Goal: Task Accomplishment & Management: Use online tool/utility

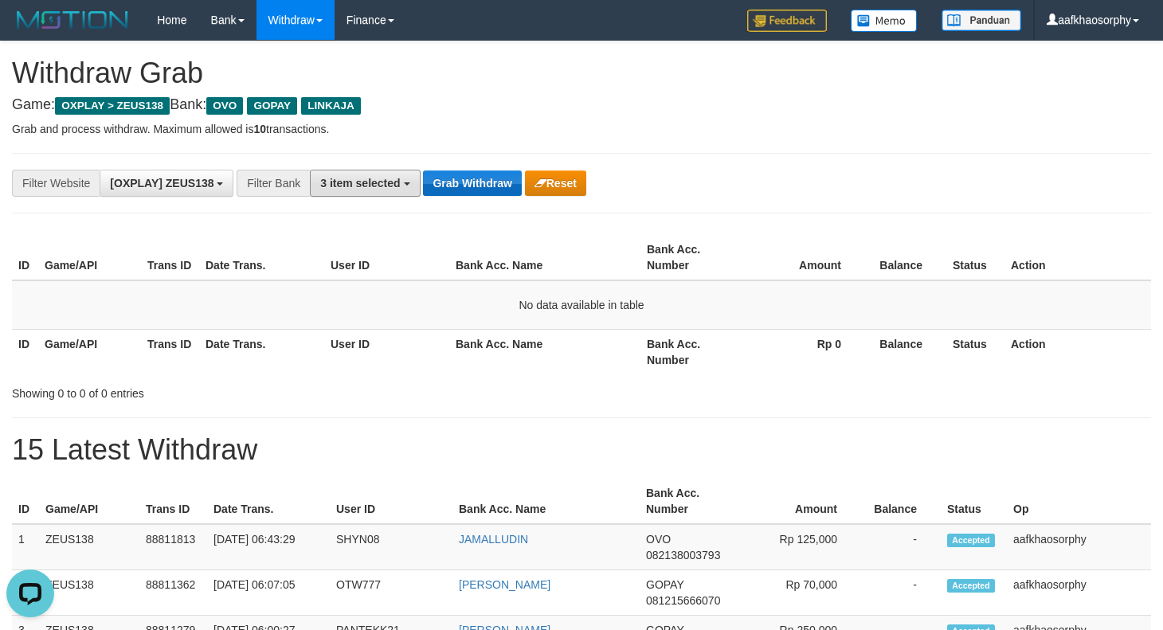
drag, startPoint x: 415, startPoint y: 170, endPoint x: 441, endPoint y: 178, distance: 26.7
click at [416, 170] on button "3 item selected" at bounding box center [365, 183] width 110 height 27
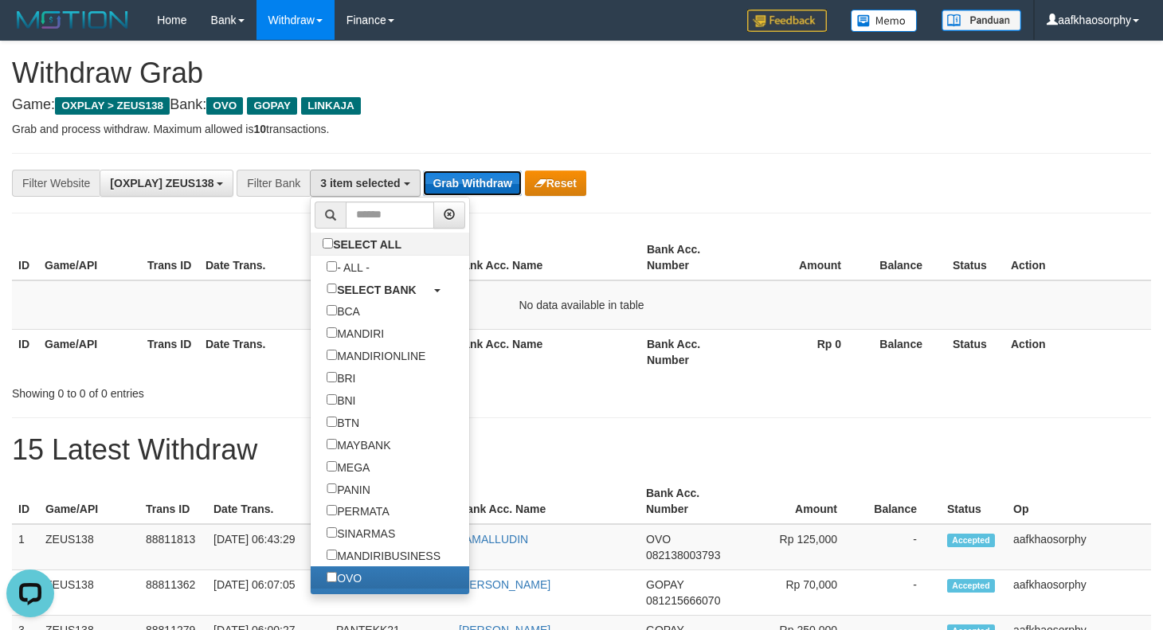
click at [441, 178] on button "Grab Withdraw" at bounding box center [472, 183] width 98 height 25
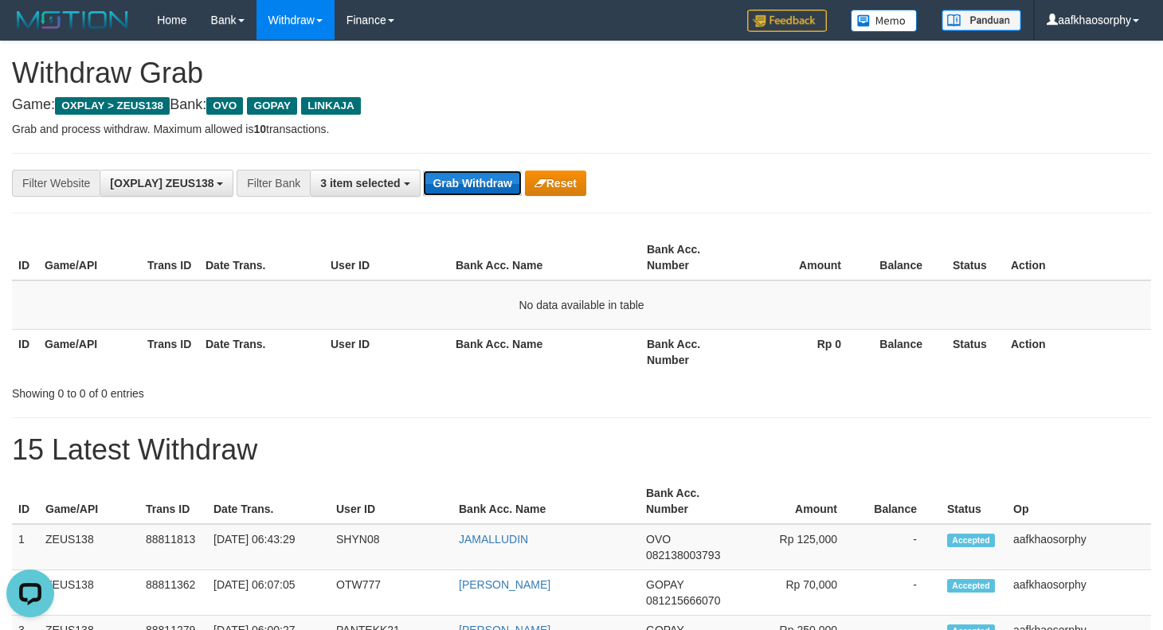
click at [441, 178] on button "Grab Withdraw" at bounding box center [472, 183] width 98 height 25
click at [447, 178] on button "Grab Withdraw" at bounding box center [472, 183] width 98 height 25
click at [474, 188] on button "Grab Withdraw" at bounding box center [472, 183] width 98 height 25
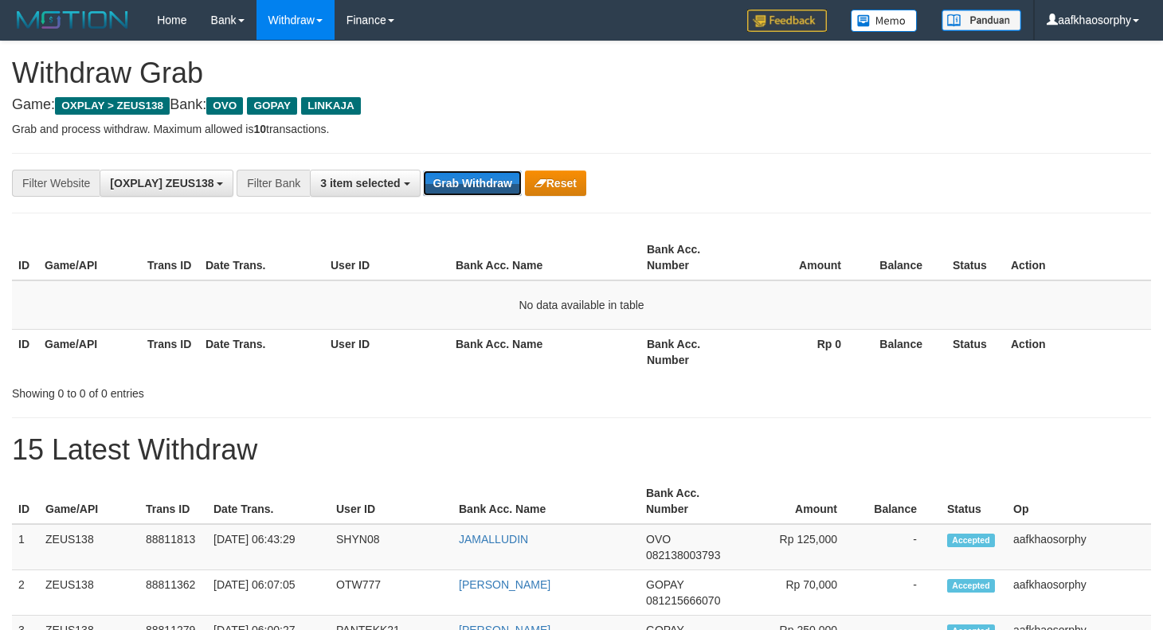
click at [475, 188] on button "Grab Withdraw" at bounding box center [472, 183] width 98 height 25
click at [480, 182] on button "Grab Withdraw" at bounding box center [472, 183] width 98 height 25
click at [483, 174] on button "Grab Withdraw" at bounding box center [472, 183] width 98 height 25
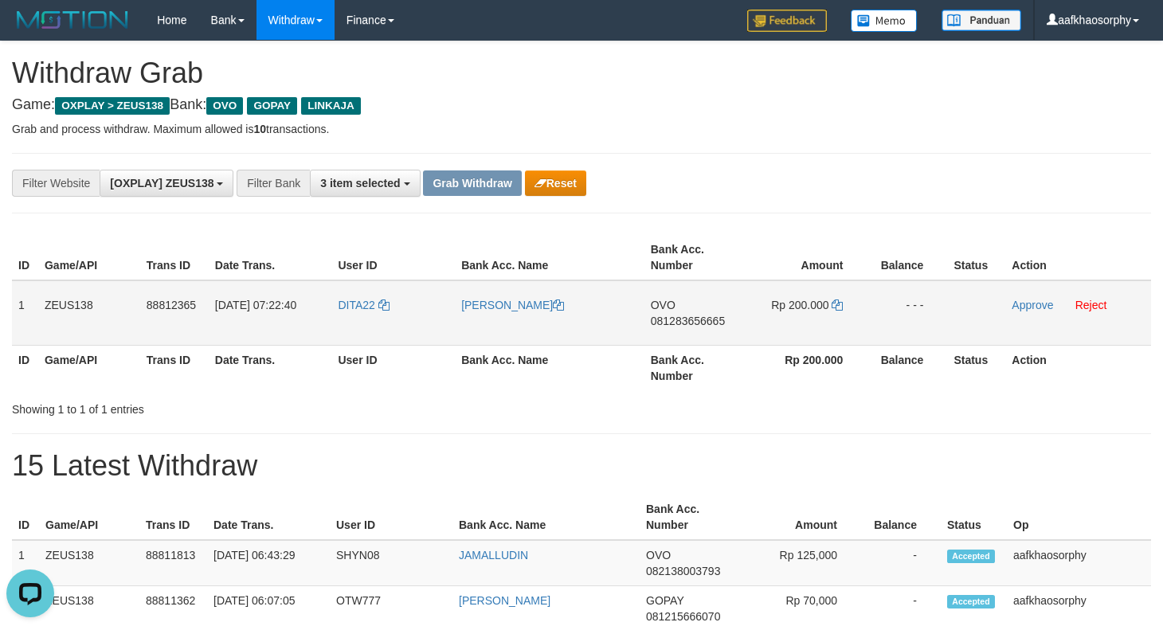
drag, startPoint x: 14, startPoint y: 290, endPoint x: 935, endPoint y: 315, distance: 921.4
click at [935, 315] on tr "1 ZEUS138 88812365 30/09/2025 07:22:40 DITA22 EKO MULIYADI OVO 081283656665 Rp …" at bounding box center [581, 312] width 1139 height 65
copy tr "1 ZEUS138 88812365 30/09/2025 07:22:40 DITA22 EKO MULIYADI OVO 081283656665 Rp …"
click at [919, 295] on td "- - -" at bounding box center [907, 312] width 80 height 65
drag, startPoint x: 760, startPoint y: 307, endPoint x: 739, endPoint y: 311, distance: 21.1
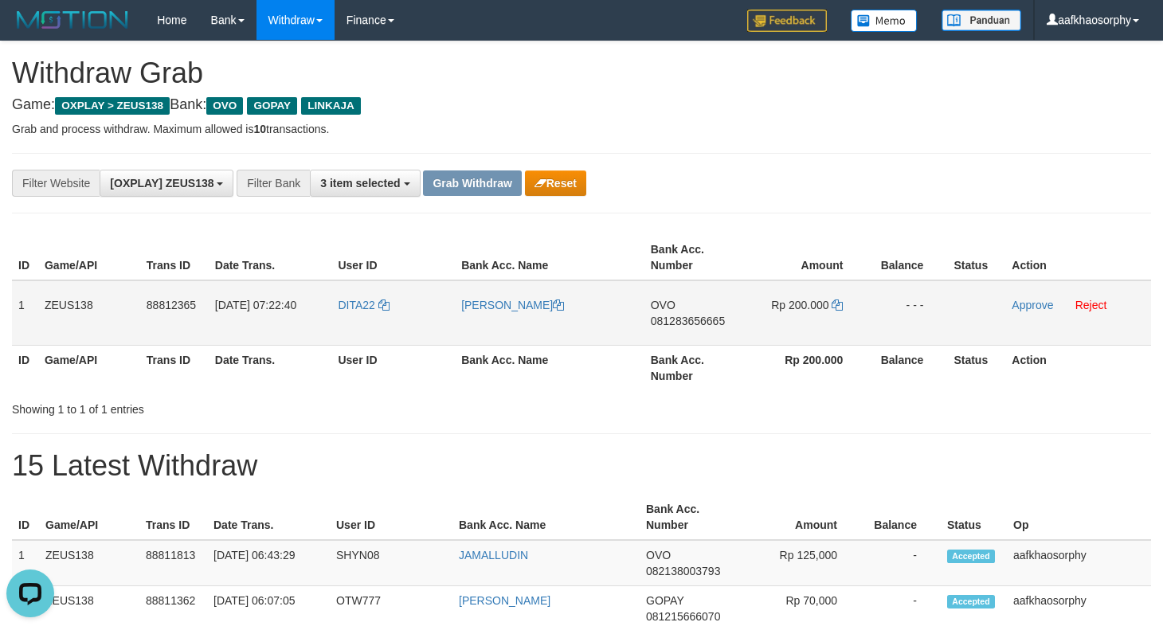
click at [752, 308] on td "Rp 200.000" at bounding box center [807, 312] width 121 height 65
click at [692, 311] on td "OVO 081283656665" at bounding box center [696, 312] width 102 height 65
drag, startPoint x: 692, startPoint y: 311, endPoint x: 693, endPoint y: 320, distance: 9.7
click at [693, 311] on td "OVO 081283656665" at bounding box center [696, 312] width 102 height 65
click at [693, 320] on span "081283656665" at bounding box center [688, 321] width 74 height 13
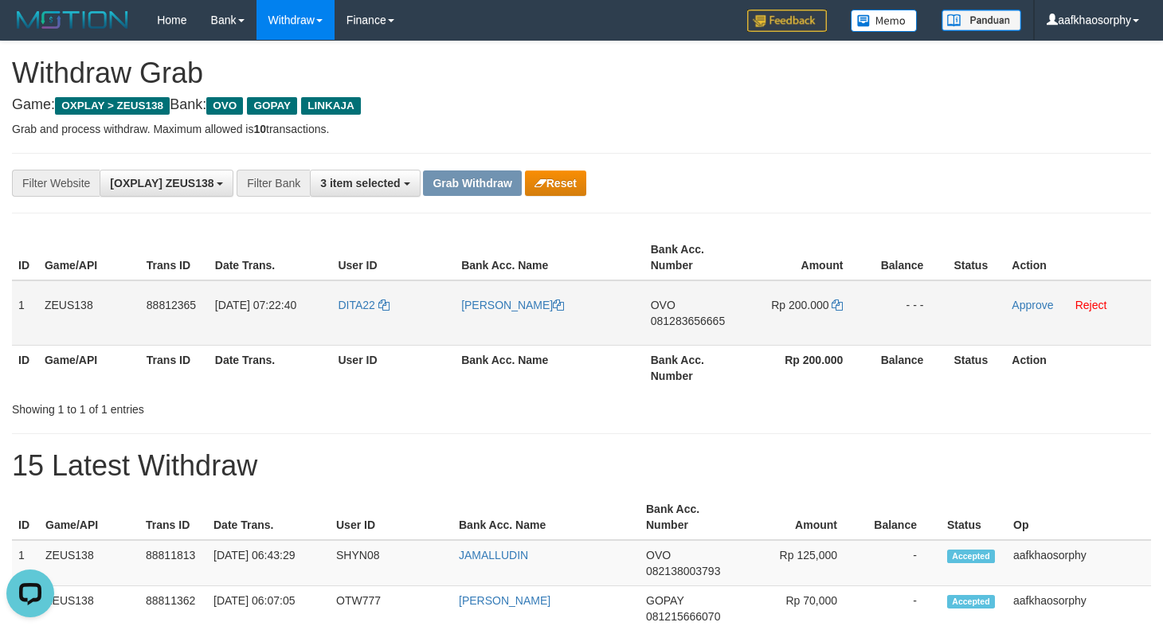
click at [693, 320] on span "081283656665" at bounding box center [688, 321] width 74 height 13
click at [829, 300] on td "Rp 200.000" at bounding box center [807, 312] width 121 height 65
click at [831, 300] on td "Rp 200.000" at bounding box center [807, 312] width 121 height 65
click at [834, 300] on icon at bounding box center [837, 305] width 11 height 11
copy td
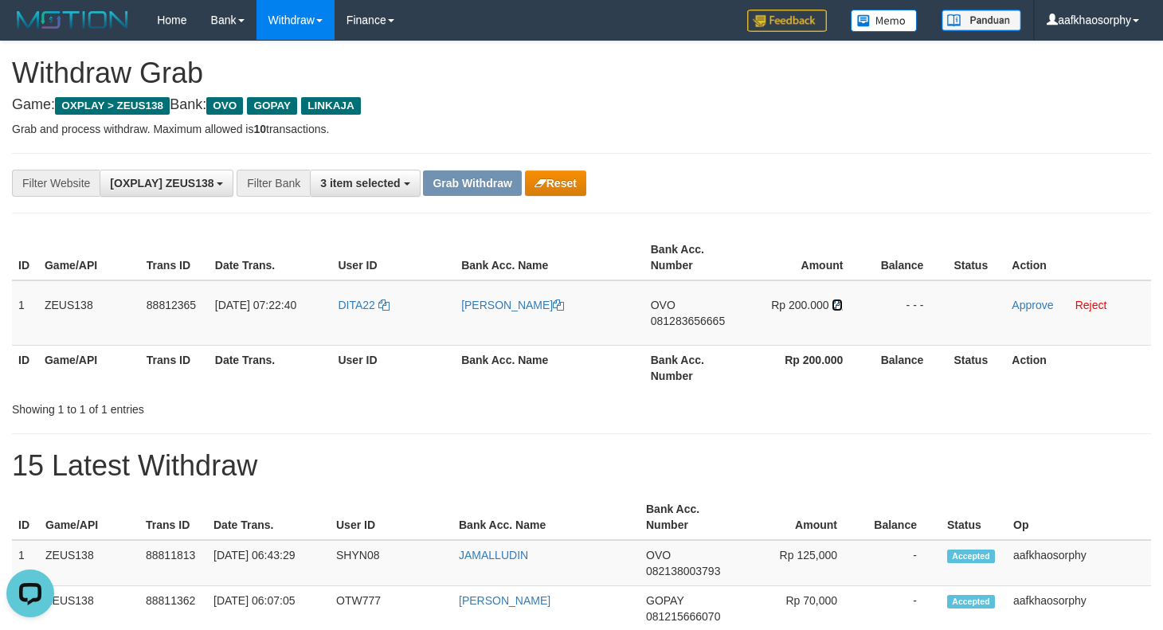
drag, startPoint x: 834, startPoint y: 300, endPoint x: 1172, endPoint y: 332, distance: 339.3
click at [861, 308] on td "Rp 200.000" at bounding box center [807, 312] width 121 height 65
click at [376, 341] on td "DITA22" at bounding box center [393, 312] width 124 height 65
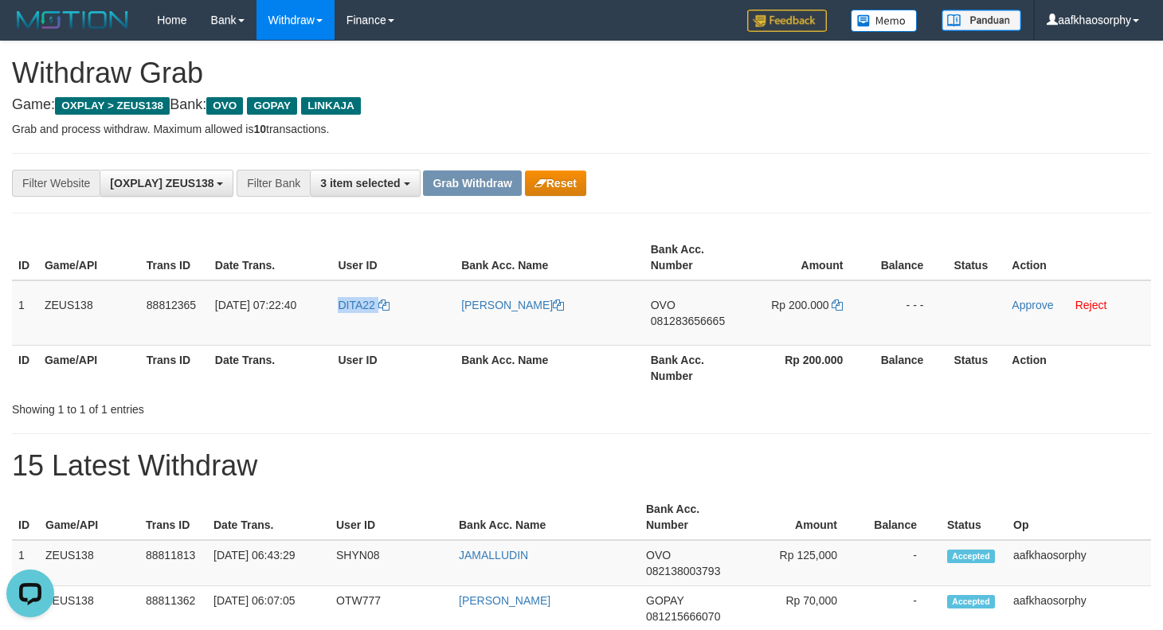
copy link "DITA22"
drag, startPoint x: 1037, startPoint y: 303, endPoint x: 667, endPoint y: 183, distance: 389.3
click at [1037, 303] on link "Approve" at bounding box center [1032, 305] width 41 height 13
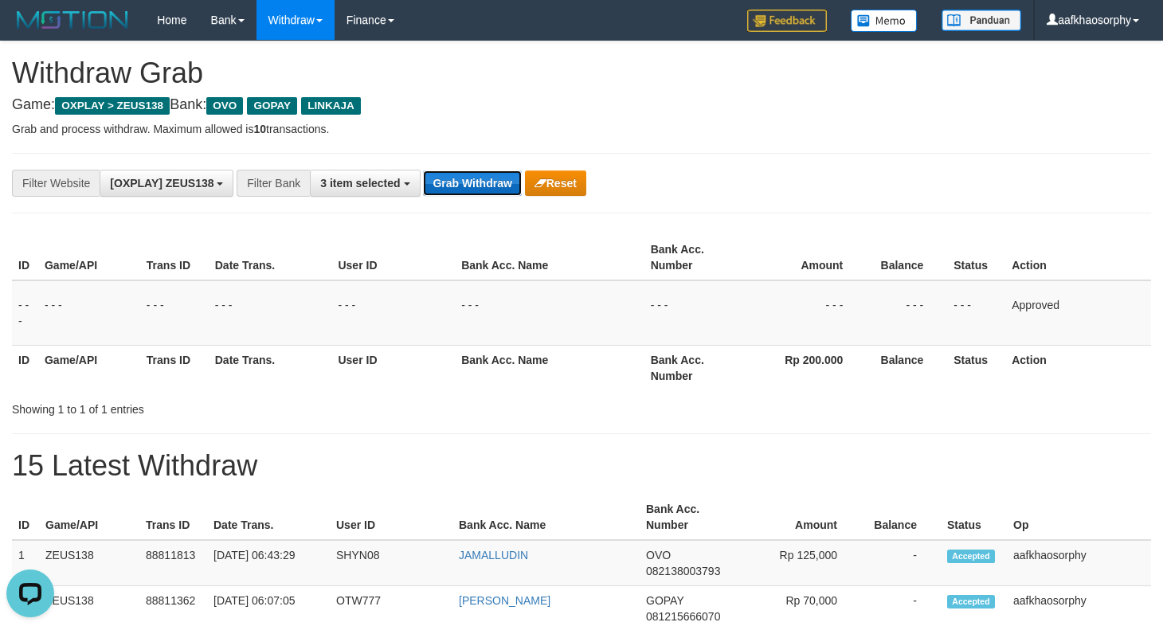
click at [492, 183] on button "Grab Withdraw" at bounding box center [472, 183] width 98 height 25
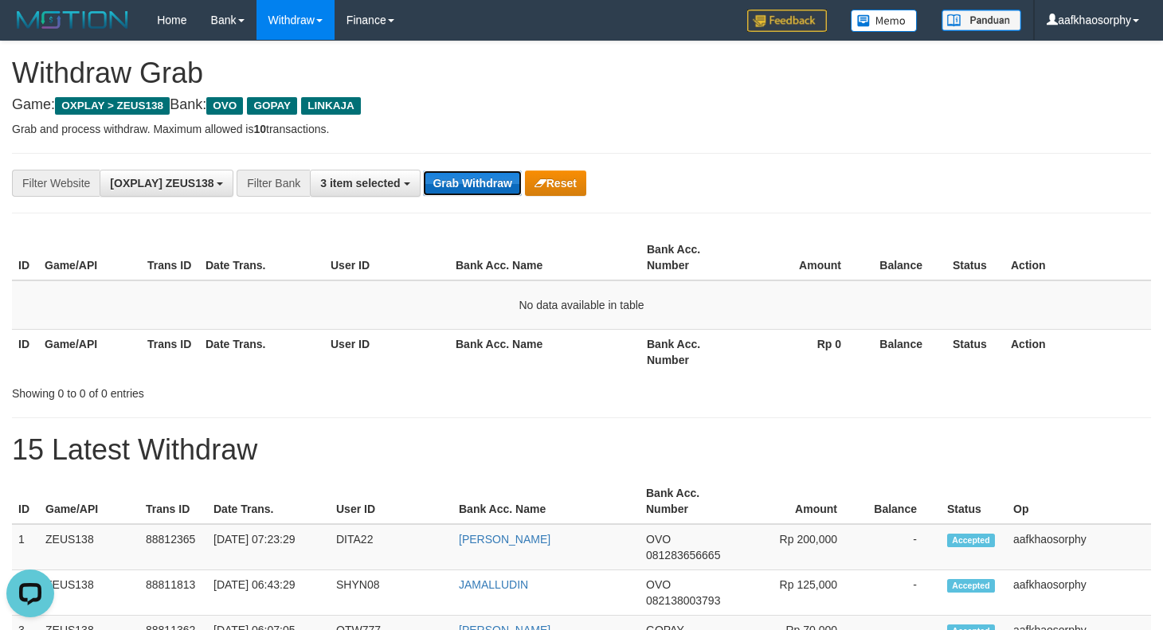
click at [483, 186] on button "Grab Withdraw" at bounding box center [472, 183] width 98 height 25
drag, startPoint x: 483, startPoint y: 186, endPoint x: 1167, endPoint y: 218, distance: 685.2
click at [508, 184] on button "Grab Withdraw" at bounding box center [472, 183] width 98 height 25
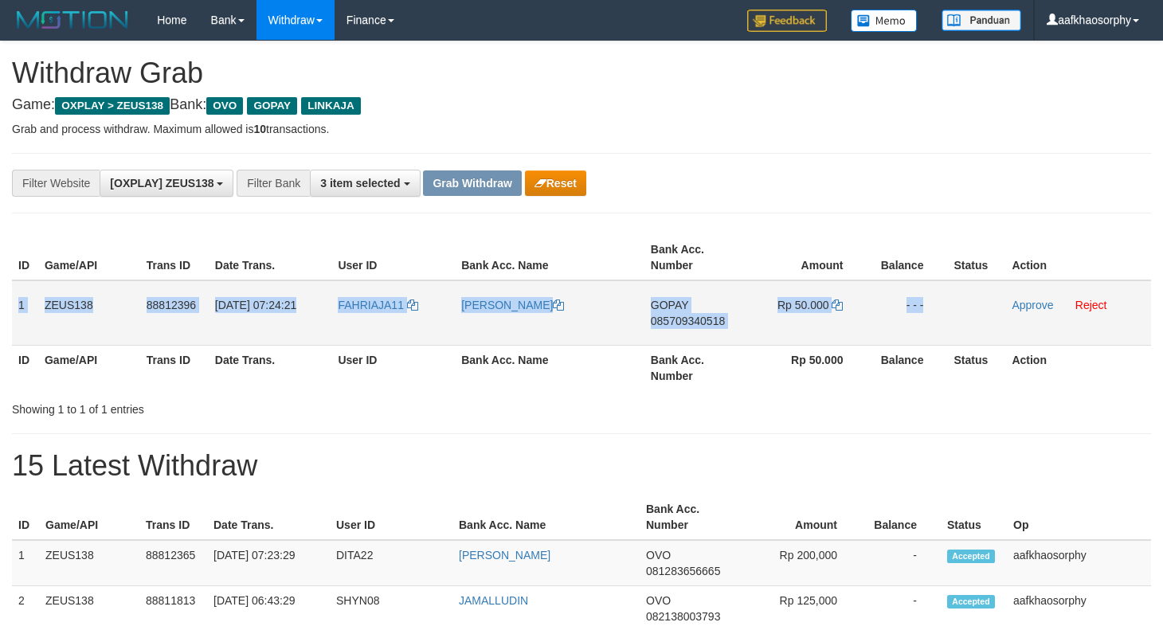
drag, startPoint x: 12, startPoint y: 314, endPoint x: 965, endPoint y: 312, distance: 953.0
click at [965, 312] on tr "1 ZEUS138 88812396 [DATE] 07:24:21 FAHRIAJA11 [PERSON_NAME] GOPAY 085709340518 …" at bounding box center [581, 312] width 1139 height 65
click at [687, 316] on span "085709340518" at bounding box center [688, 321] width 74 height 13
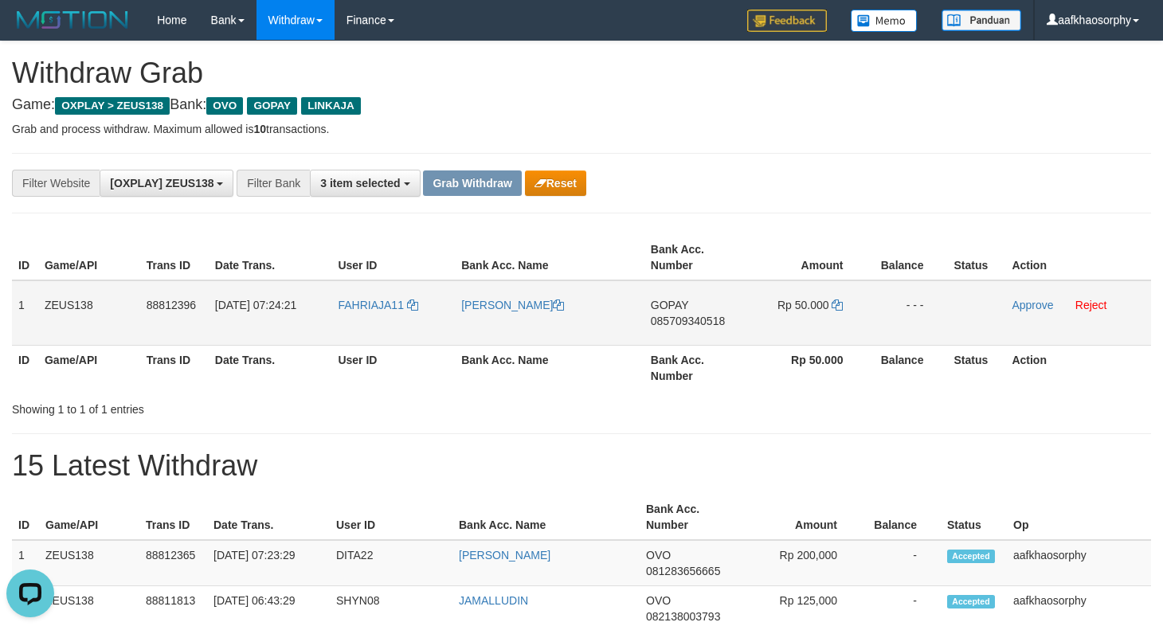
click at [693, 317] on span "085709340518" at bounding box center [688, 321] width 74 height 13
click at [838, 311] on td "Rp 50.000" at bounding box center [807, 312] width 121 height 65
click at [838, 308] on icon at bounding box center [837, 305] width 11 height 11
click at [838, 306] on icon at bounding box center [837, 305] width 11 height 11
drag, startPoint x: 839, startPoint y: 306, endPoint x: 1041, endPoint y: 301, distance: 201.6
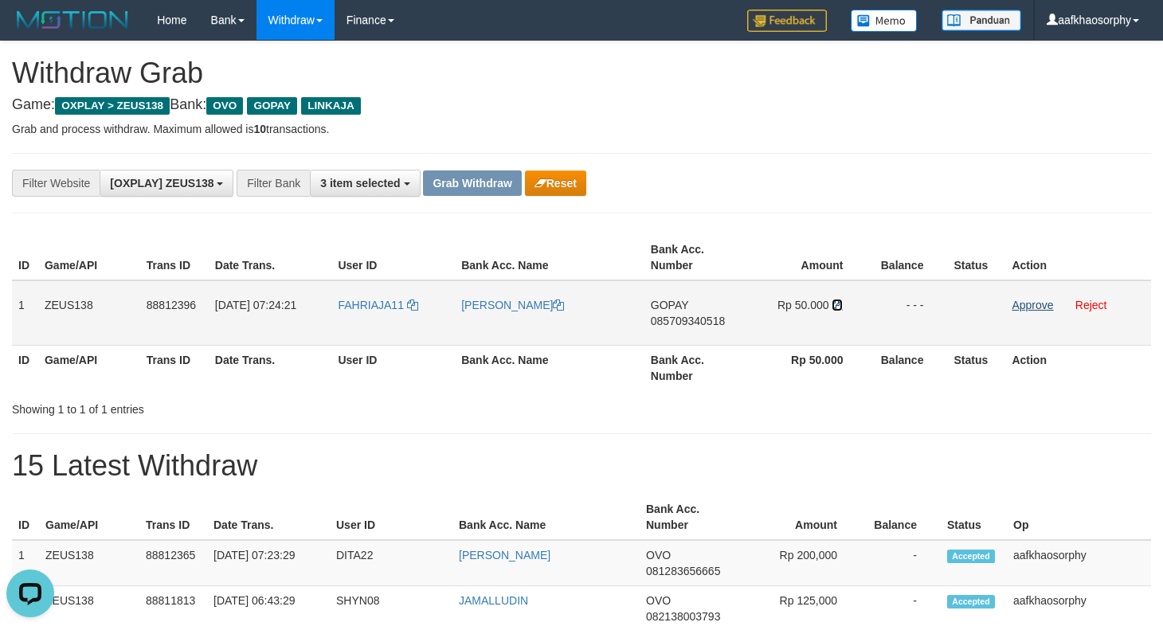
click at [849, 305] on td "Rp 50.000" at bounding box center [807, 312] width 121 height 65
click at [432, 296] on td "FAHRIAJA11" at bounding box center [393, 312] width 124 height 65
click at [411, 312] on td "FAHRIAJA11" at bounding box center [393, 312] width 124 height 65
drag, startPoint x: 411, startPoint y: 312, endPoint x: 903, endPoint y: 415, distance: 502.4
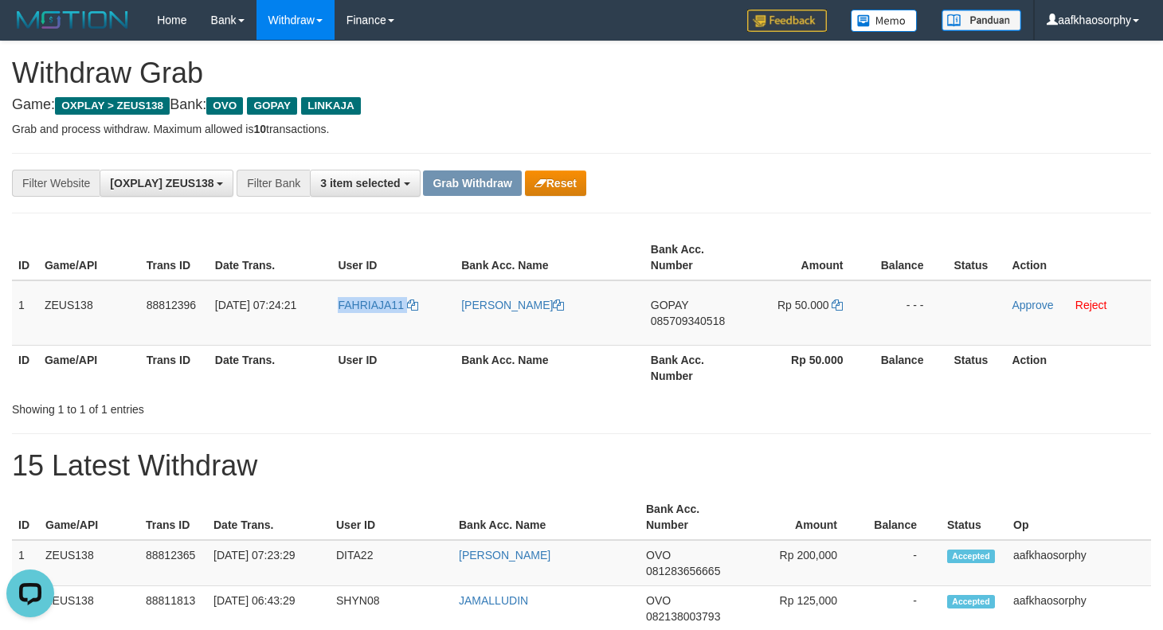
click at [411, 312] on td "FAHRIAJA11" at bounding box center [393, 312] width 124 height 65
copy tr "FAHRIAJA11"
drag, startPoint x: 1017, startPoint y: 303, endPoint x: 619, endPoint y: 191, distance: 413.0
click at [1017, 303] on link "Approve" at bounding box center [1032, 305] width 41 height 13
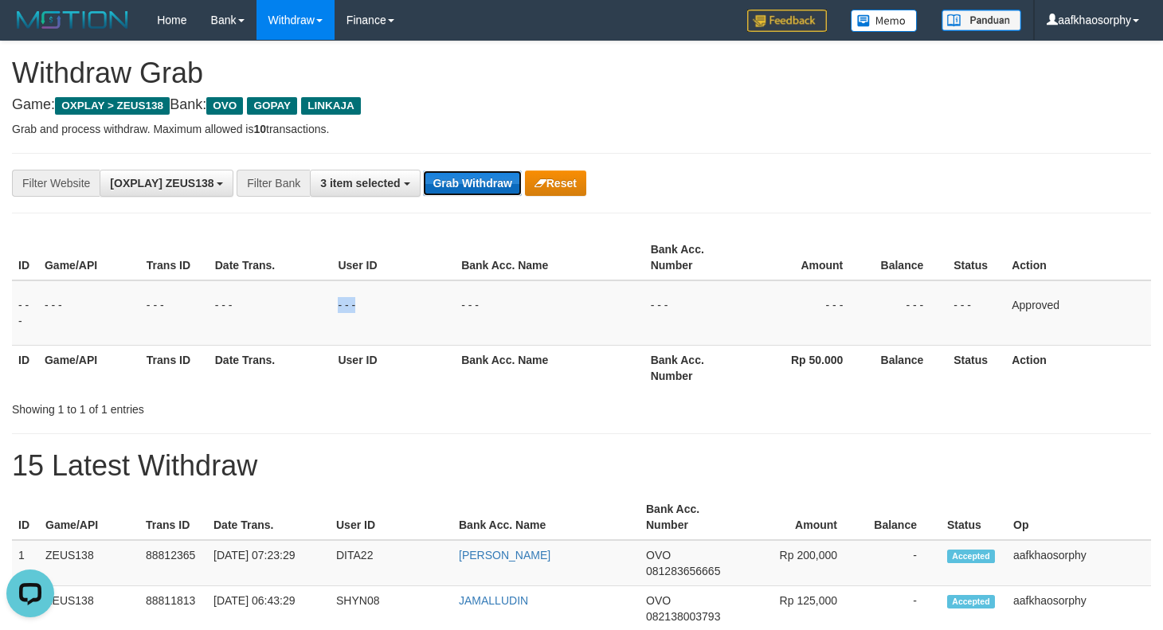
click at [496, 189] on button "Grab Withdraw" at bounding box center [472, 183] width 98 height 25
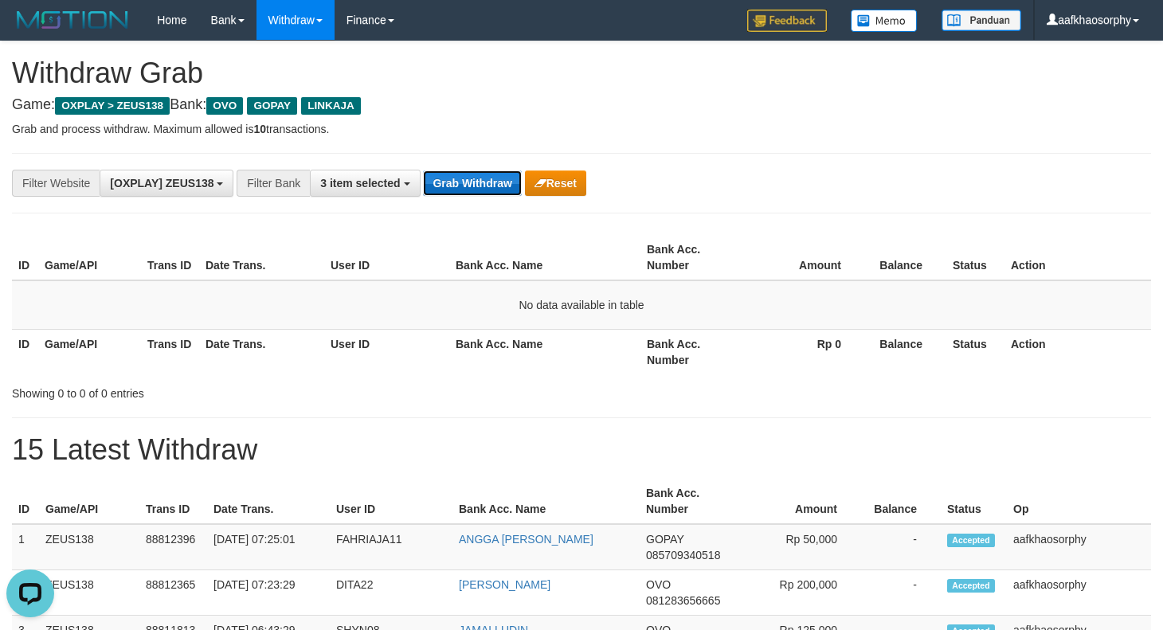
click at [492, 178] on button "Grab Withdraw" at bounding box center [472, 183] width 98 height 25
click at [423, 171] on button "Grab Withdraw" at bounding box center [472, 183] width 98 height 25
click at [492, 178] on button "Grab Withdraw" at bounding box center [472, 183] width 98 height 25
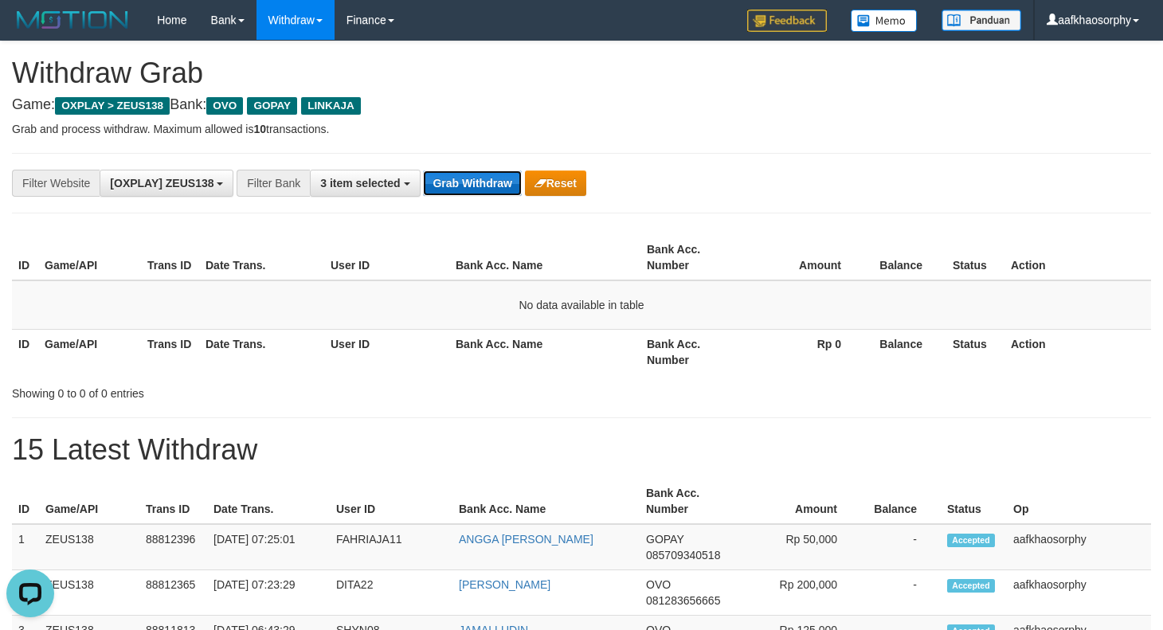
click at [423, 171] on button "Grab Withdraw" at bounding box center [472, 183] width 98 height 25
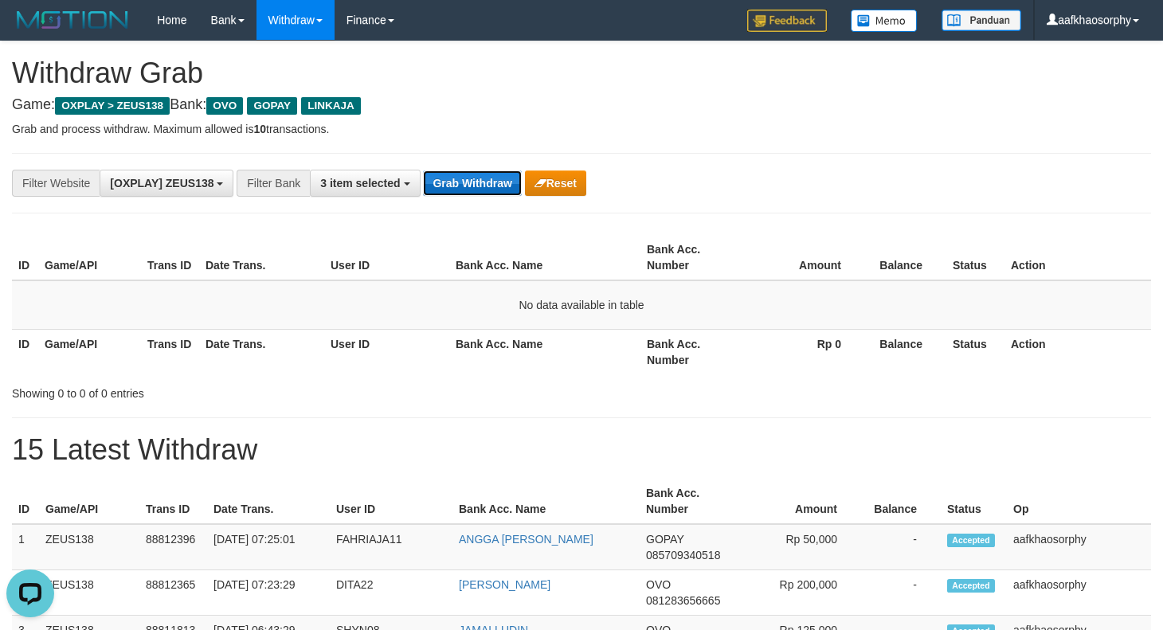
click at [423, 171] on button "Grab Withdraw" at bounding box center [472, 183] width 98 height 25
click at [492, 178] on button "Grab Withdraw" at bounding box center [472, 183] width 98 height 25
click at [490, 173] on button "Grab Withdraw" at bounding box center [472, 183] width 98 height 25
click at [495, 177] on button "Grab Withdraw" at bounding box center [472, 183] width 98 height 25
click at [496, 177] on button "Grab Withdraw" at bounding box center [472, 183] width 98 height 25
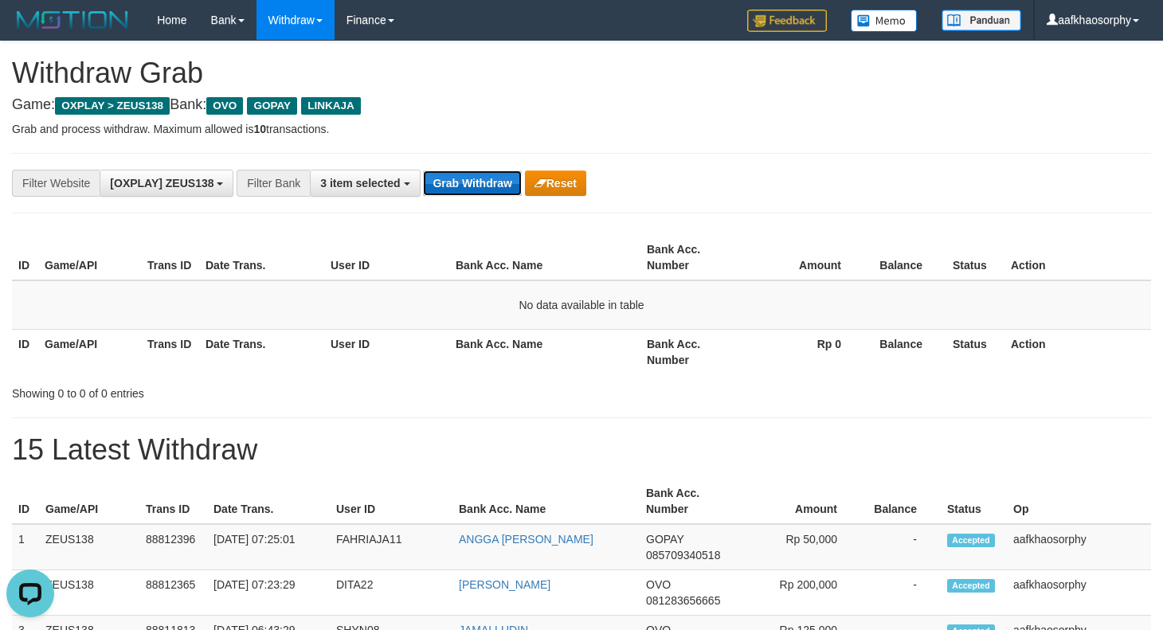
click at [496, 177] on button "Grab Withdraw" at bounding box center [472, 183] width 98 height 25
drag, startPoint x: 496, startPoint y: 177, endPoint x: 1160, endPoint y: 223, distance: 665.3
click at [497, 177] on button "Grab Withdraw" at bounding box center [472, 183] width 98 height 25
click at [475, 186] on button "Grab Withdraw" at bounding box center [472, 183] width 98 height 25
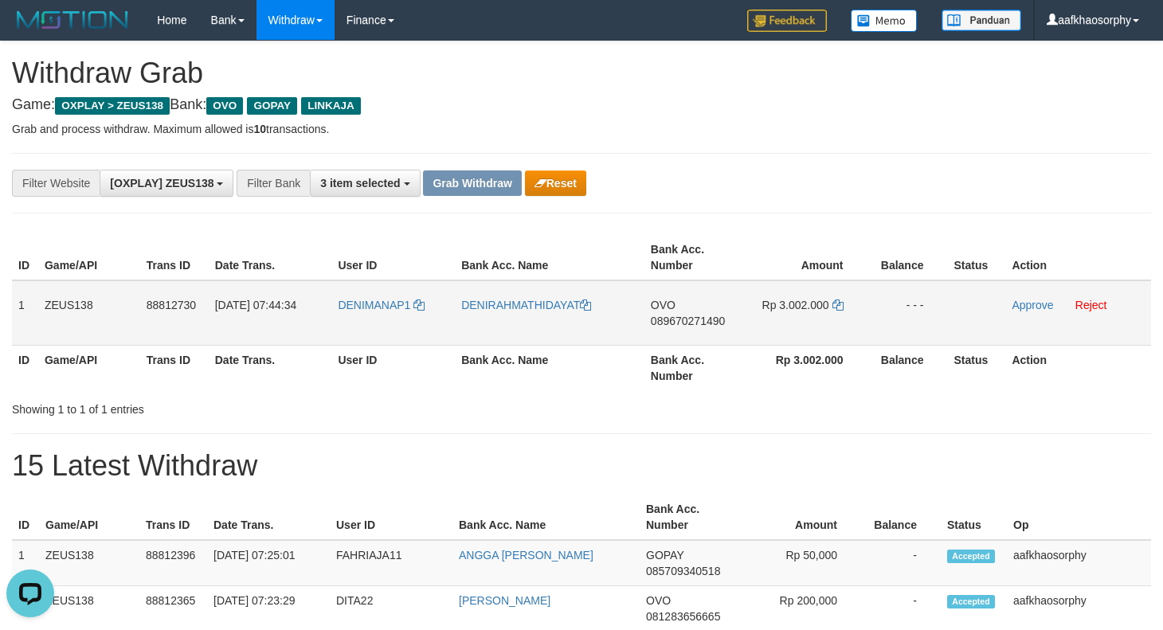
click at [707, 324] on span "089670271490" at bounding box center [688, 321] width 74 height 13
click at [847, 300] on td "Rp 3.002.000" at bounding box center [807, 312] width 121 height 65
click at [841, 303] on icon at bounding box center [838, 305] width 11 height 11
drag, startPoint x: 841, startPoint y: 303, endPoint x: 1168, endPoint y: 316, distance: 327.8
click at [865, 305] on td "Rp 3.002.000" at bounding box center [807, 312] width 121 height 65
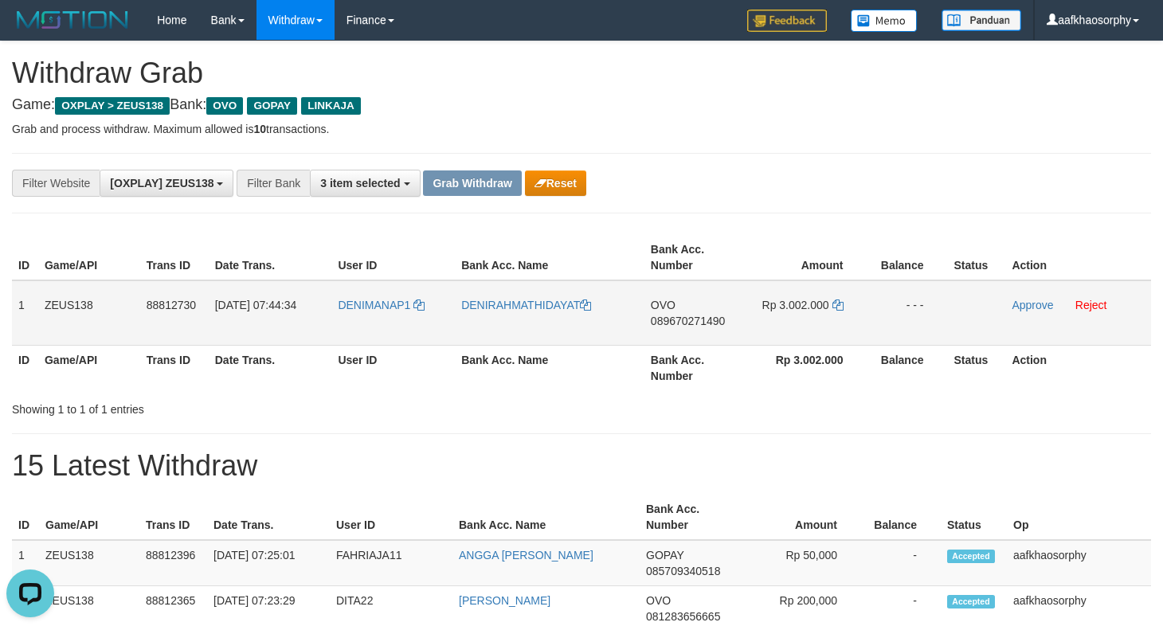
drag, startPoint x: 18, startPoint y: 303, endPoint x: 928, endPoint y: 317, distance: 910.1
click at [928, 317] on tr "1 ZEUS138 88812730 [DATE] 07:44:34 DENIMANAP1 DENIRAHMATHIDAYAT OVO 08967027149…" at bounding box center [581, 312] width 1139 height 65
copy tr "1 ZEUS138 88812730 [DATE] 07:44:34 DENIMANAP1 DENIRAHMATHIDAYAT OVO 08967027149…"
drag, startPoint x: 735, startPoint y: 416, endPoint x: 1175, endPoint y: 475, distance: 443.8
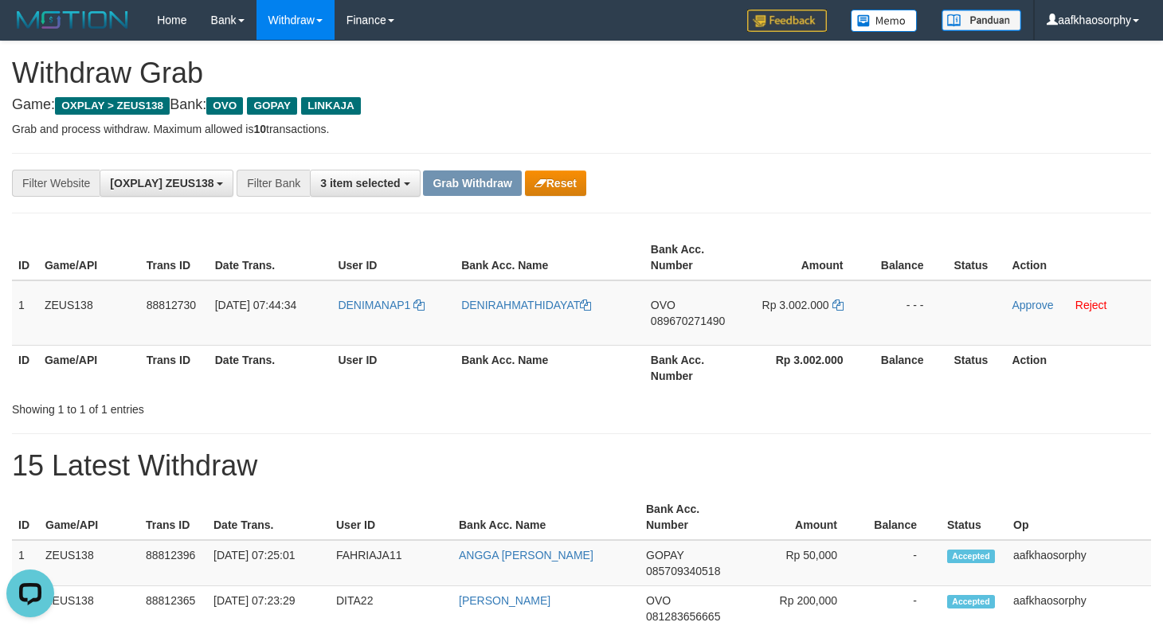
click at [373, 353] on th "User ID" at bounding box center [393, 367] width 124 height 45
click at [374, 320] on td "DENIMANAP1" at bounding box center [393, 312] width 124 height 65
copy link "DENIMANAP1"
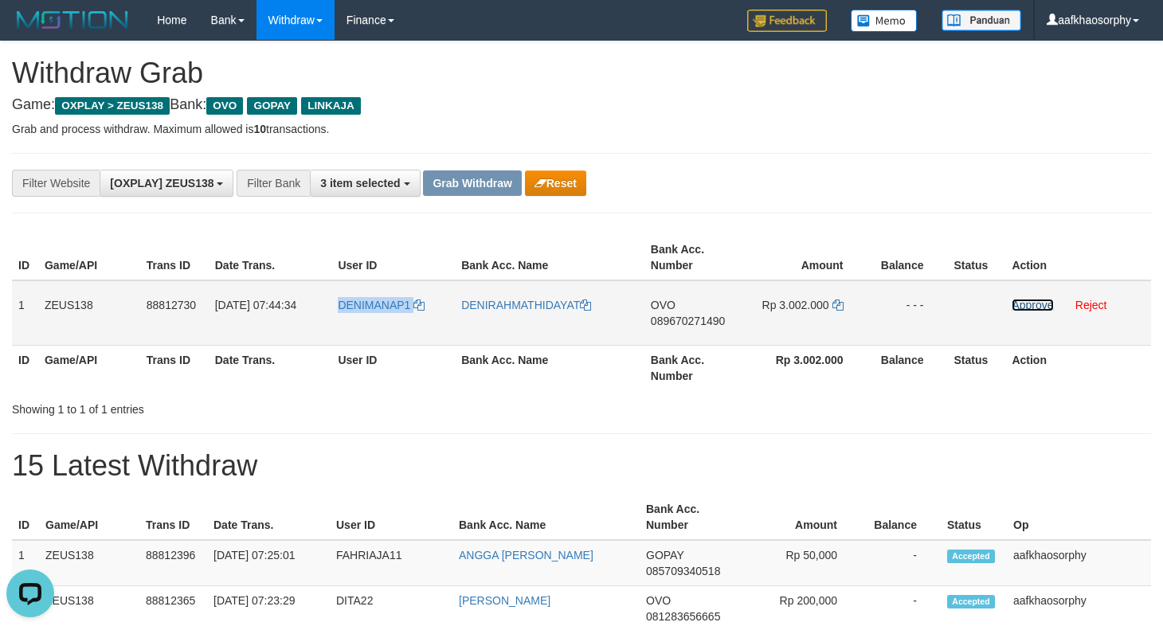
click at [1028, 306] on link "Approve" at bounding box center [1032, 305] width 41 height 13
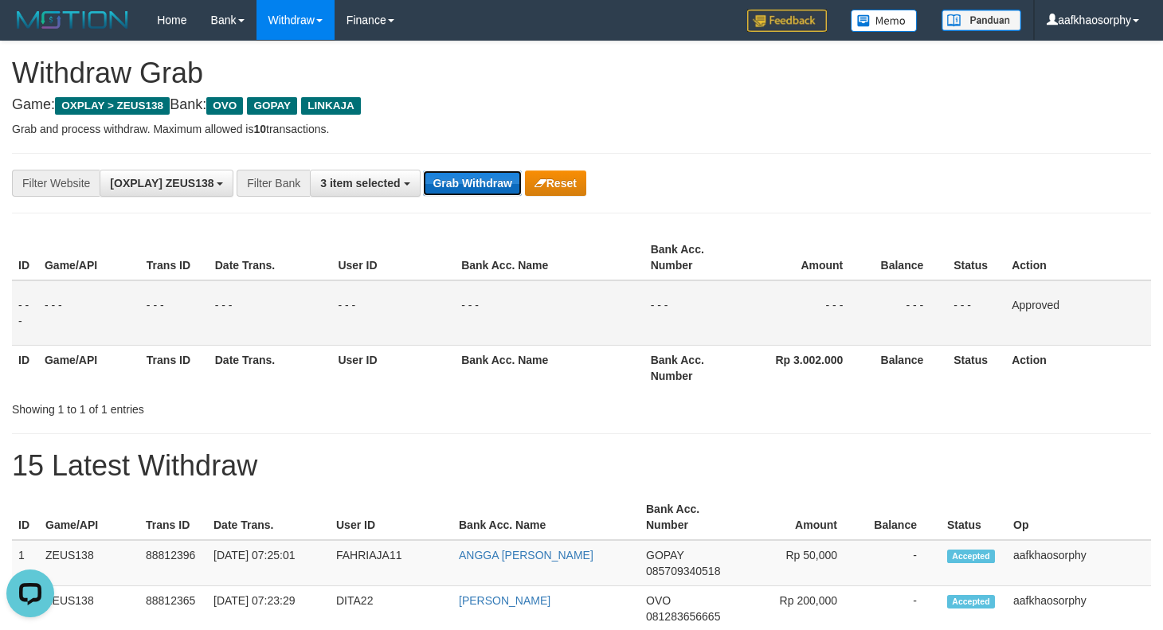
click at [489, 186] on button "Grab Withdraw" at bounding box center [472, 183] width 98 height 25
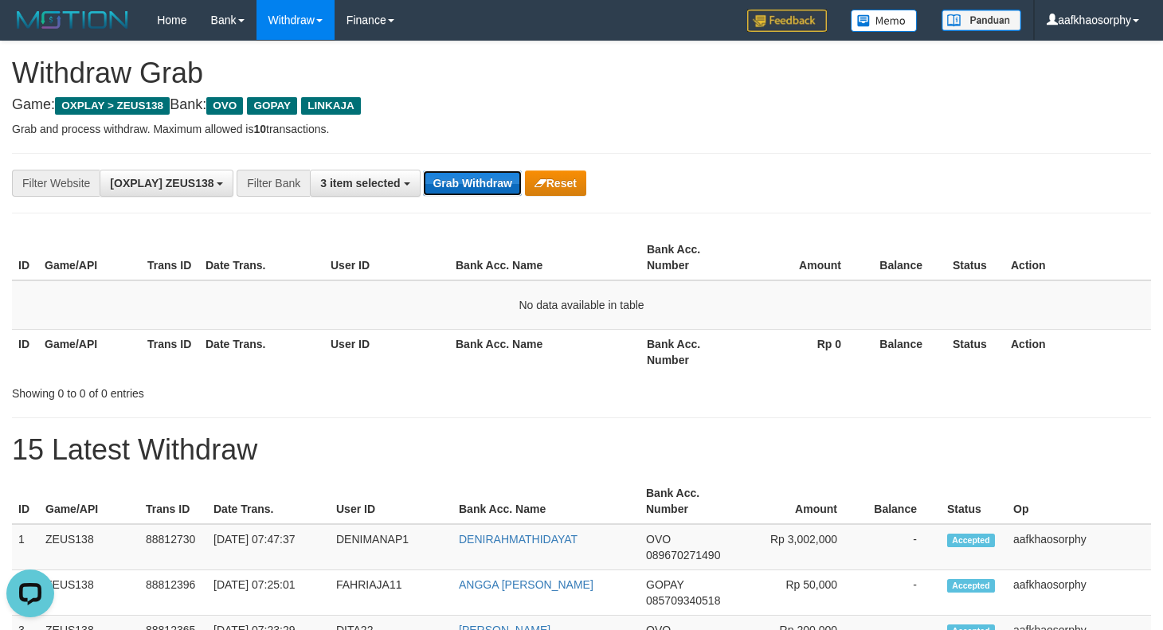
click at [480, 180] on button "Grab Withdraw" at bounding box center [472, 183] width 98 height 25
drag, startPoint x: 480, startPoint y: 180, endPoint x: 1167, endPoint y: 288, distance: 695.3
click at [598, 212] on div "**********" at bounding box center [581, 183] width 1139 height 61
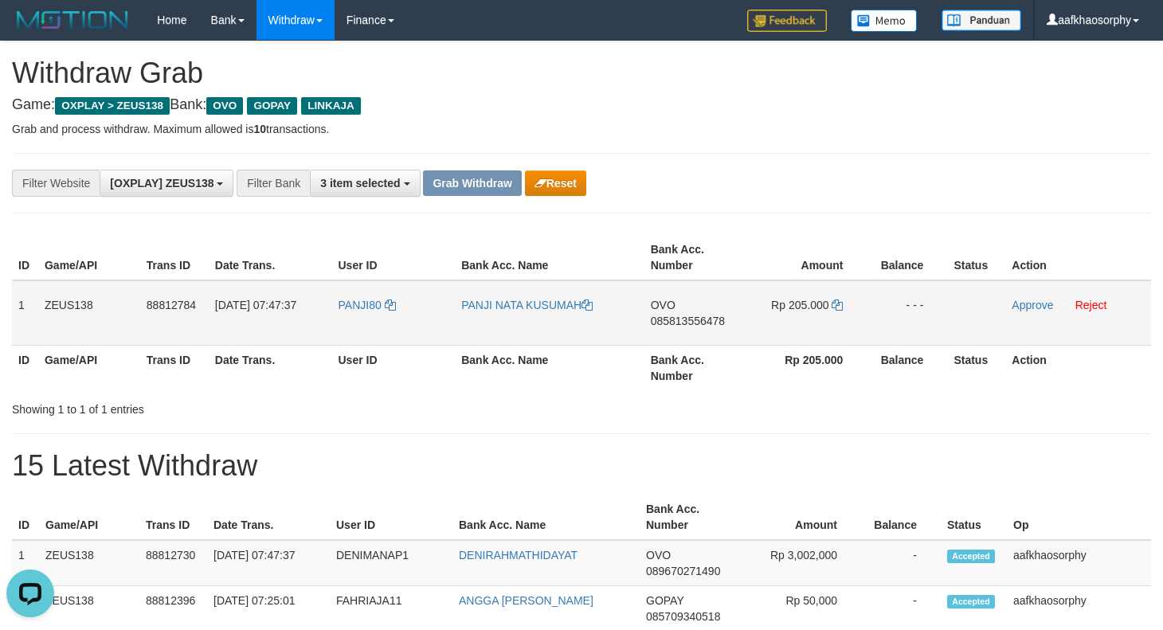
click at [701, 316] on span "085813556478" at bounding box center [688, 321] width 74 height 13
drag, startPoint x: 840, startPoint y: 304, endPoint x: 920, endPoint y: 308, distance: 80.6
click at [840, 304] on icon at bounding box center [837, 305] width 11 height 11
click at [393, 327] on td "PANJI80" at bounding box center [394, 312] width 124 height 65
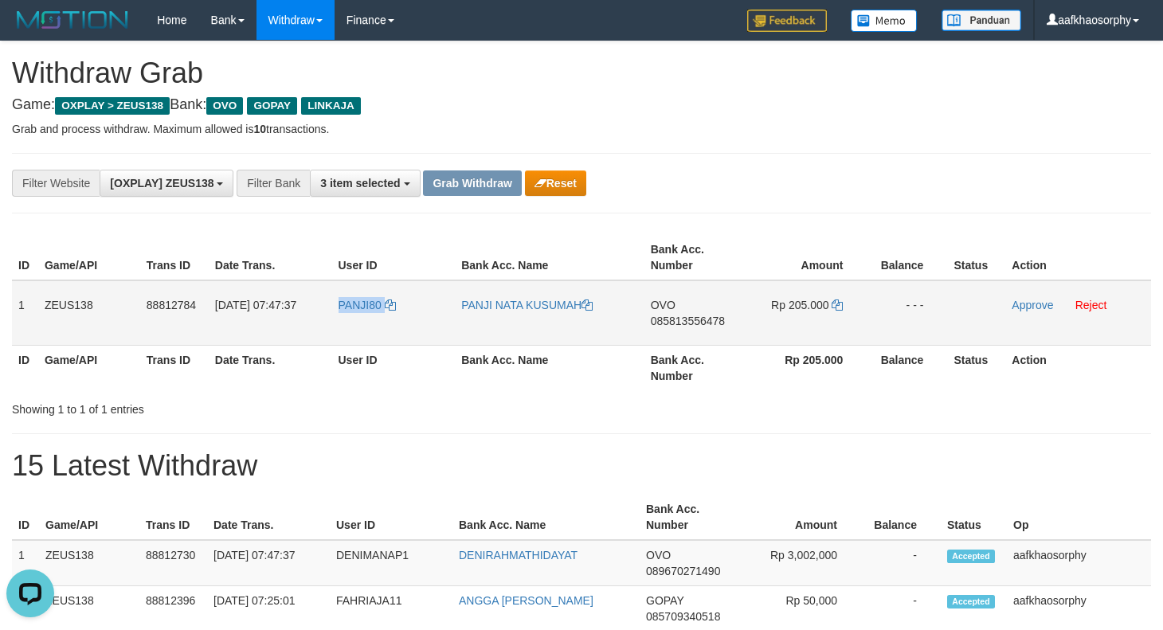
click at [393, 327] on td "PANJI80" at bounding box center [394, 312] width 124 height 65
copy tr "PANJI80"
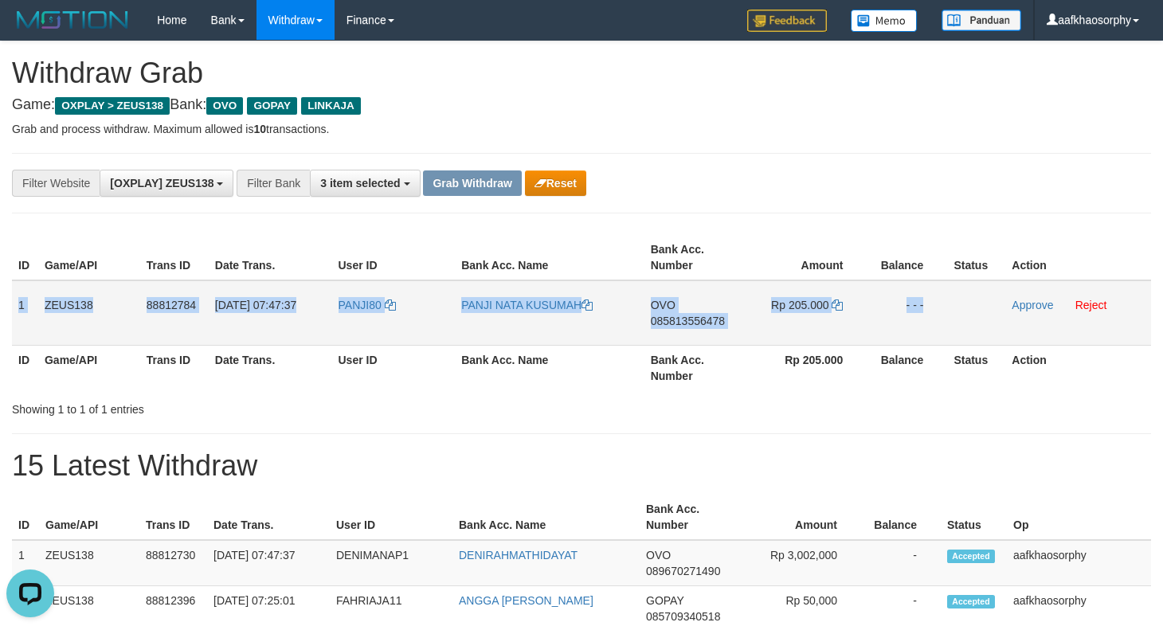
drag, startPoint x: 21, startPoint y: 291, endPoint x: 992, endPoint y: 316, distance: 971.6
click at [992, 316] on tr "1 ZEUS138 88812784 30/09/2025 07:47:37 PANJI80 PANJI NATA KUSUMAH OVO 085813556…" at bounding box center [581, 312] width 1139 height 65
copy tr "1 ZEUS138 88812784 30/09/2025 07:47:37 PANJI80 PANJI NATA KUSUMAH OVO 085813556…"
click at [1021, 306] on link "Approve" at bounding box center [1032, 305] width 41 height 13
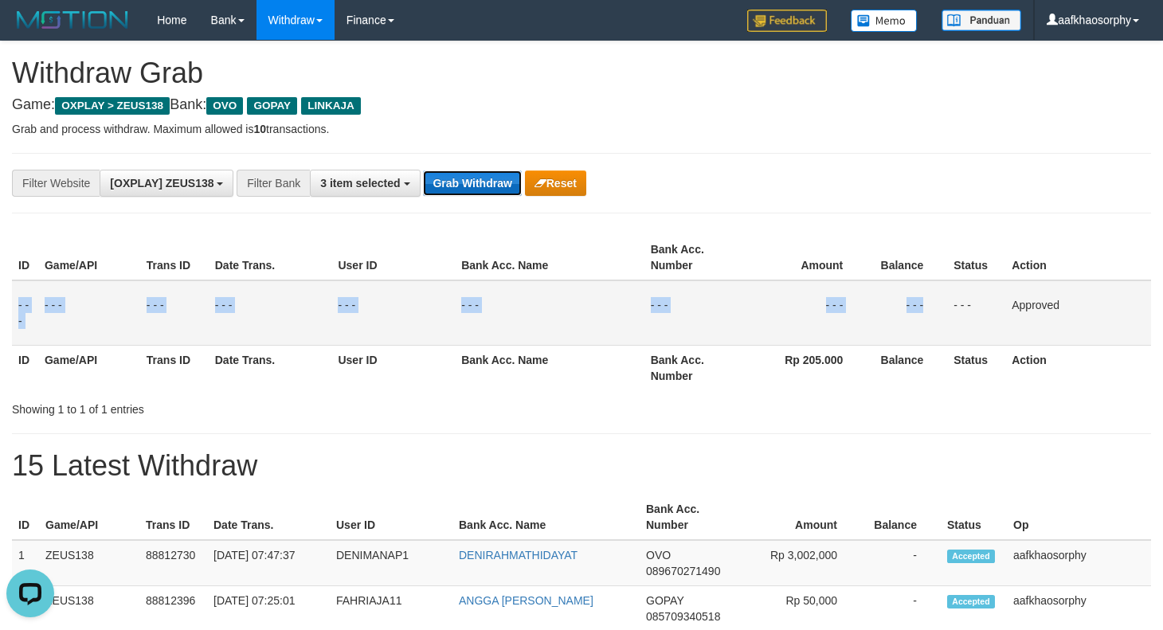
click at [478, 182] on button "Grab Withdraw" at bounding box center [472, 183] width 98 height 25
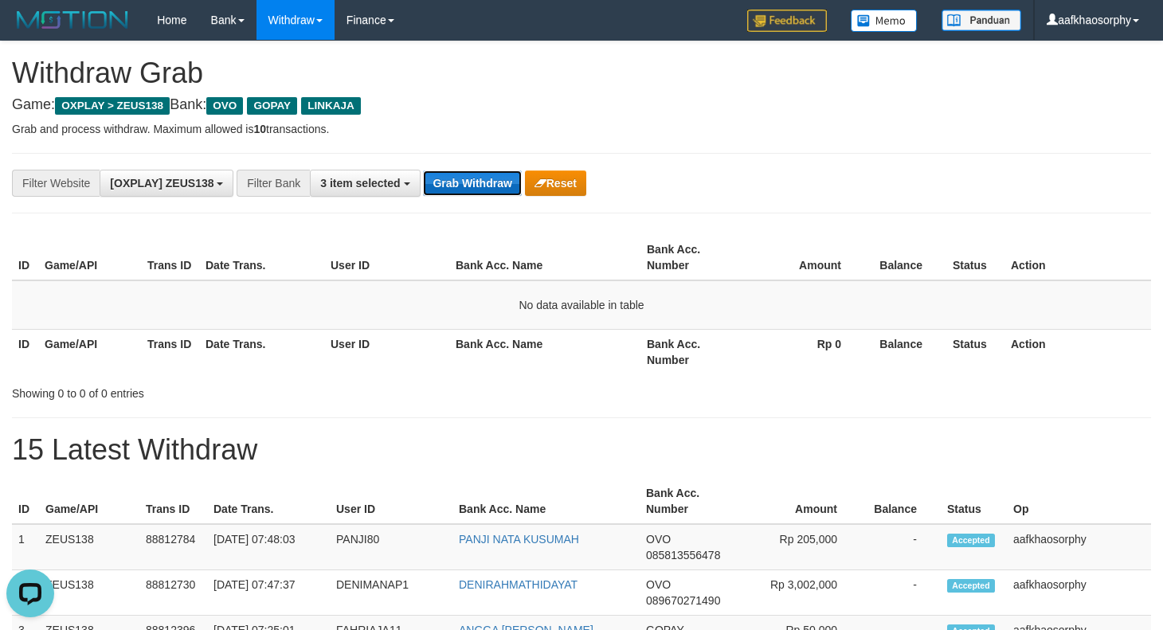
click at [498, 174] on button "Grab Withdraw" at bounding box center [472, 183] width 98 height 25
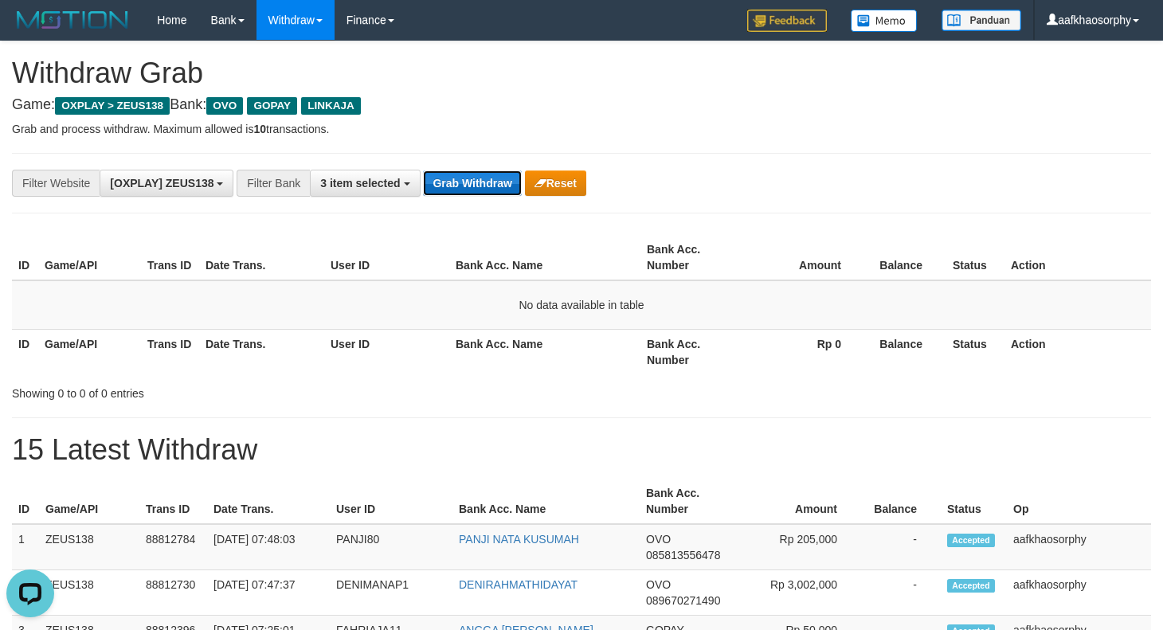
click at [498, 174] on button "Grab Withdraw" at bounding box center [472, 183] width 98 height 25
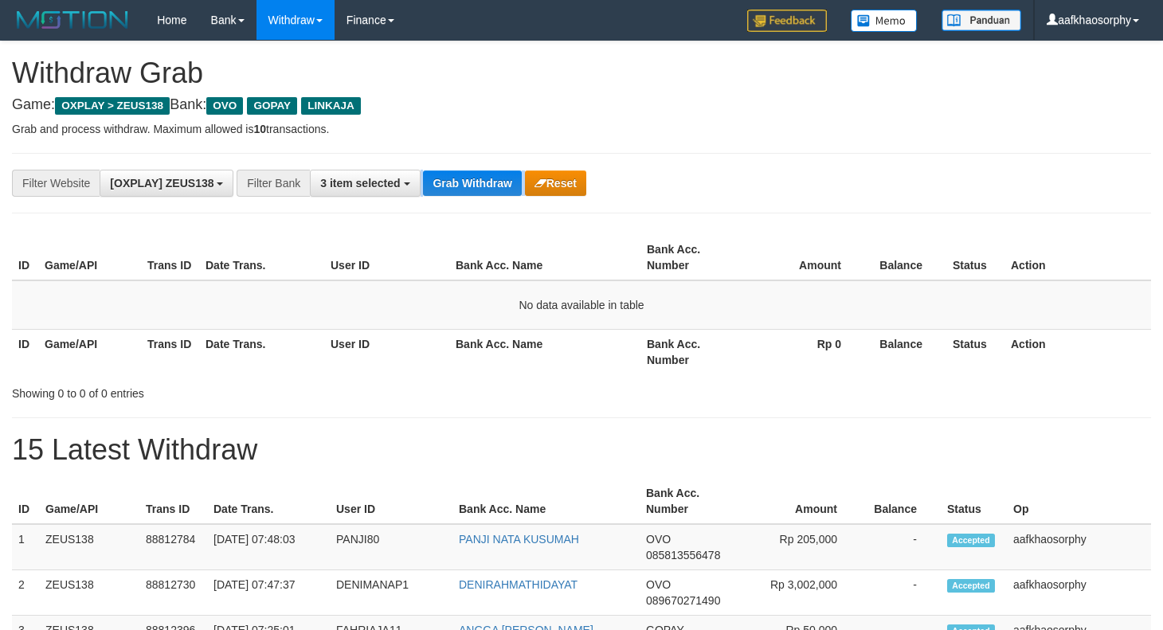
click at [498, 174] on button "Grab Withdraw" at bounding box center [472, 183] width 98 height 25
click at [497, 349] on th "Bank Acc. Name" at bounding box center [544, 351] width 191 height 45
click at [445, 187] on button "Grab Withdraw" at bounding box center [472, 183] width 98 height 25
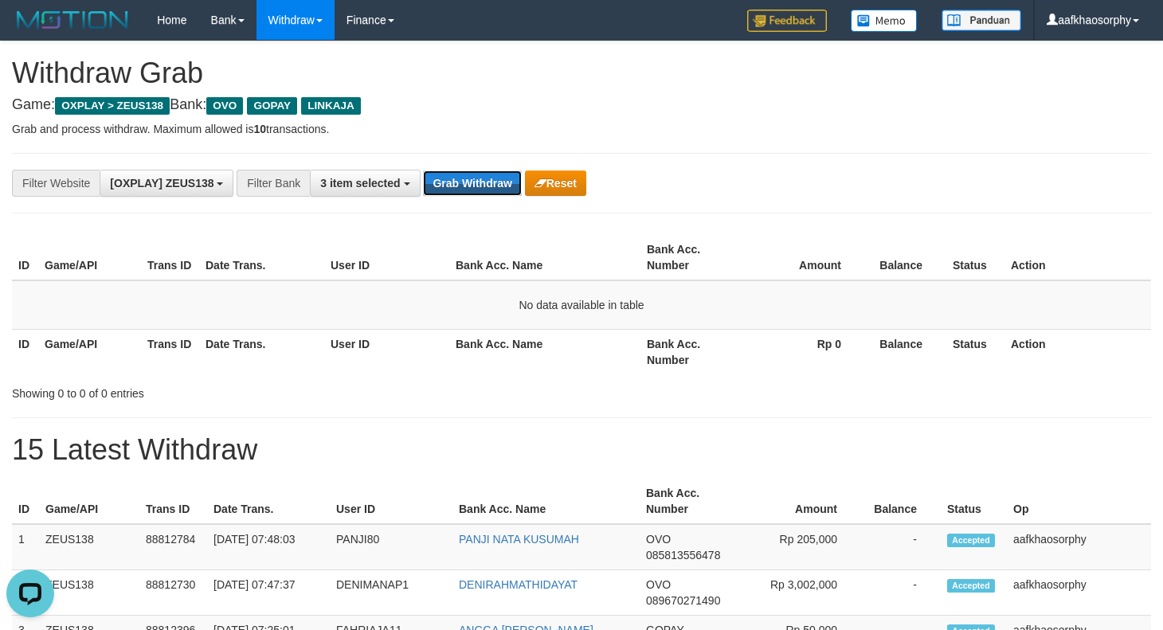
drag, startPoint x: 445, startPoint y: 187, endPoint x: 1174, endPoint y: 280, distance: 735.7
click at [458, 187] on button "Grab Withdraw" at bounding box center [472, 183] width 98 height 25
click at [461, 189] on button "Grab Withdraw" at bounding box center [472, 183] width 98 height 25
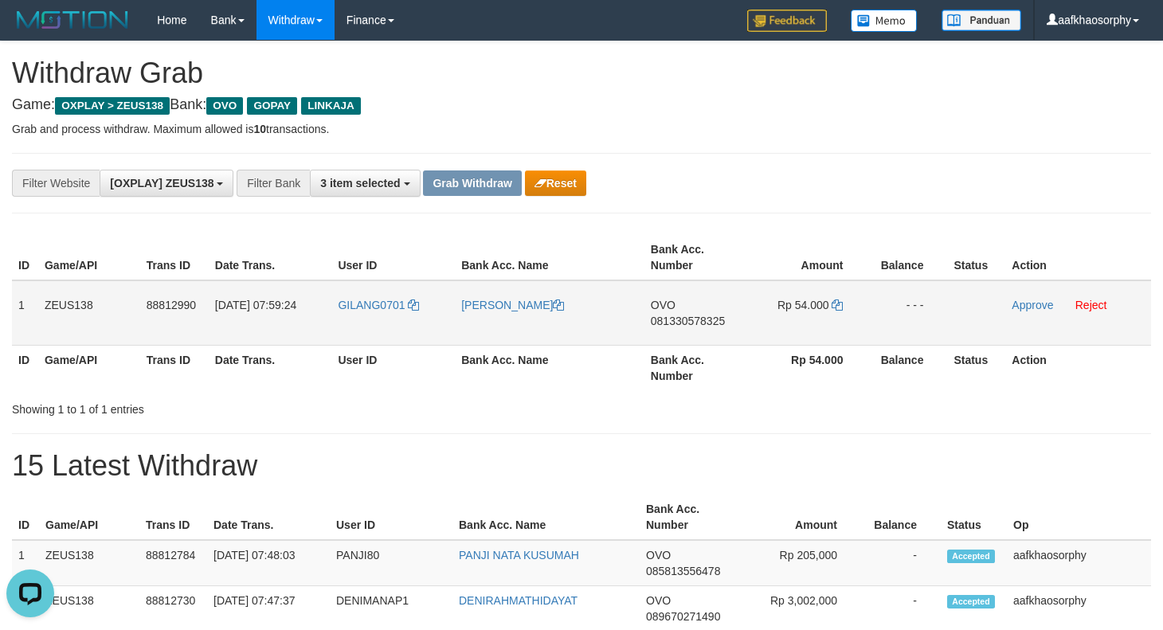
click at [701, 322] on span "081330578325" at bounding box center [688, 321] width 74 height 13
drag, startPoint x: 832, startPoint y: 305, endPoint x: 845, endPoint y: 299, distance: 14.3
click at [832, 305] on icon at bounding box center [837, 305] width 11 height 11
click at [845, 299] on td "Rp 54.000" at bounding box center [807, 312] width 121 height 65
click at [841, 300] on icon at bounding box center [837, 305] width 11 height 11
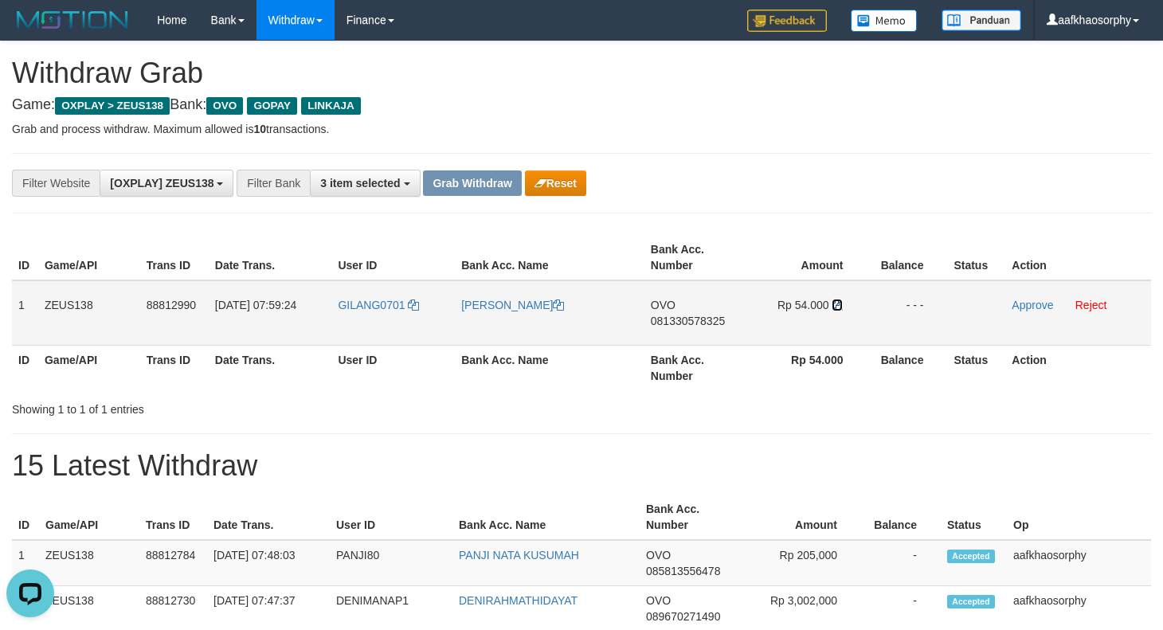
click at [841, 300] on icon at bounding box center [837, 305] width 11 height 11
drag, startPoint x: 441, startPoint y: 339, endPoint x: 434, endPoint y: 333, distance: 8.5
click at [441, 339] on td "GILANG0701" at bounding box center [393, 312] width 124 height 65
click at [388, 309] on span "GILANG0701" at bounding box center [371, 305] width 67 height 13
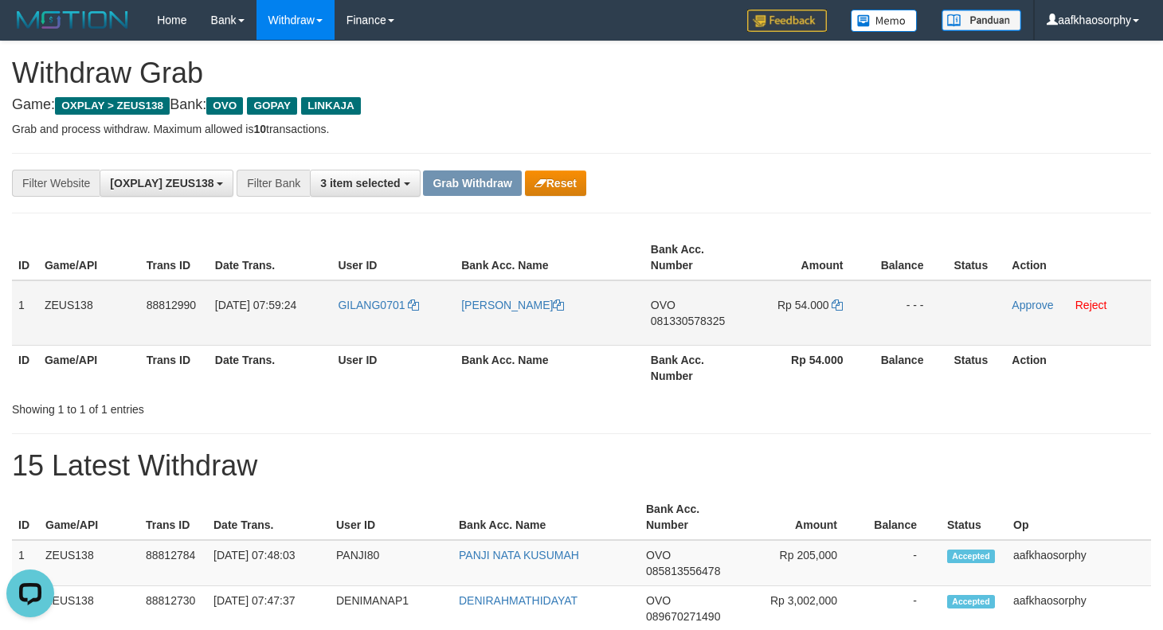
click at [388, 317] on td "GILANG0701" at bounding box center [393, 312] width 124 height 65
copy link "GILANG0701"
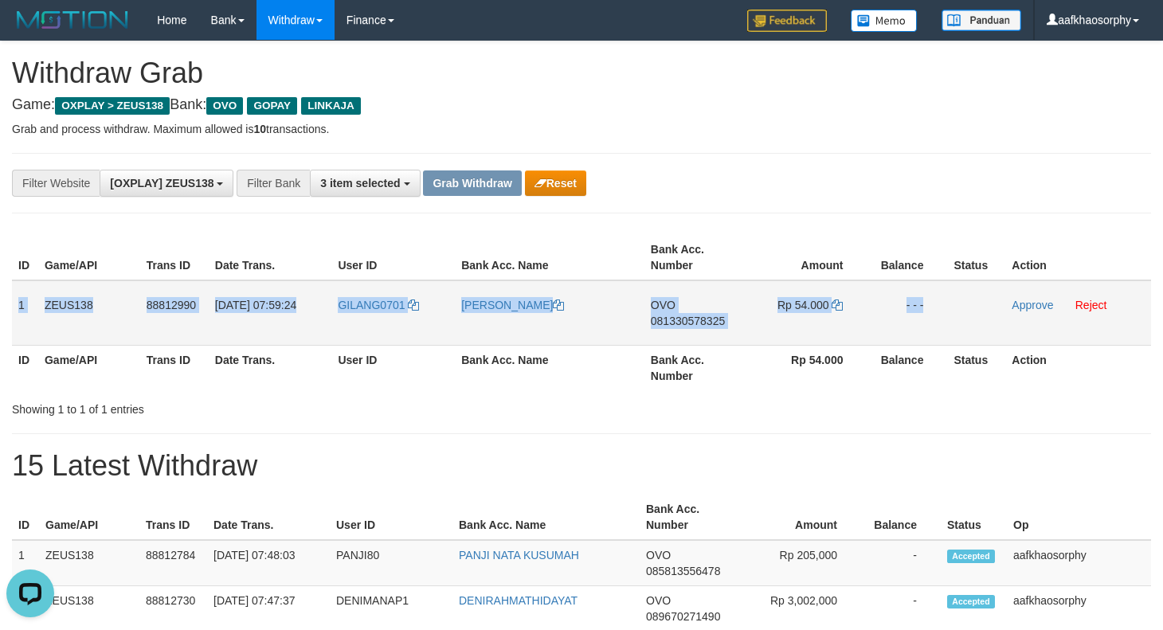
drag, startPoint x: 16, startPoint y: 299, endPoint x: 990, endPoint y: 323, distance: 974.8
click at [958, 331] on tr "1 ZEUS138 88812990 30/09/2025 07:59:24 GILANG0701 GILANG RAMADHAN OVO 081330578…" at bounding box center [581, 312] width 1139 height 65
copy tr "1 ZEUS138 88812990 30/09/2025 07:59:24 GILANG0701 GILANG RAMADHAN OVO 081330578…"
click at [1023, 304] on link "Approve" at bounding box center [1032, 305] width 41 height 13
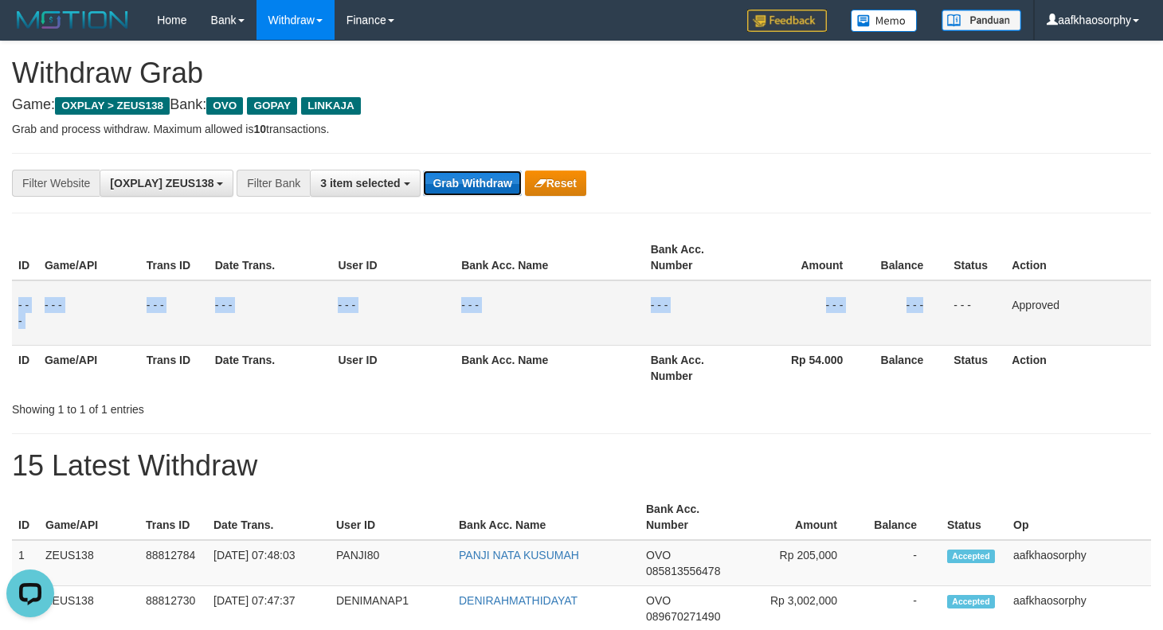
click at [487, 183] on button "Grab Withdraw" at bounding box center [472, 183] width 98 height 25
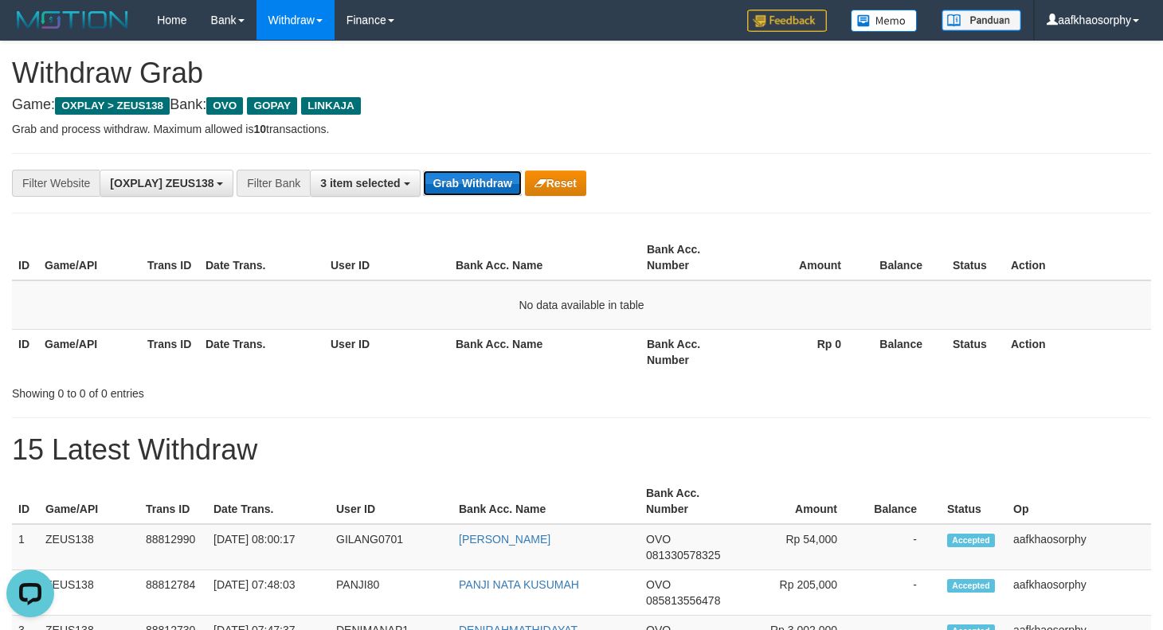
click at [473, 183] on button "Grab Withdraw" at bounding box center [472, 183] width 98 height 25
click at [476, 182] on button "Grab Withdraw" at bounding box center [472, 183] width 98 height 25
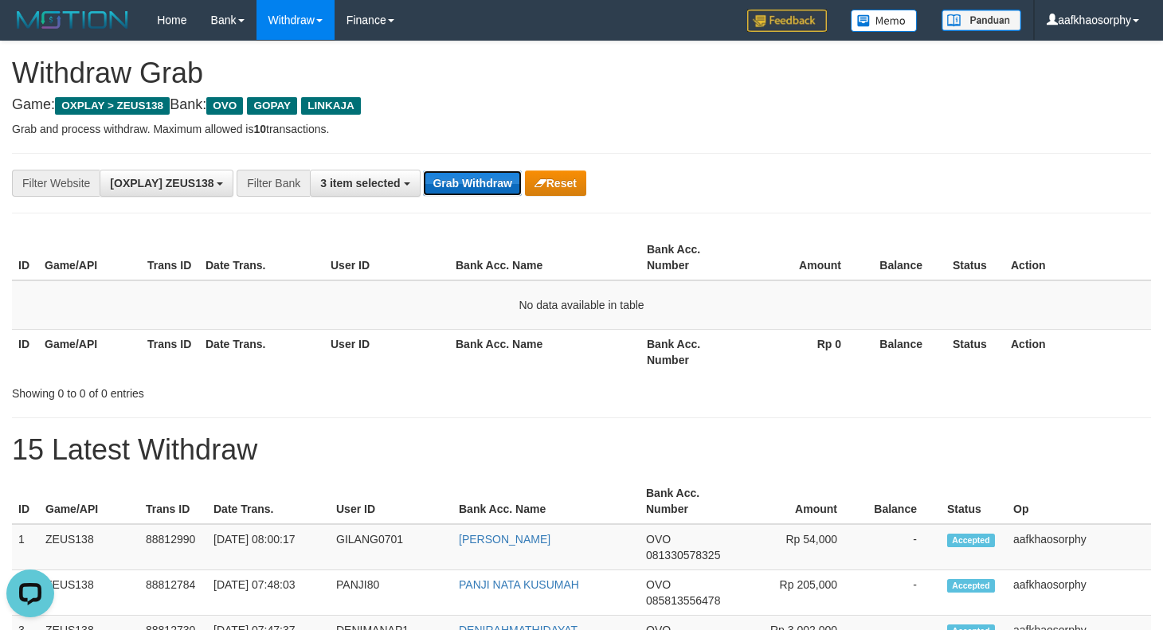
click at [476, 182] on button "Grab Withdraw" at bounding box center [472, 183] width 98 height 25
click at [438, 171] on button "Grab Withdraw" at bounding box center [472, 183] width 98 height 25
click at [464, 184] on button "Grab Withdraw" at bounding box center [472, 183] width 98 height 25
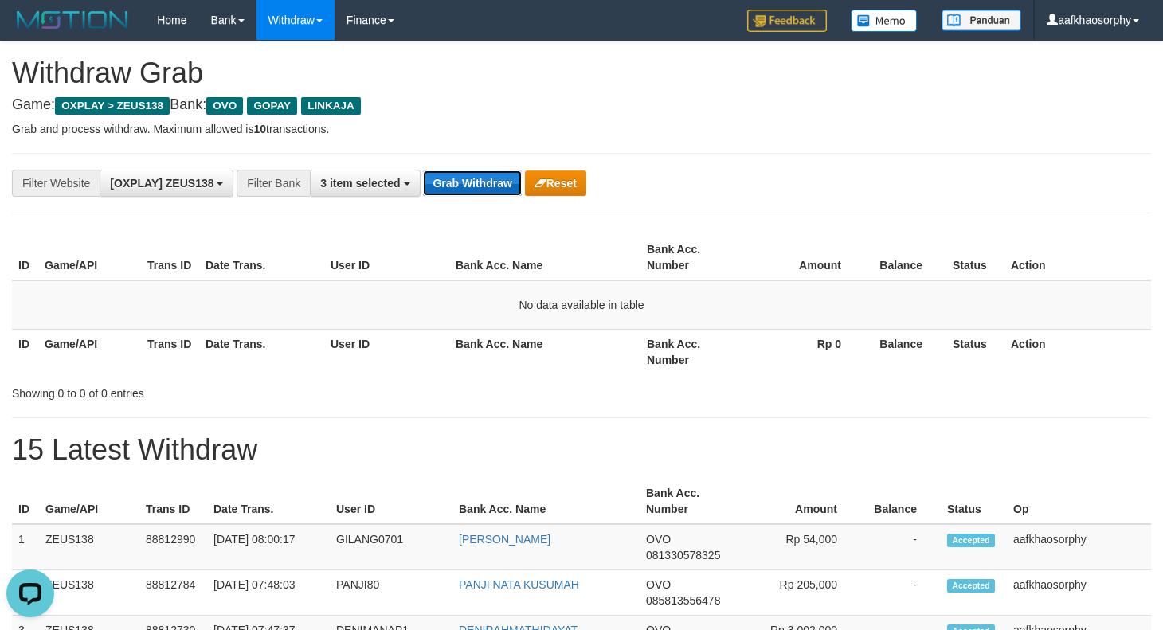
click at [464, 184] on button "Grab Withdraw" at bounding box center [472, 183] width 98 height 25
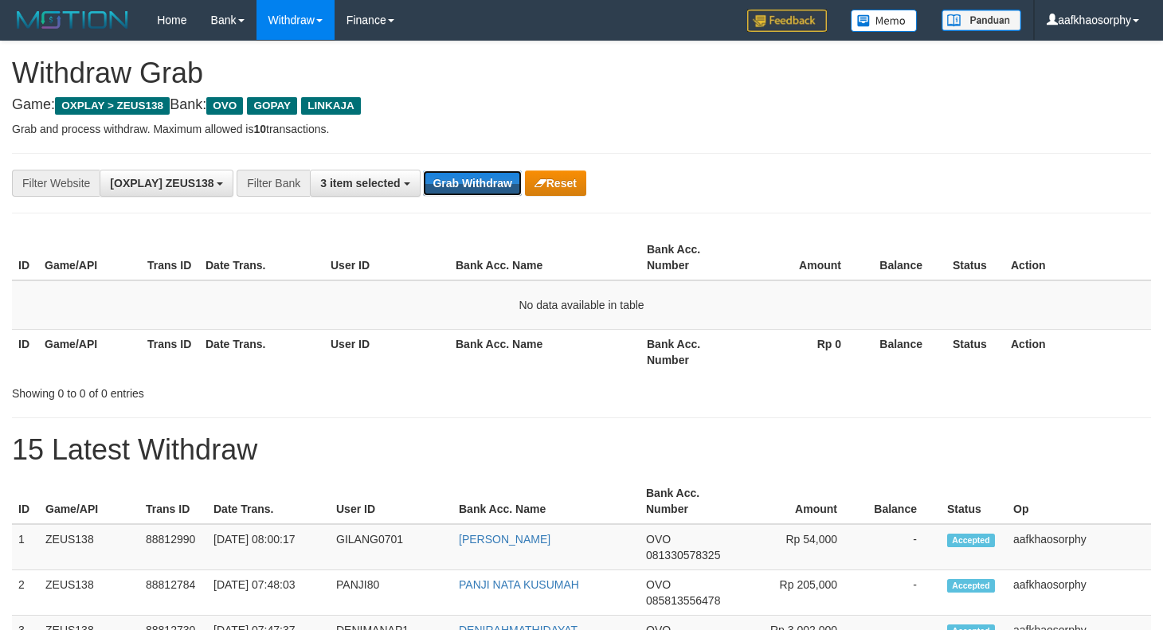
click at [464, 184] on button "Grab Withdraw" at bounding box center [472, 183] width 98 height 25
click at [497, 190] on button "Grab Withdraw" at bounding box center [472, 183] width 98 height 25
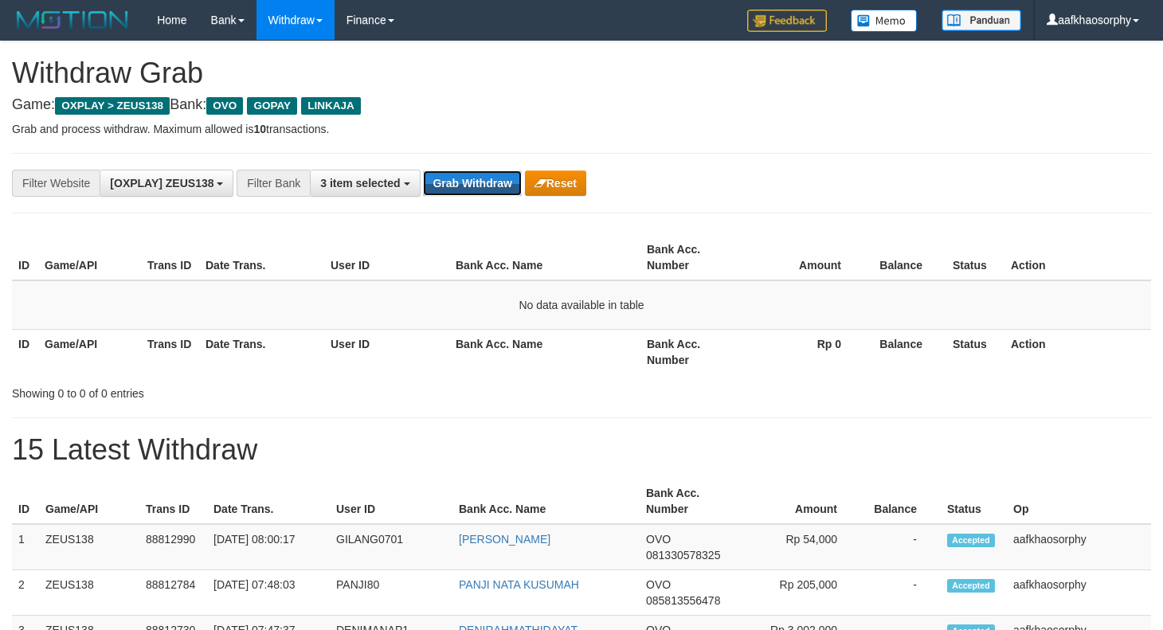
click at [497, 190] on button "Grab Withdraw" at bounding box center [472, 183] width 98 height 25
click at [474, 185] on button "Grab Withdraw" at bounding box center [472, 183] width 98 height 25
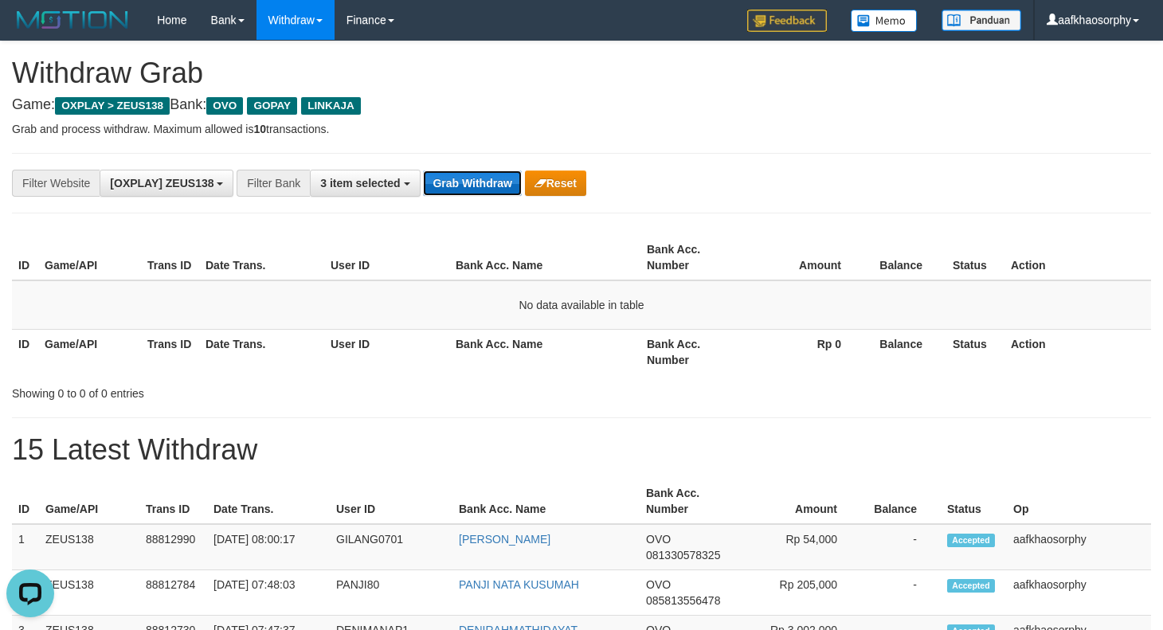
click at [474, 185] on button "Grab Withdraw" at bounding box center [472, 183] width 98 height 25
click at [474, 184] on button "Grab Withdraw" at bounding box center [472, 183] width 98 height 25
click at [480, 184] on button "Grab Withdraw" at bounding box center [472, 183] width 98 height 25
click at [481, 173] on button "Grab Withdraw" at bounding box center [472, 183] width 98 height 25
click at [481, 186] on button "Grab Withdraw" at bounding box center [472, 183] width 98 height 25
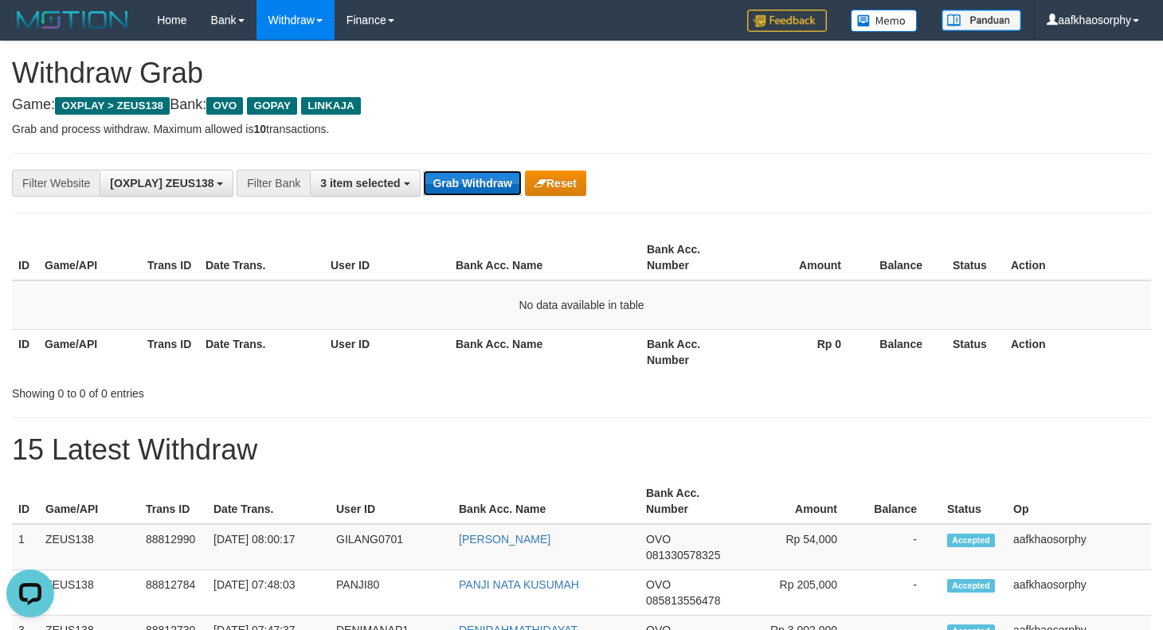
click at [481, 186] on button "Grab Withdraw" at bounding box center [472, 183] width 98 height 25
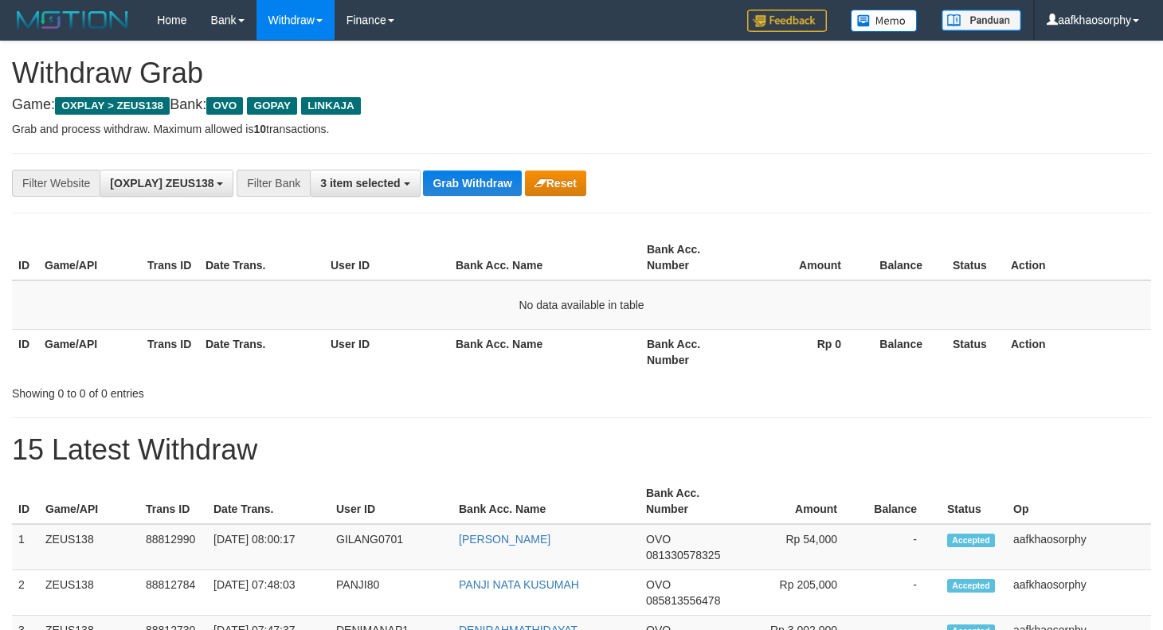
click at [481, 186] on button "Grab Withdraw" at bounding box center [472, 183] width 98 height 25
click at [482, 168] on div "**********" at bounding box center [581, 183] width 1139 height 61
click at [482, 174] on div "**********" at bounding box center [581, 183] width 1139 height 61
click at [482, 176] on button "Grab Withdraw" at bounding box center [472, 183] width 98 height 25
drag, startPoint x: 482, startPoint y: 176, endPoint x: 492, endPoint y: 178, distance: 9.7
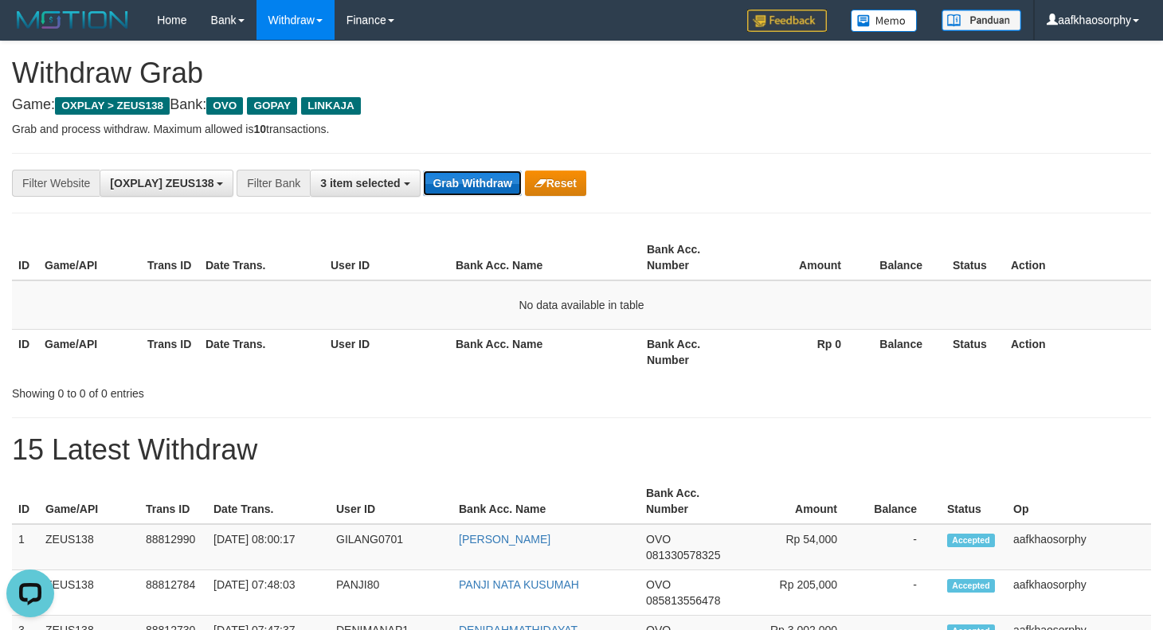
click at [490, 178] on button "Grab Withdraw" at bounding box center [472, 183] width 98 height 25
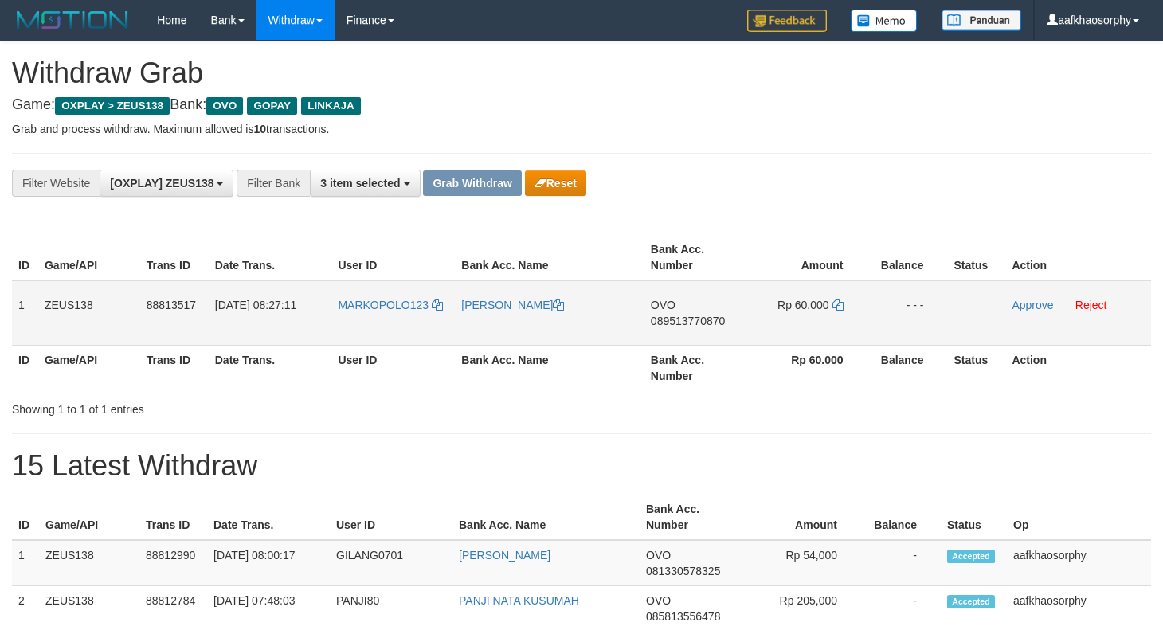
drag, startPoint x: 653, startPoint y: 308, endPoint x: 671, endPoint y: 304, distance: 18.2
click at [654, 308] on span "OVO" at bounding box center [663, 305] width 25 height 13
click at [686, 315] on span "089513770870" at bounding box center [688, 321] width 74 height 13
click at [835, 305] on icon at bounding box center [838, 305] width 11 height 11
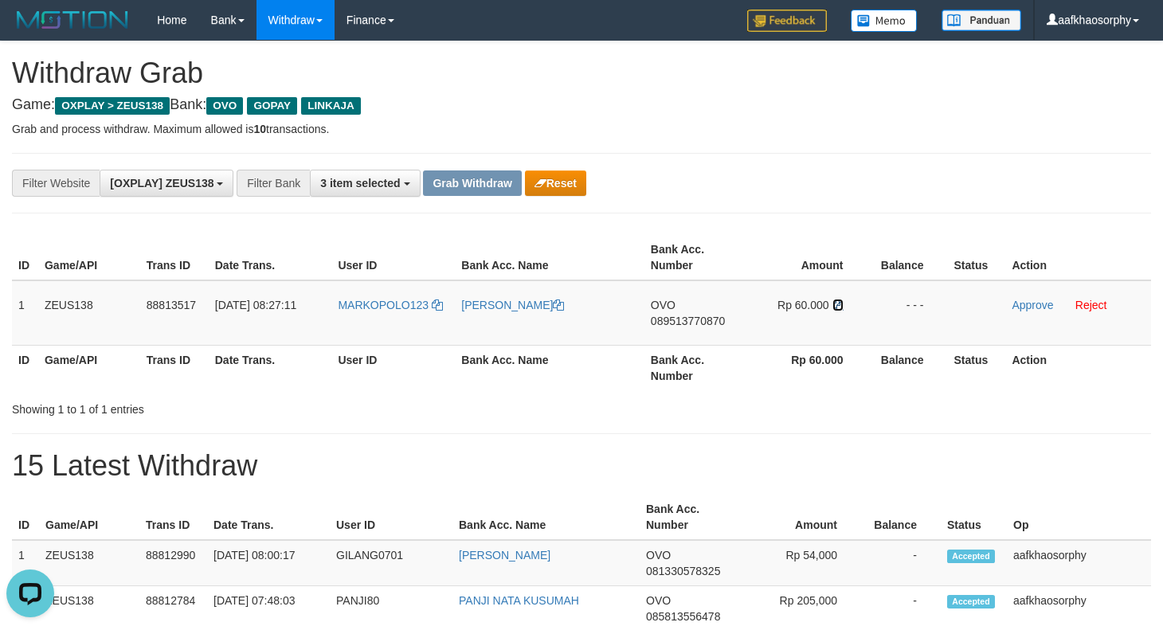
drag, startPoint x: 835, startPoint y: 307, endPoint x: 1174, endPoint y: 313, distance: 338.7
click at [837, 307] on icon at bounding box center [838, 305] width 11 height 11
click at [378, 331] on td "MARKOPOLO123" at bounding box center [393, 312] width 124 height 65
drag, startPoint x: 378, startPoint y: 331, endPoint x: 1119, endPoint y: 344, distance: 741.1
click at [389, 328] on td "MARKOPOLO123" at bounding box center [393, 312] width 124 height 65
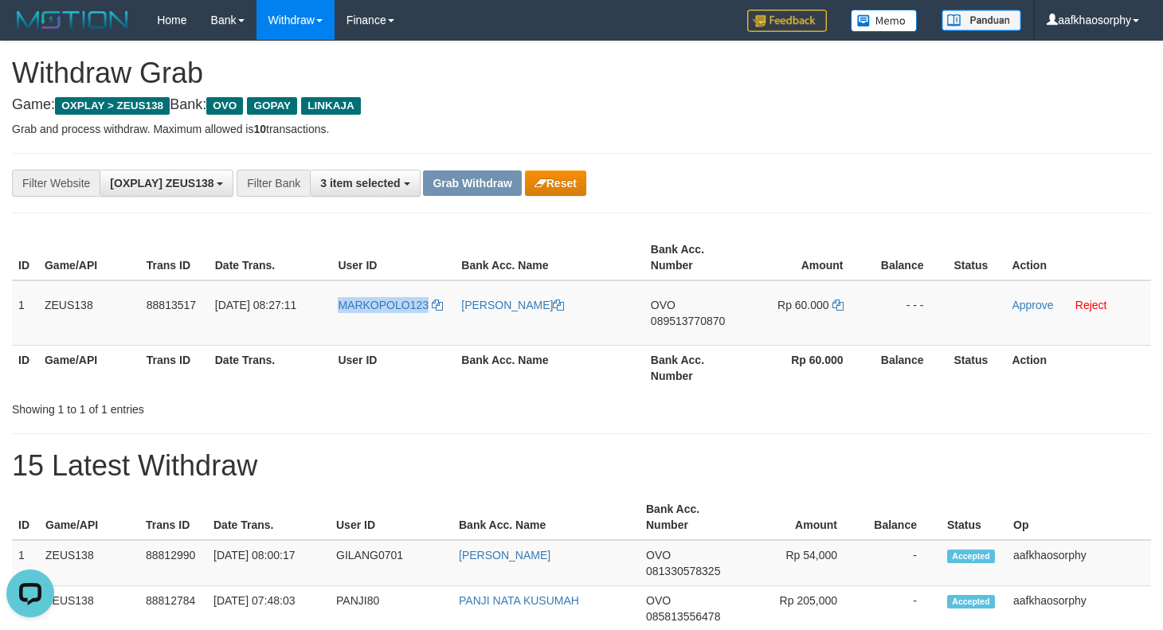
copy span "MARKOPOLO123"
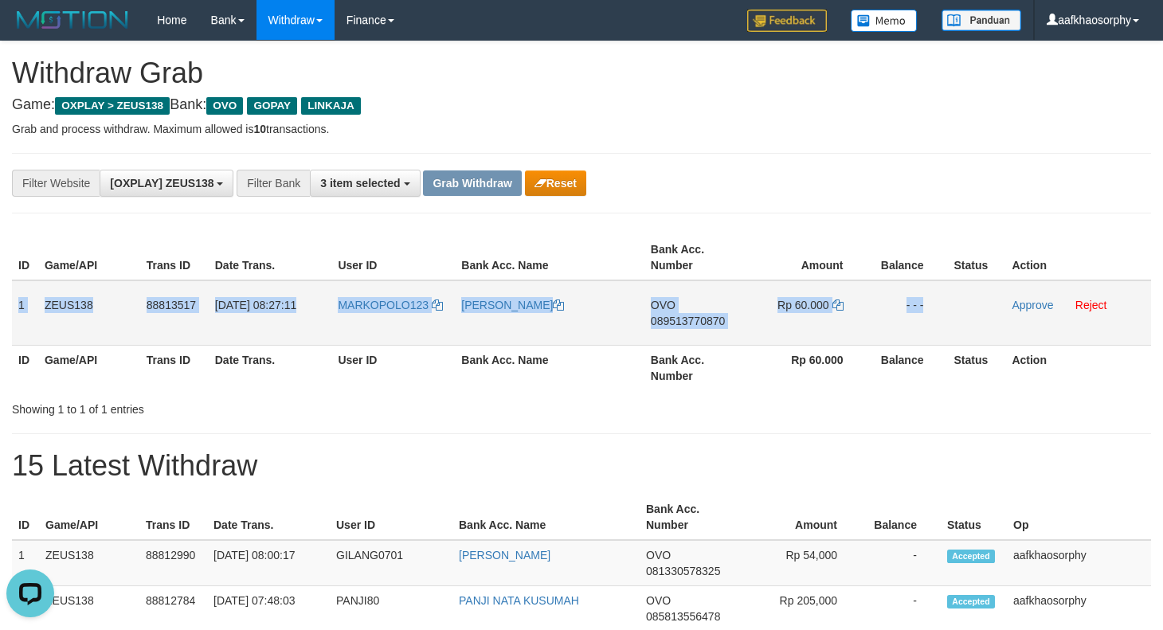
drag, startPoint x: 17, startPoint y: 307, endPoint x: 952, endPoint y: 300, distance: 935.5
click at [952, 300] on tr "1 ZEUS138 88813517 [DATE] 08:27:11 MARKOPOLO123 [PERSON_NAME] OVO 089513770870 …" at bounding box center [581, 312] width 1139 height 65
copy tr "1 ZEUS138 88813517 [DATE] 08:27:11 MARKOPOLO123 [PERSON_NAME] OVO 089513770870 …"
drag, startPoint x: 1029, startPoint y: 304, endPoint x: 692, endPoint y: 269, distance: 339.6
click at [1029, 304] on link "Approve" at bounding box center [1032, 305] width 41 height 13
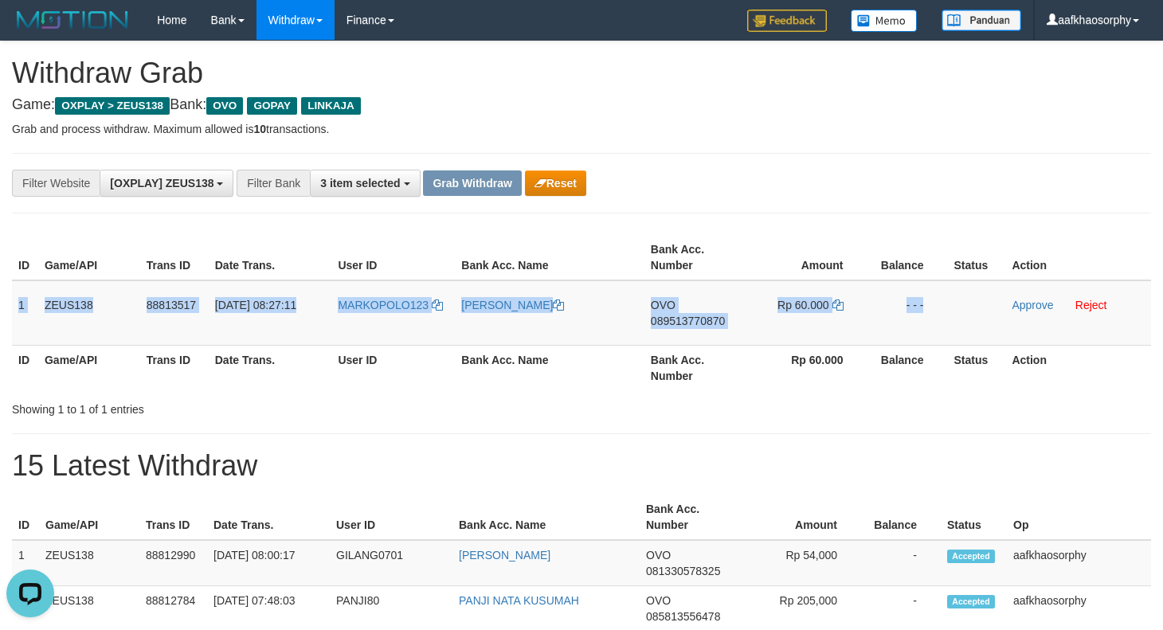
click at [504, 186] on button "Grab Withdraw" at bounding box center [472, 183] width 98 height 25
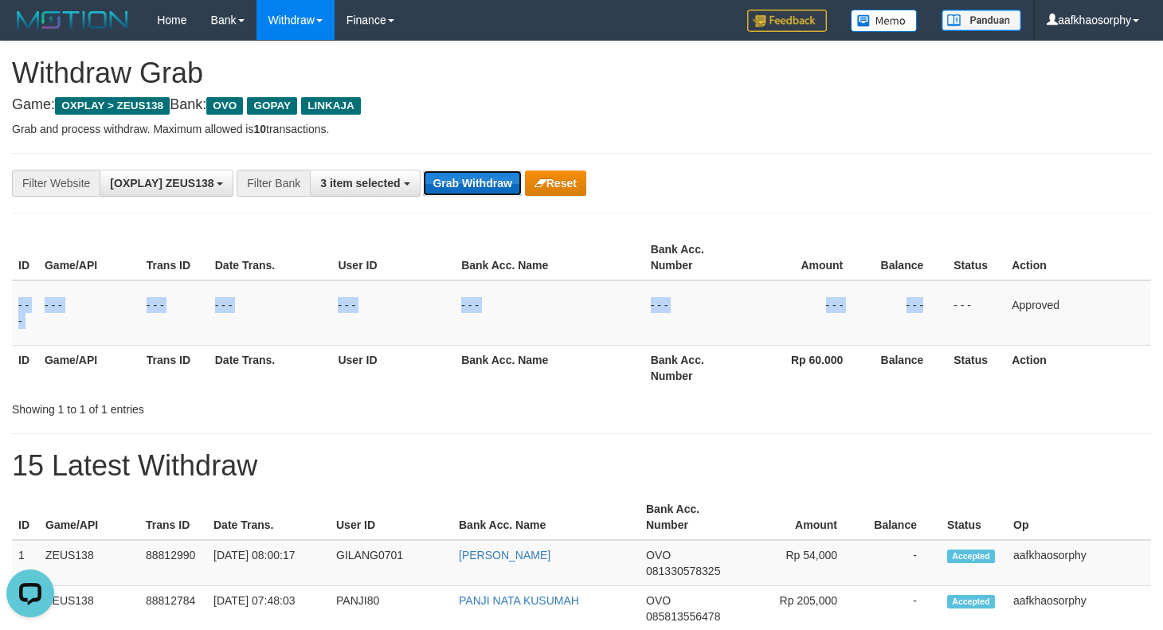
click at [504, 186] on button "Grab Withdraw" at bounding box center [472, 183] width 98 height 25
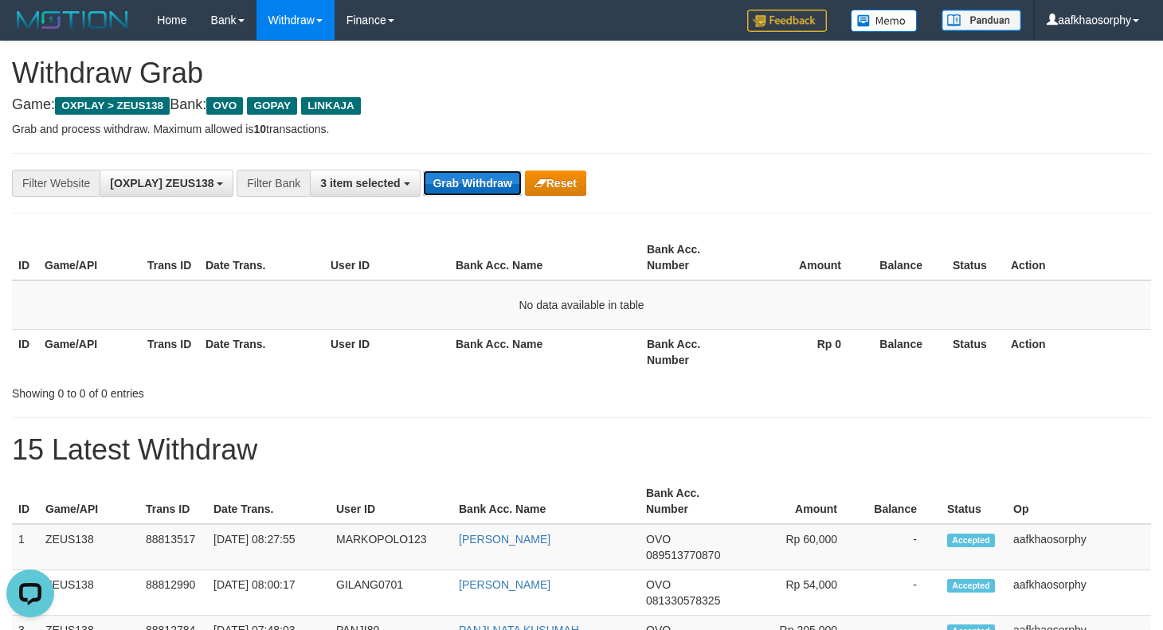
click at [463, 182] on button "Grab Withdraw" at bounding box center [472, 183] width 98 height 25
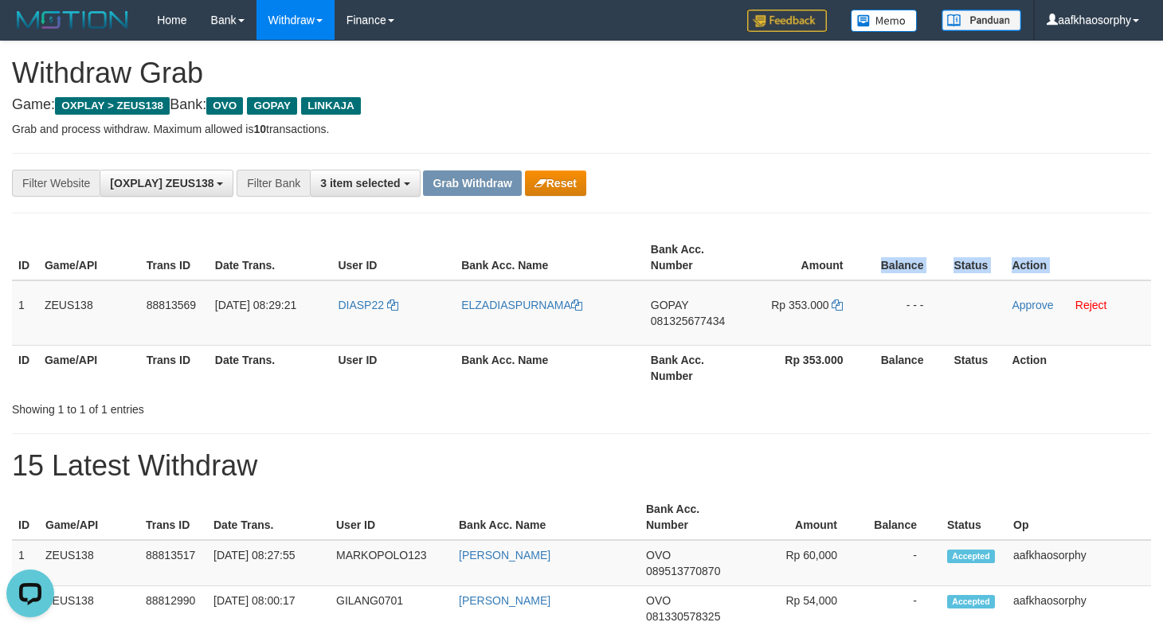
copy table "Balance Status Action"
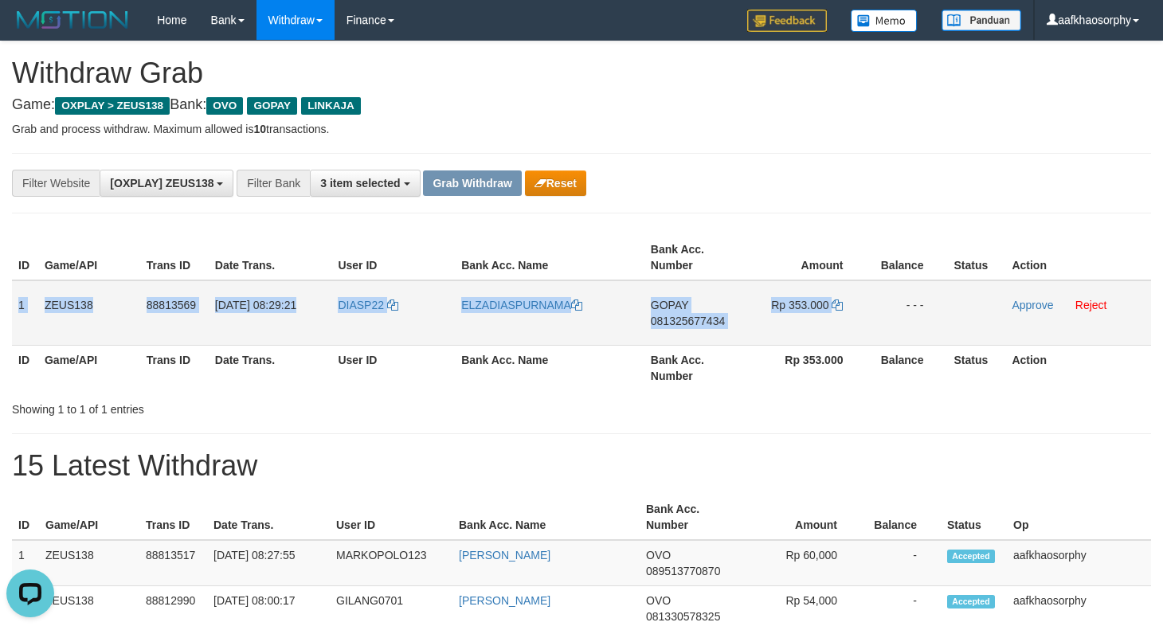
copy tr "1 ZEUS138 88813569 30/09/2025 08:29:21 DIASP22 ELZADIASPURNAMA GOPAY 0813256774…"
drag, startPoint x: 18, startPoint y: 298, endPoint x: 908, endPoint y: 292, distance: 890.8
click at [908, 292] on tr "1 ZEUS138 88813569 30/09/2025 08:29:21 DIASP22 ELZADIASPURNAMA GOPAY 0813256774…" at bounding box center [581, 312] width 1139 height 65
click at [641, 322] on td "ELZADIASPURNAMA" at bounding box center [550, 312] width 190 height 65
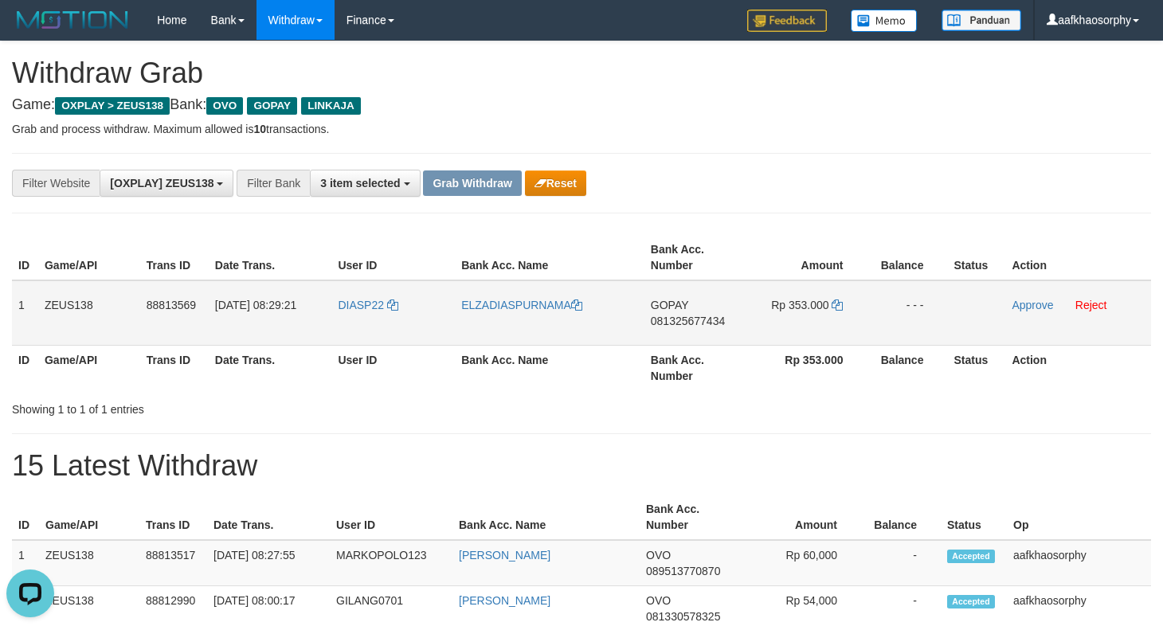
click at [682, 312] on td "GOPAY 081325677434" at bounding box center [696, 312] width 102 height 65
click at [683, 321] on span "081325677434" at bounding box center [688, 321] width 74 height 13
click at [833, 301] on icon at bounding box center [837, 305] width 11 height 11
drag, startPoint x: 833, startPoint y: 301, endPoint x: 1171, endPoint y: 300, distance: 338.6
click at [861, 312] on td "Rp 353.000" at bounding box center [807, 312] width 121 height 65
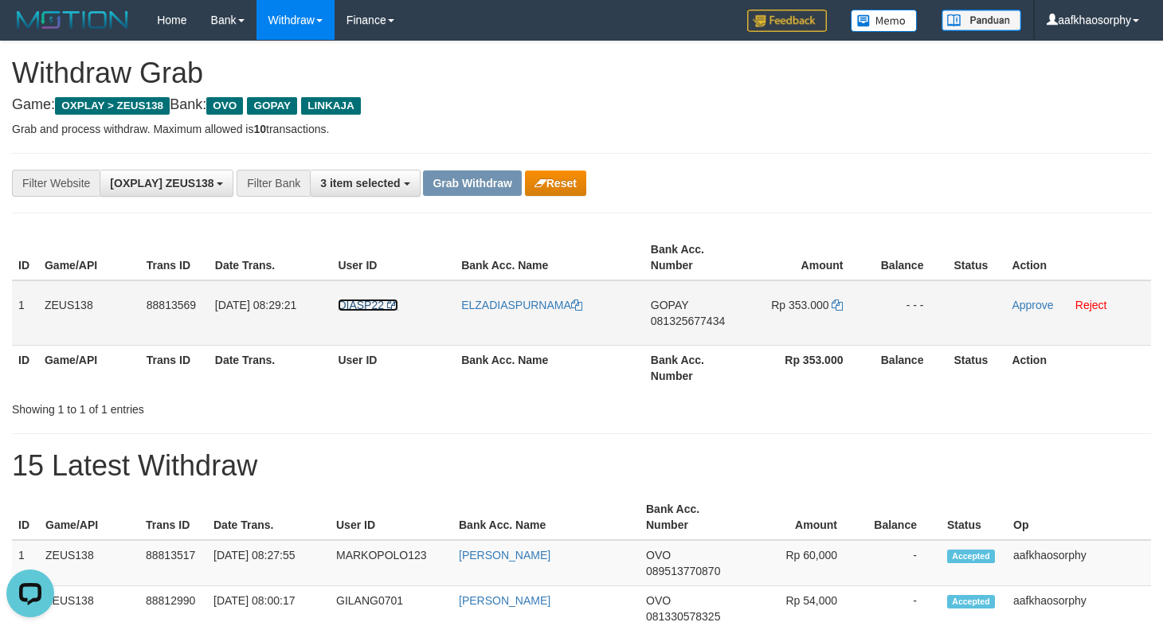
click at [349, 307] on span "DIASP22" at bounding box center [361, 305] width 46 height 13
click at [359, 321] on td "DIASP22" at bounding box center [393, 312] width 124 height 65
copy link "DIASP22"
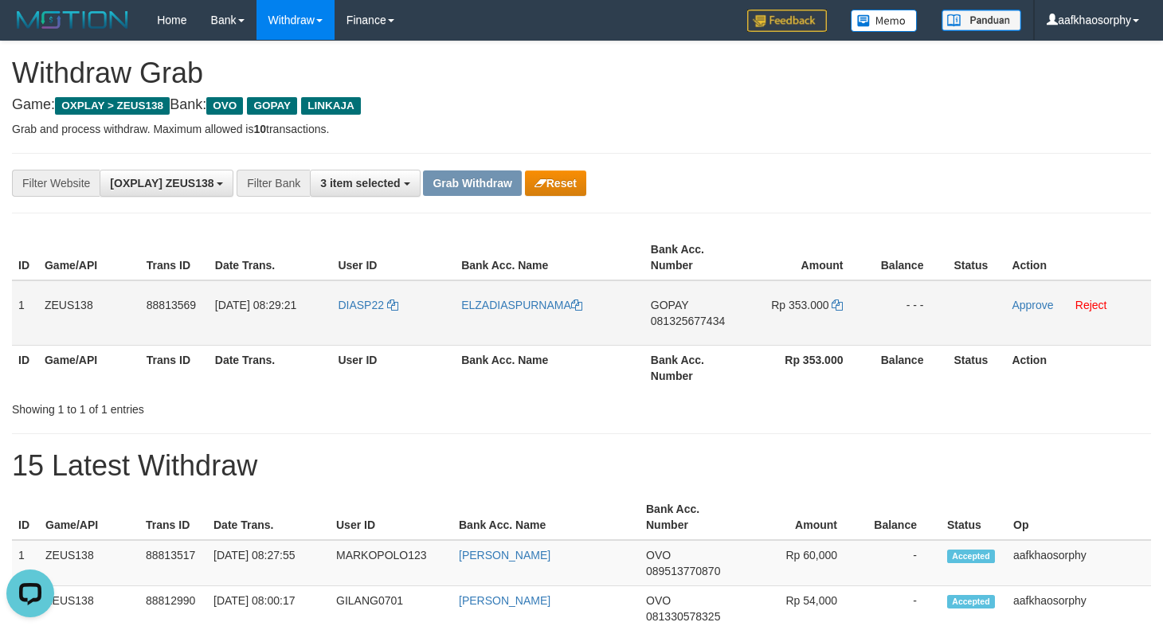
click at [1041, 296] on td "Approve Reject" at bounding box center [1079, 312] width 146 height 65
click at [1041, 304] on link "Approve" at bounding box center [1032, 305] width 41 height 13
click at [465, 171] on button "Grab Withdraw" at bounding box center [472, 183] width 98 height 25
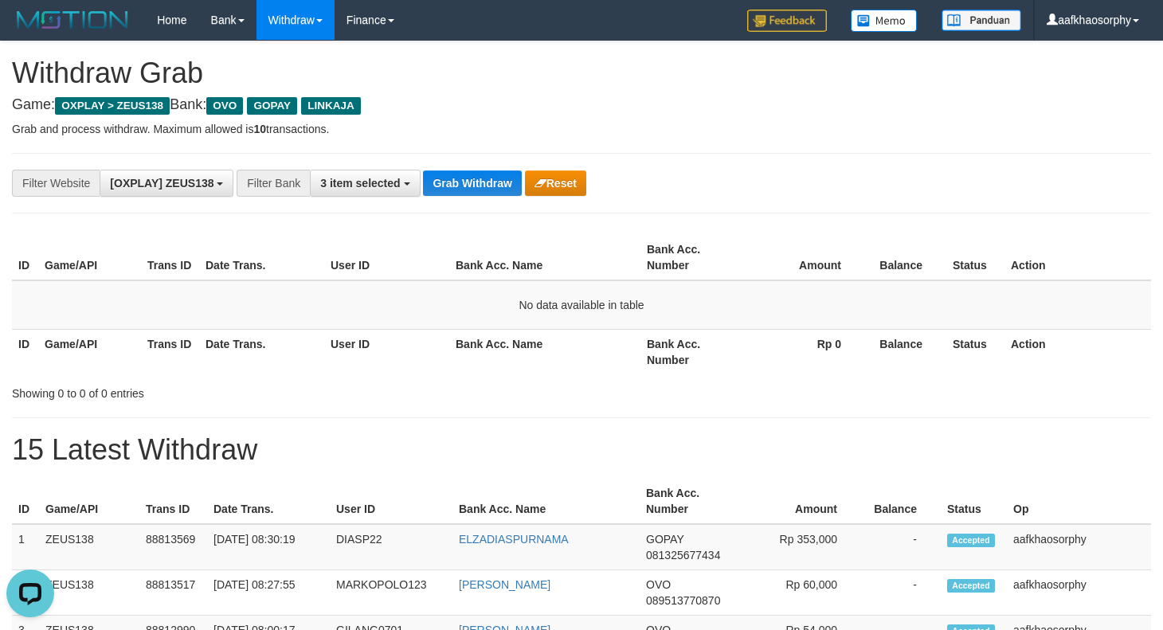
click at [447, 197] on div "**********" at bounding box center [581, 183] width 1139 height 61
click at [466, 188] on button "Grab Withdraw" at bounding box center [472, 183] width 98 height 25
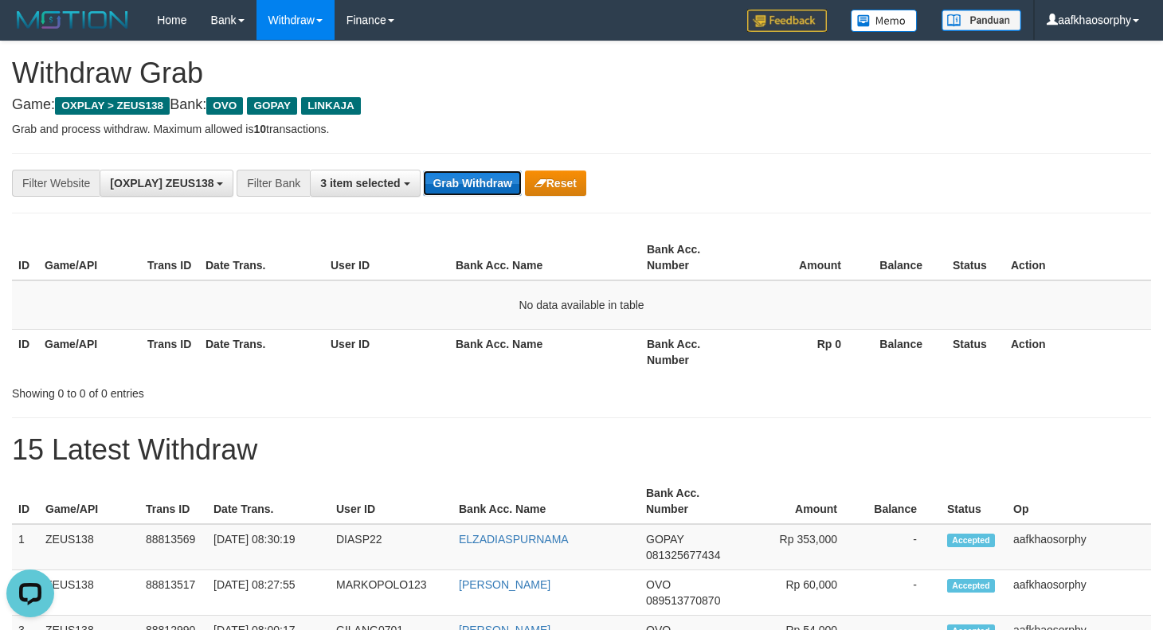
click at [466, 188] on button "Grab Withdraw" at bounding box center [472, 183] width 98 height 25
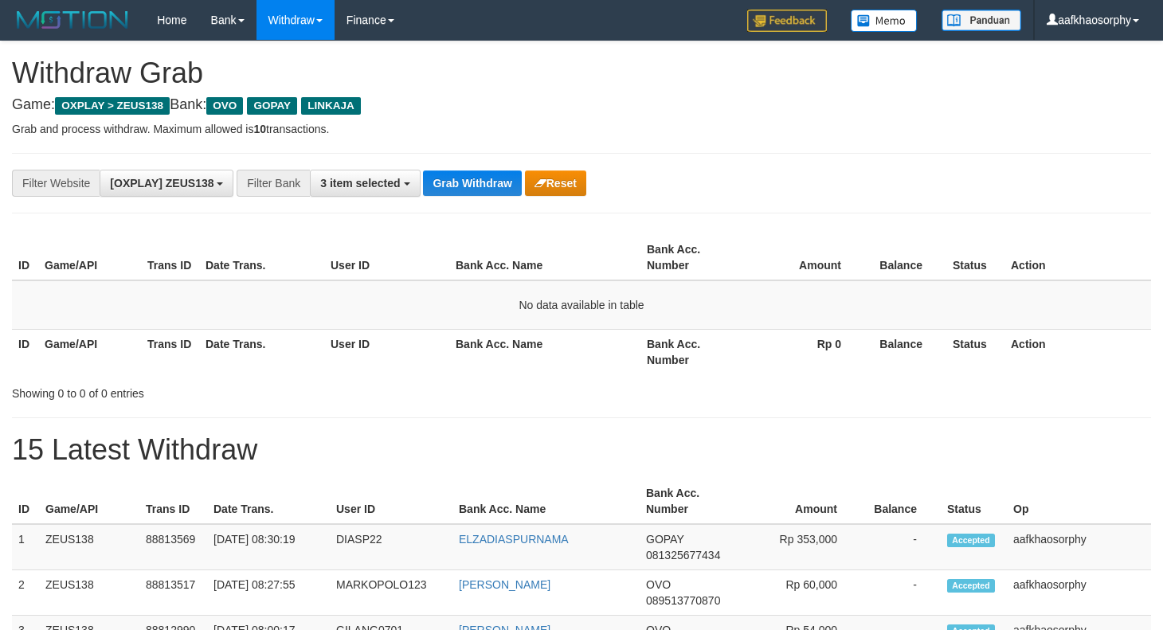
click at [466, 188] on button "Grab Withdraw" at bounding box center [472, 183] width 98 height 25
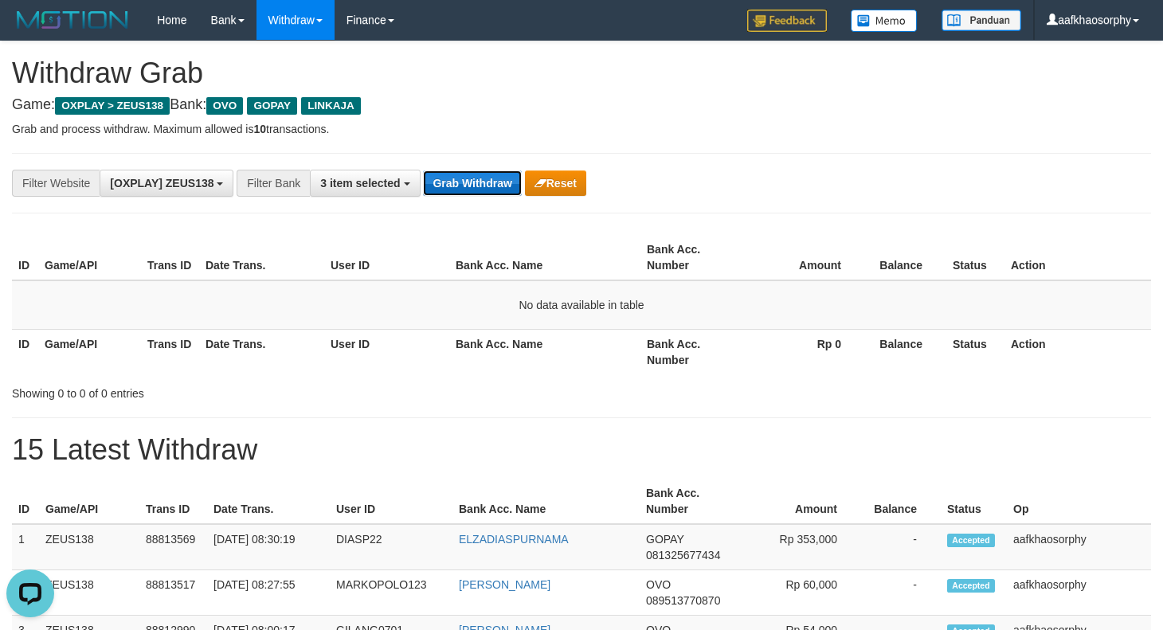
click at [488, 181] on button "Grab Withdraw" at bounding box center [472, 183] width 98 height 25
drag, startPoint x: 488, startPoint y: 182, endPoint x: 529, endPoint y: 199, distance: 44.3
click at [492, 184] on button "Grab Withdraw" at bounding box center [472, 183] width 98 height 25
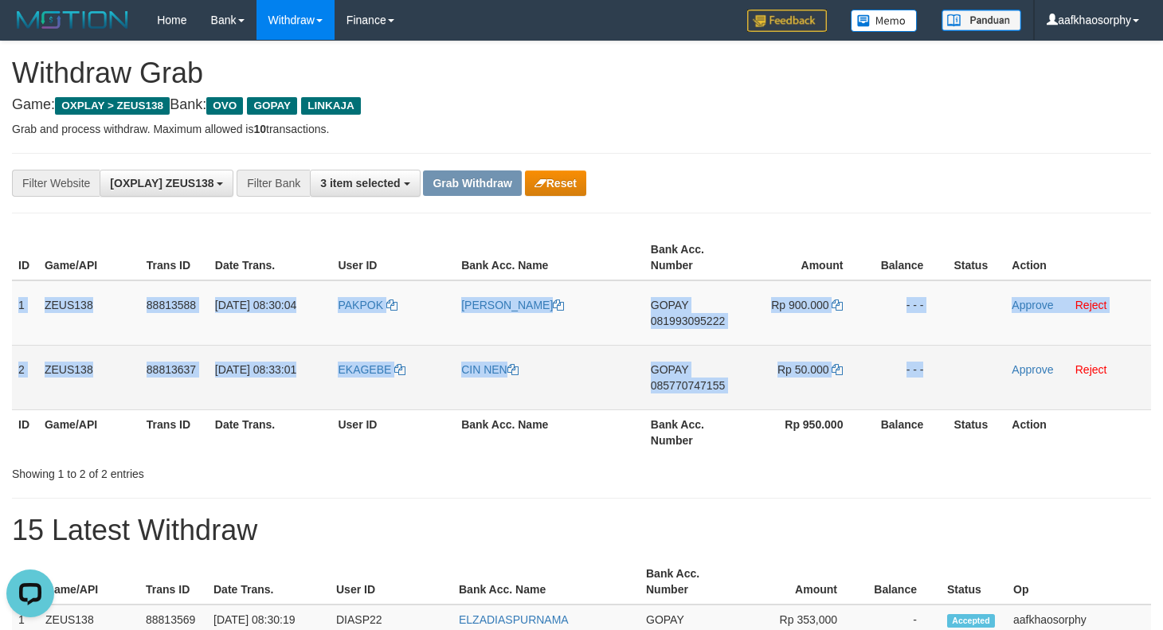
drag, startPoint x: 19, startPoint y: 312, endPoint x: 971, endPoint y: 370, distance: 953.1
click at [971, 370] on tbody "1 ZEUS138 88813588 30/09/2025 08:30:04 PAKPOK YANDI CHRISTIAN SILALAHI GOPAY 08…" at bounding box center [581, 345] width 1139 height 130
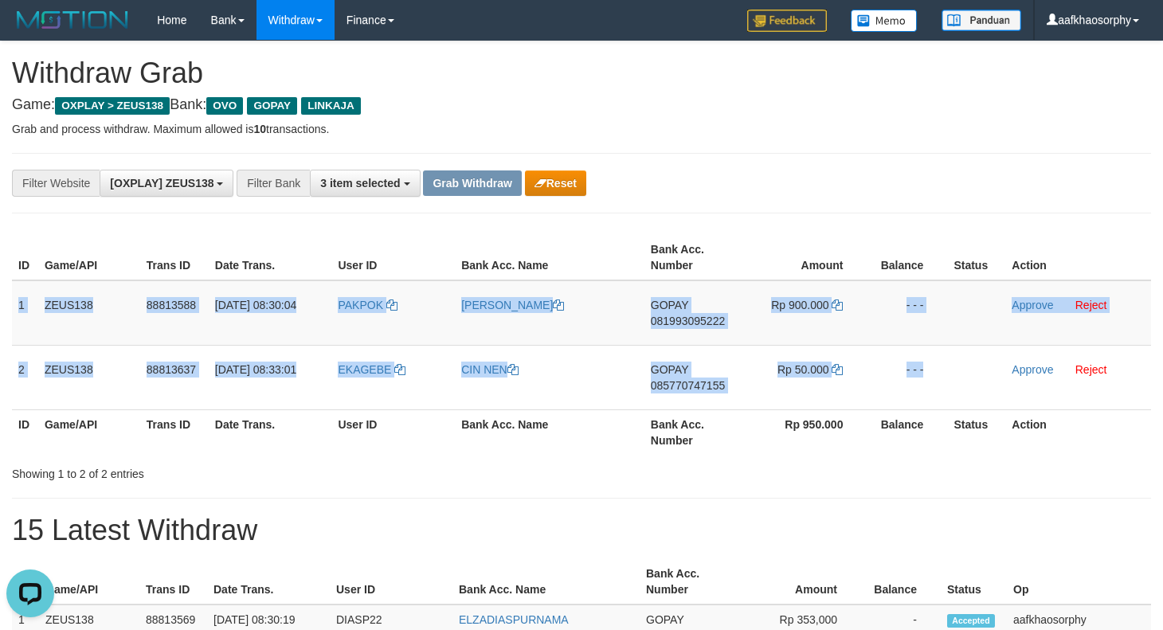
copy tbody "1 ZEUS138 88813588 30/09/2025 08:30:04 PAKPOK YANDI CHRISTIAN SILALAHI GOPAY 08…"
click at [672, 316] on span "081993095222" at bounding box center [688, 321] width 74 height 13
copy tbody "1 ZEUS138 88813588 30/09/2025 08:30:04 PAKPOK YANDI CHRISTIAN SILALAHI GOPAY 08…"
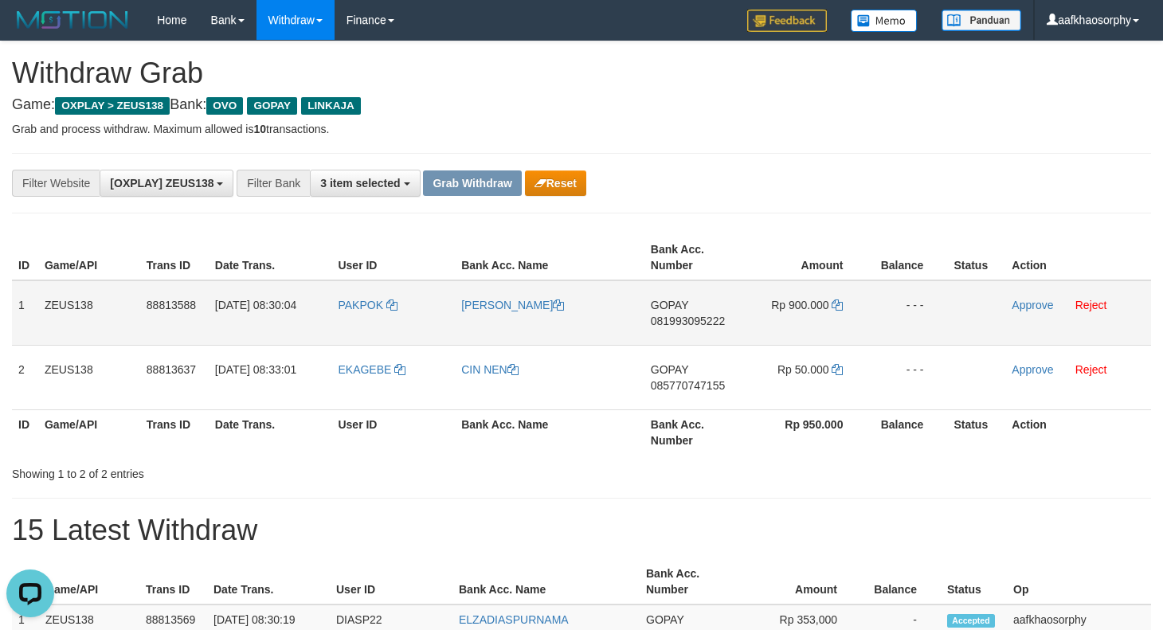
click at [672, 316] on span "081993095222" at bounding box center [688, 321] width 74 height 13
click at [837, 300] on icon at bounding box center [837, 305] width 11 height 11
drag, startPoint x: 837, startPoint y: 300, endPoint x: 887, endPoint y: 312, distance: 51.4
click at [843, 303] on td "Rp 900.000" at bounding box center [807, 312] width 121 height 65
click at [462, 316] on td "[PERSON_NAME]" at bounding box center [550, 312] width 190 height 65
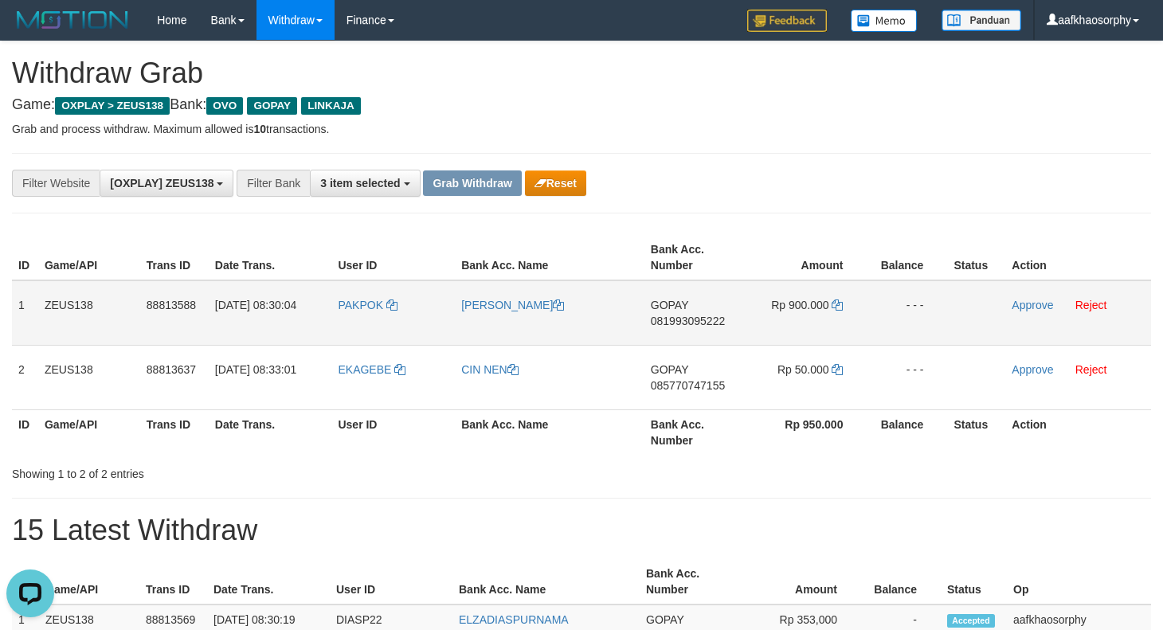
click at [343, 311] on td "PAKPOK" at bounding box center [393, 312] width 124 height 65
copy link "PAKPOK"
click at [340, 324] on td "PAKPOK" at bounding box center [393, 312] width 124 height 65
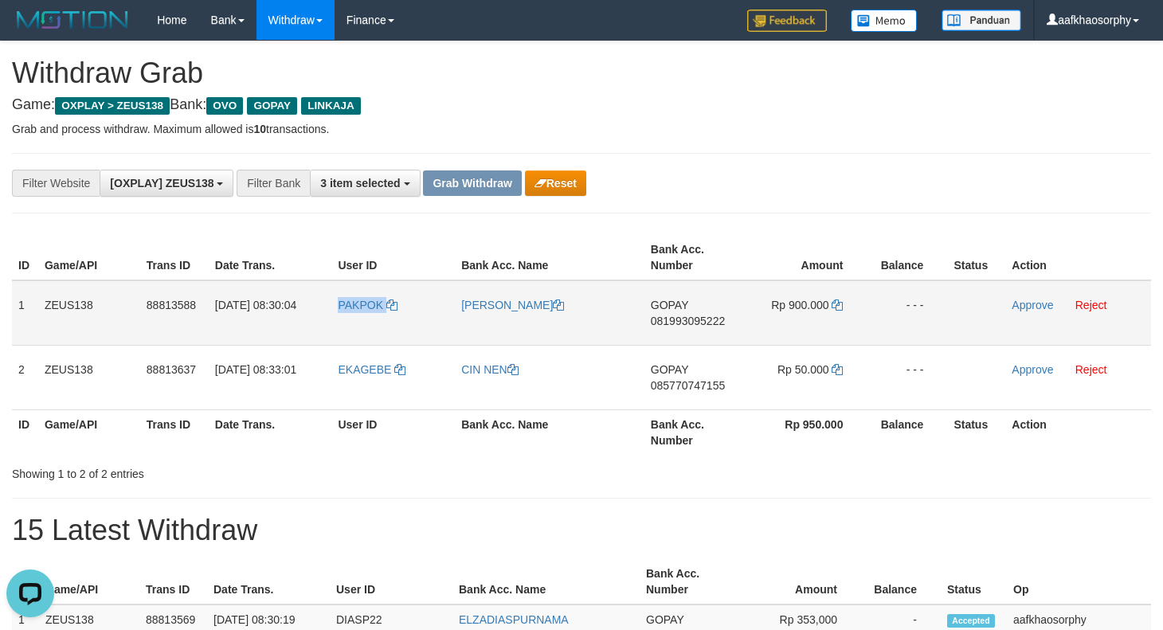
click at [340, 324] on td "PAKPOK" at bounding box center [393, 312] width 124 height 65
click at [1020, 301] on link "Approve" at bounding box center [1032, 305] width 41 height 13
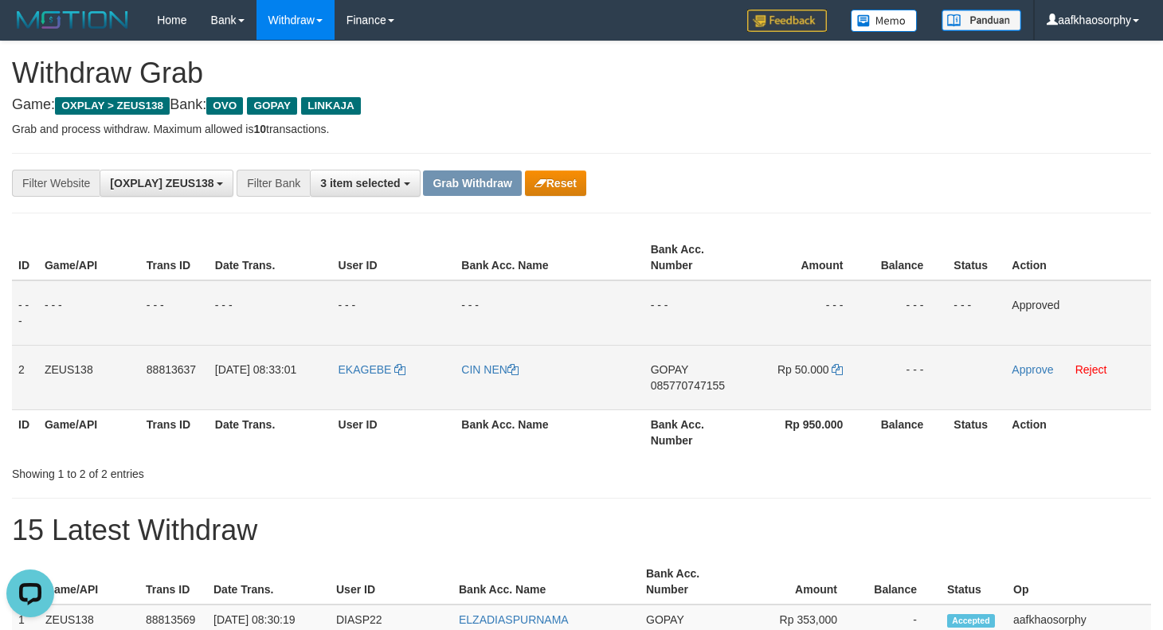
click at [672, 379] on span "085770747155" at bounding box center [688, 385] width 74 height 13
click at [840, 367] on icon at bounding box center [837, 369] width 11 height 11
drag, startPoint x: 840, startPoint y: 367, endPoint x: 1080, endPoint y: 356, distance: 240.9
click at [912, 375] on tr "2 ZEUS138 88813637 30/09/2025 08:33:01 EKAGEBE CIN NEN GOPAY 085770747155 Rp 50…" at bounding box center [581, 377] width 1139 height 65
click at [355, 392] on td "EKAGEBE" at bounding box center [394, 377] width 124 height 65
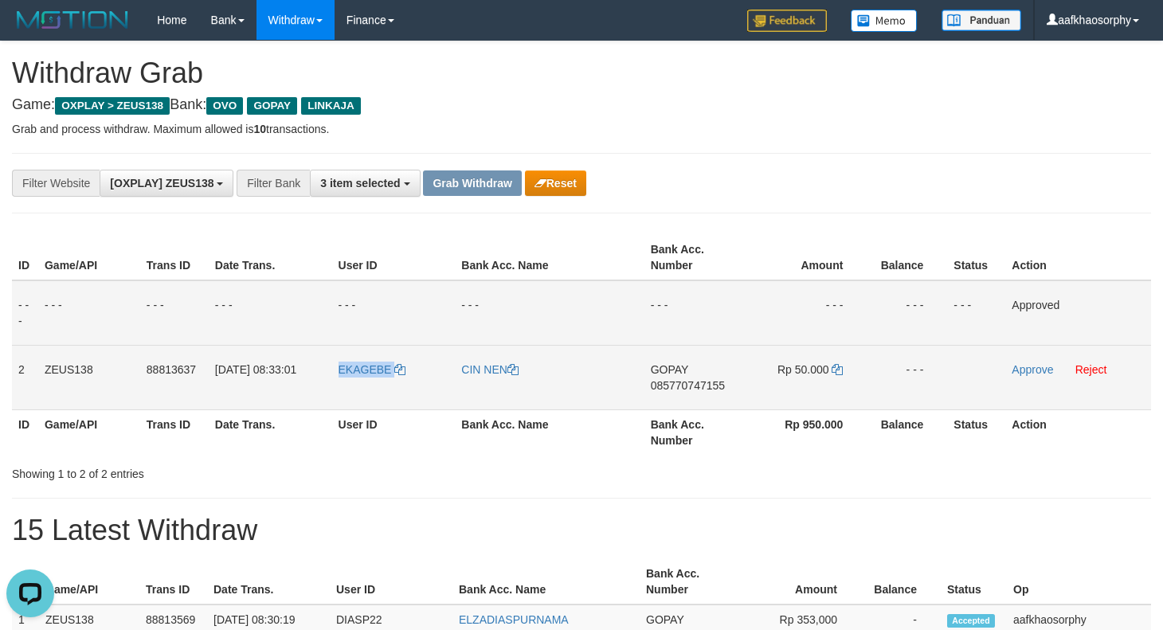
click at [355, 392] on td "EKAGEBE" at bounding box center [394, 377] width 124 height 65
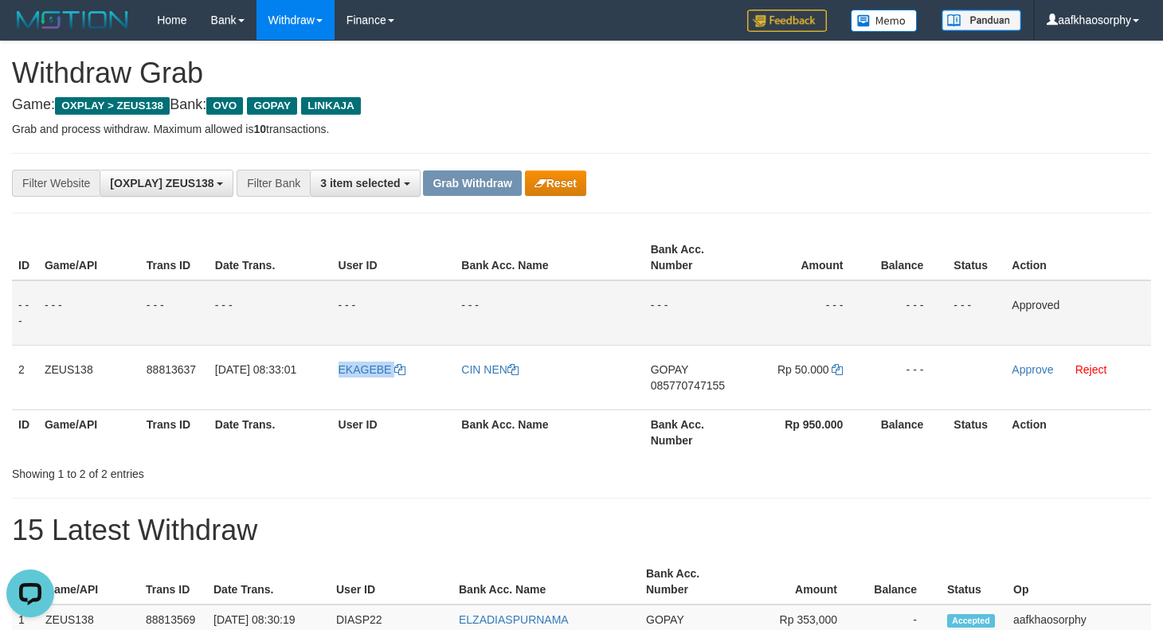
copy link "EKAGEBE"
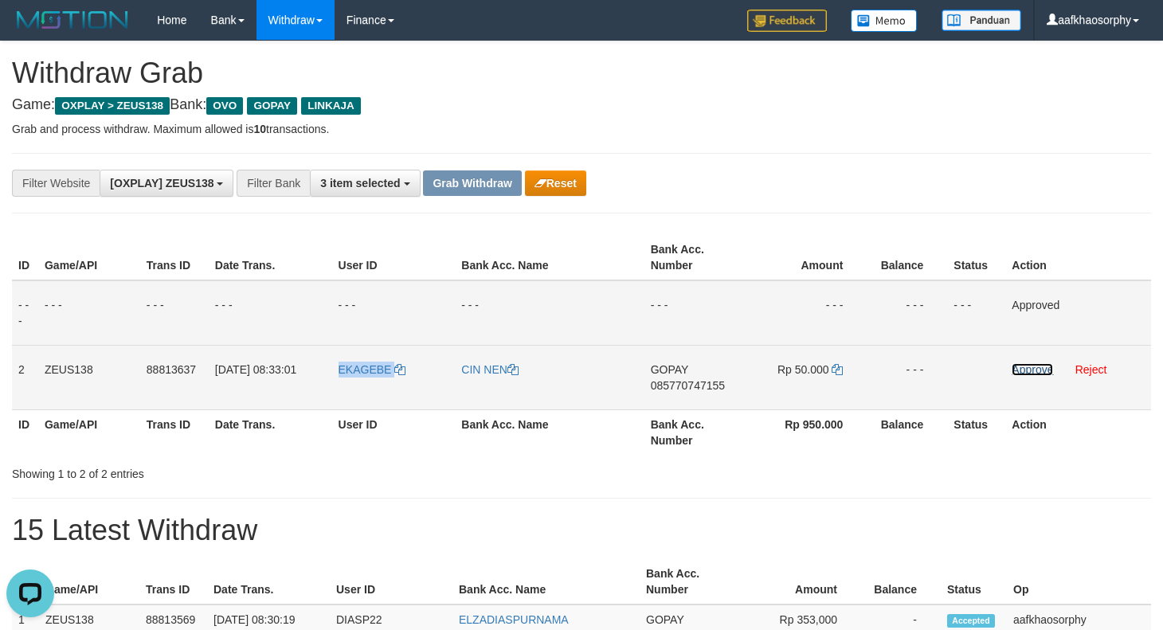
click at [1031, 365] on link "Approve" at bounding box center [1032, 369] width 41 height 13
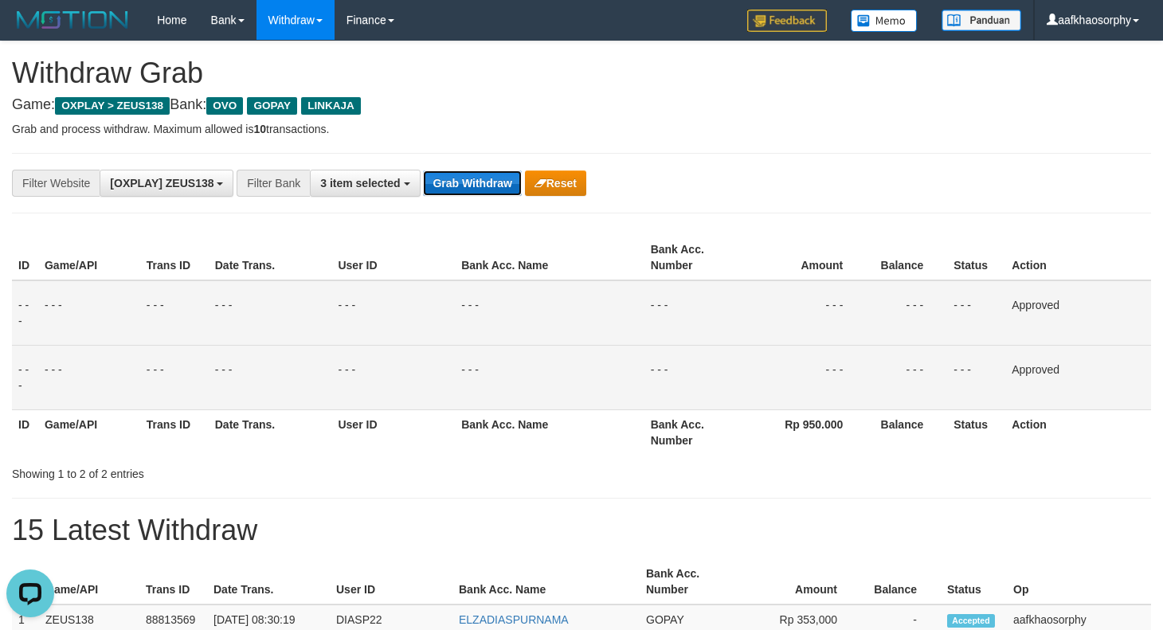
click at [484, 174] on button "Grab Withdraw" at bounding box center [472, 183] width 98 height 25
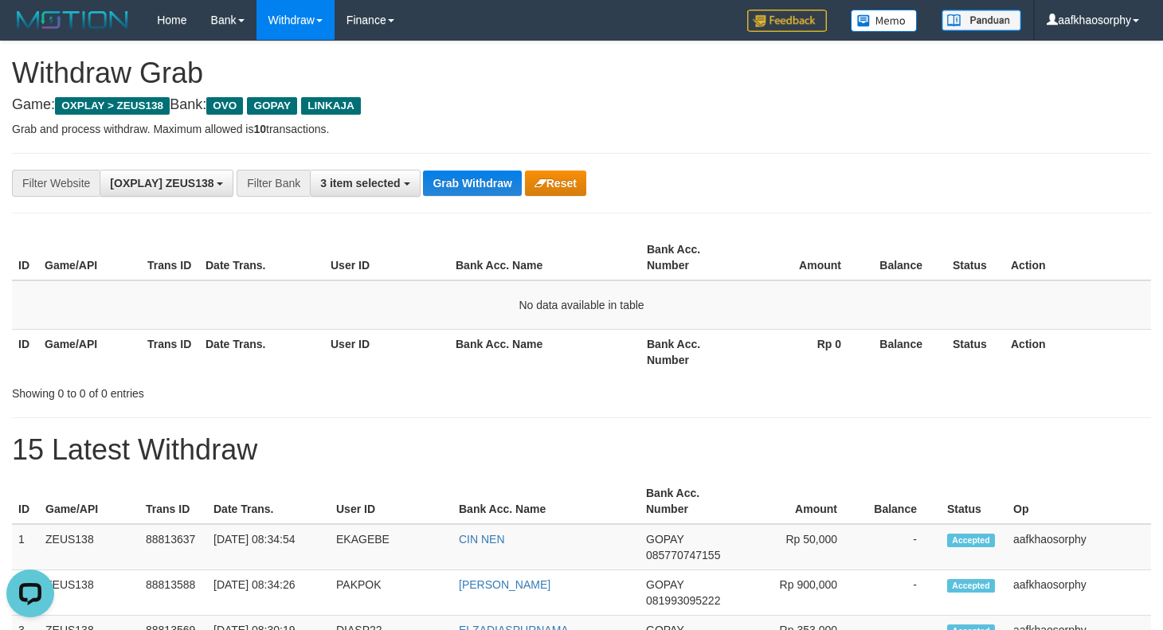
click at [498, 198] on div "**********" at bounding box center [581, 183] width 1139 height 61
click at [481, 186] on button "Grab Withdraw" at bounding box center [472, 183] width 98 height 25
click at [475, 178] on button "Grab Withdraw" at bounding box center [472, 183] width 98 height 25
click at [423, 171] on button "Grab Withdraw" at bounding box center [472, 183] width 98 height 25
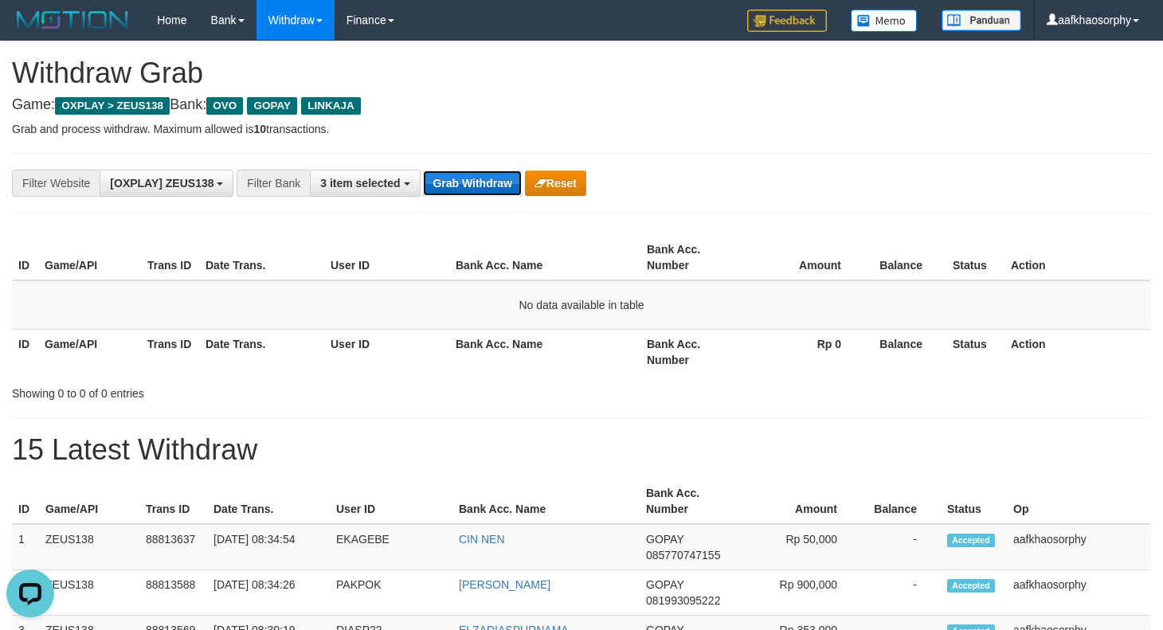
click at [475, 178] on button "Grab Withdraw" at bounding box center [472, 183] width 98 height 25
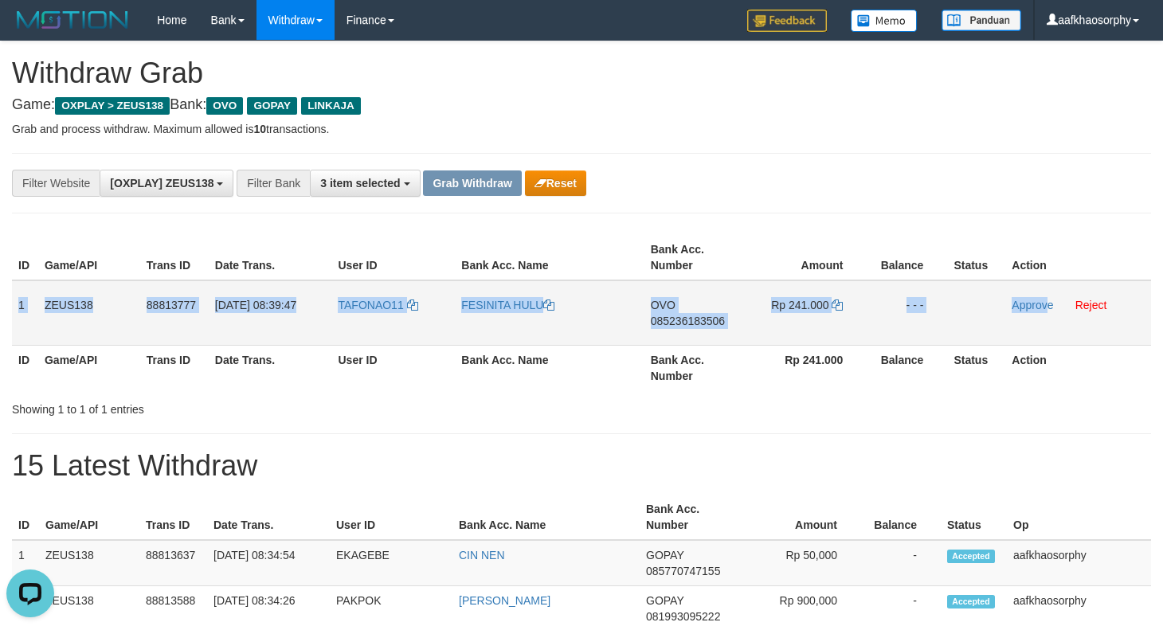
drag, startPoint x: 18, startPoint y: 295, endPoint x: 1047, endPoint y: 324, distance: 1029.9
click at [1047, 324] on tr "1 ZEUS138 88813777 [DATE] 08:39:47 TAFONAO11 [GEOGRAPHIC_DATA] OVO 085236183506…" at bounding box center [581, 312] width 1139 height 65
copy tr "1 ZEUS138 88813777 [DATE] 08:39:47 TAFONAO11 FESINITA HULU OVO 085236183506 Rp …"
click at [695, 324] on span "085236183506" at bounding box center [688, 321] width 74 height 13
copy tr "1 ZEUS138 88813777 [DATE] 08:39:47 TAFONAO11 FESINITA HULU OVO 085236183506 Rp …"
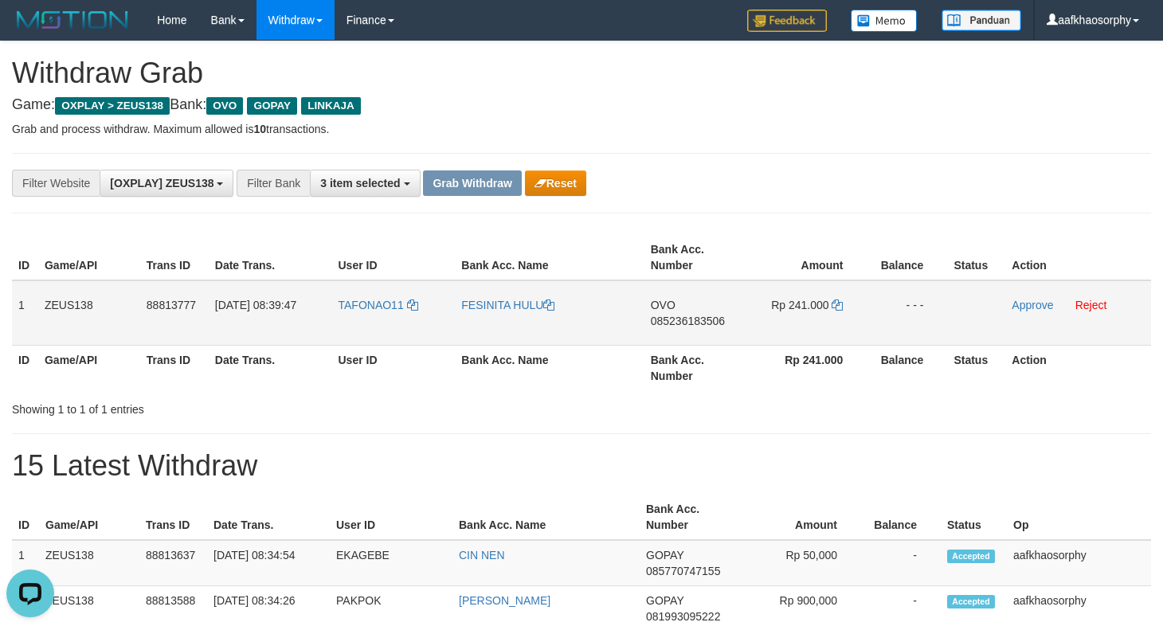
click at [833, 309] on td "Rp 241.000" at bounding box center [807, 312] width 121 height 65
click at [833, 301] on icon at bounding box center [837, 305] width 11 height 11
drag, startPoint x: 833, startPoint y: 301, endPoint x: 1170, endPoint y: 355, distance: 340.5
click at [845, 306] on td "Rp 241.000" at bounding box center [807, 312] width 121 height 65
click at [371, 319] on td "TAFONAO11" at bounding box center [393, 312] width 124 height 65
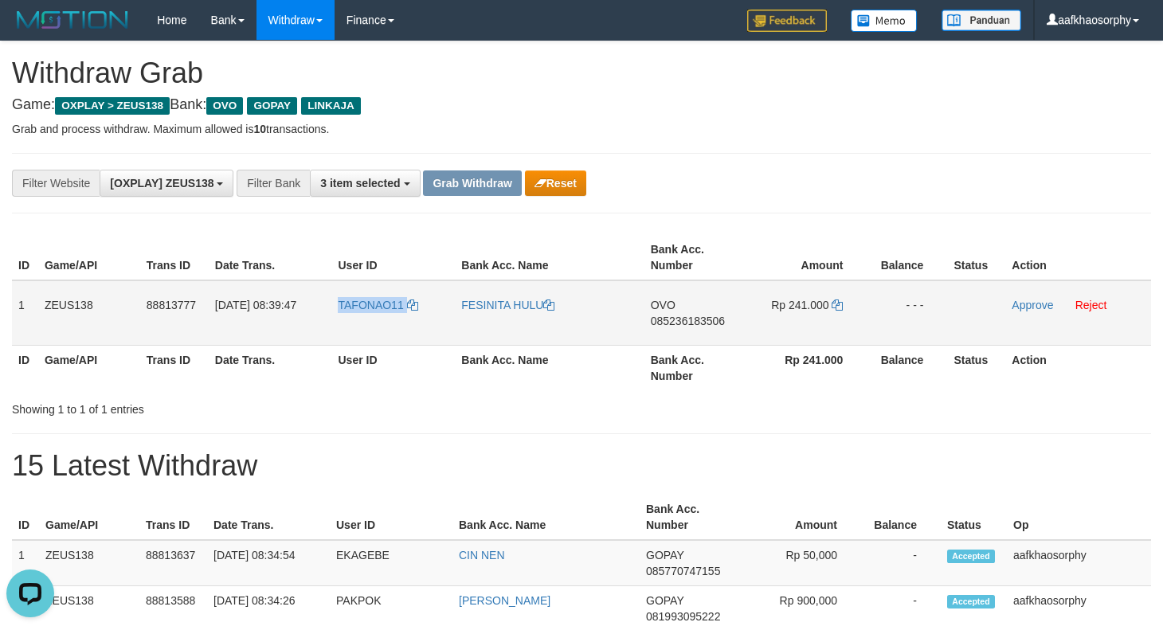
click at [371, 319] on td "TAFONAO11" at bounding box center [393, 312] width 124 height 65
copy link "TAFONAO11"
drag, startPoint x: 1029, startPoint y: 307, endPoint x: 641, endPoint y: 193, distance: 404.4
click at [1029, 307] on link "Approve" at bounding box center [1032, 305] width 41 height 13
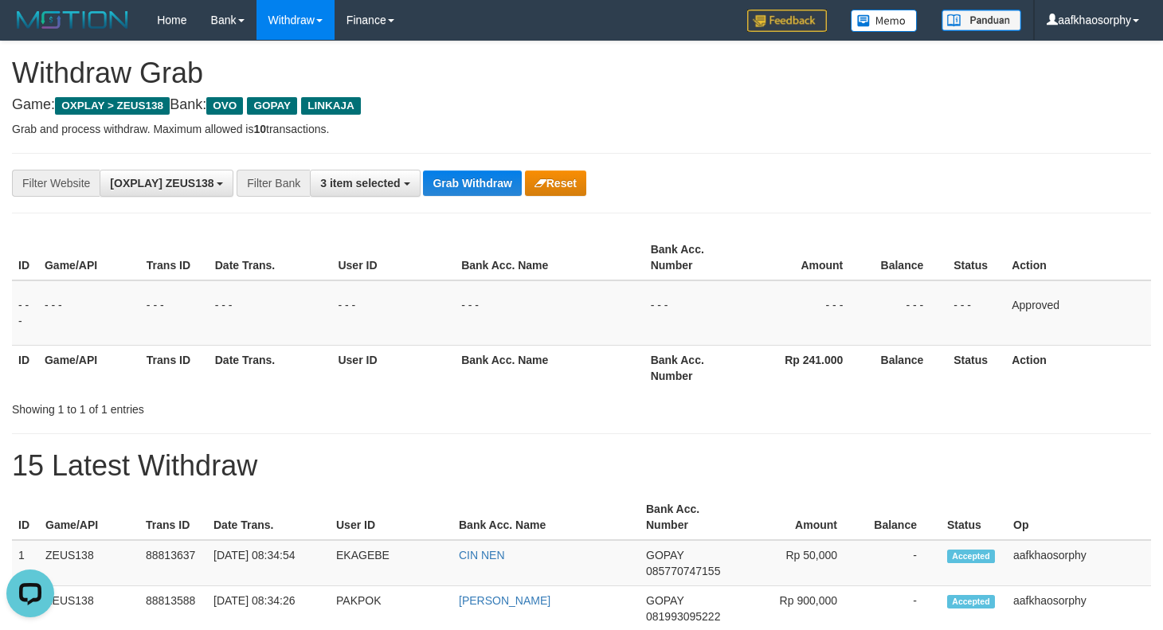
click at [520, 186] on div "Grab Withdraw Reset" at bounding box center [504, 183] width 163 height 25
click at [492, 182] on button "Grab Withdraw" at bounding box center [472, 183] width 98 height 25
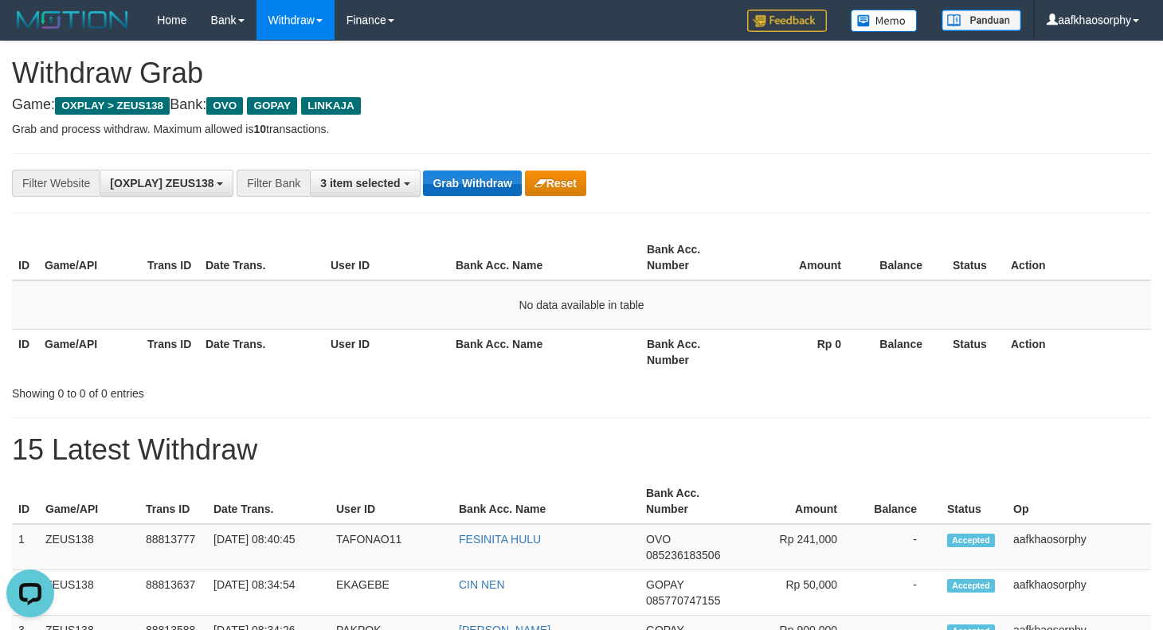
click at [500, 200] on div "**********" at bounding box center [581, 183] width 1139 height 61
click at [500, 194] on button "Grab Withdraw" at bounding box center [472, 183] width 98 height 25
click at [476, 173] on button "Grab Withdraw" at bounding box center [472, 183] width 98 height 25
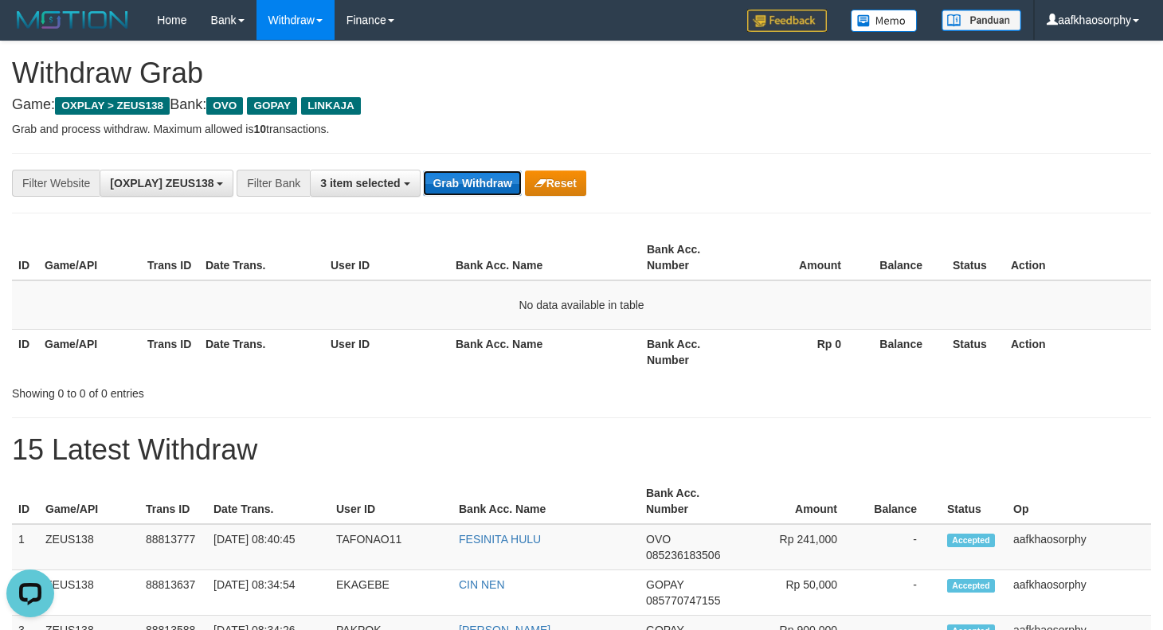
click at [476, 173] on button "Grab Withdraw" at bounding box center [472, 183] width 98 height 25
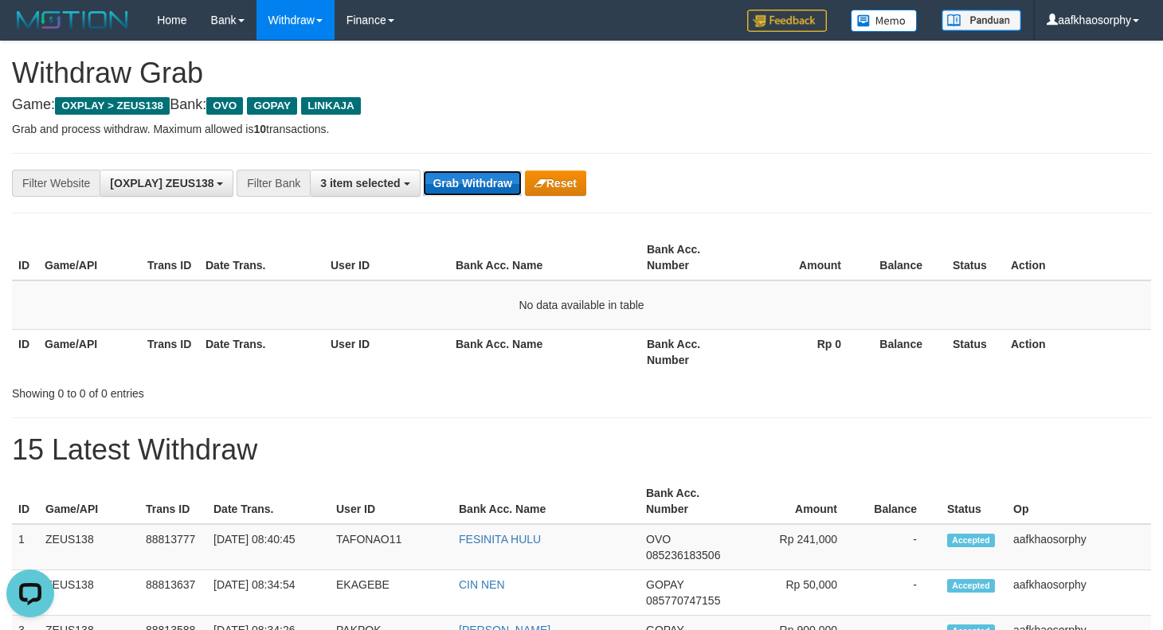
click at [476, 173] on button "Grab Withdraw" at bounding box center [472, 183] width 98 height 25
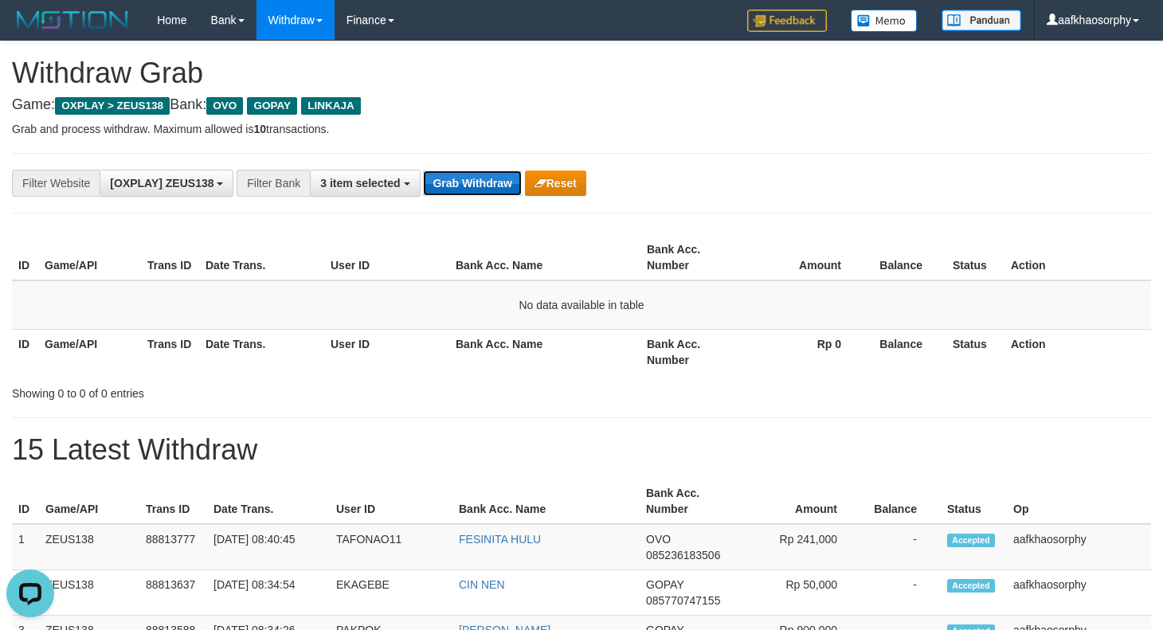
click at [476, 173] on button "Grab Withdraw" at bounding box center [472, 183] width 98 height 25
click at [484, 182] on button "Grab Withdraw" at bounding box center [472, 183] width 98 height 25
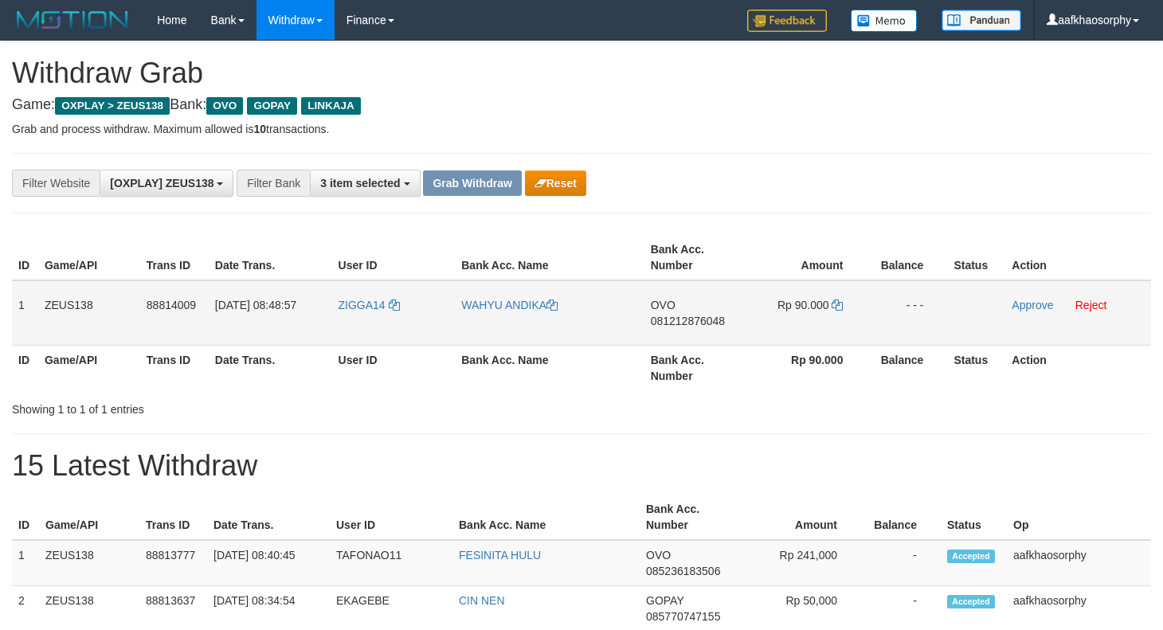
click at [691, 308] on td "OVO 081212876048" at bounding box center [696, 312] width 102 height 65
click at [694, 312] on td "OVO 081212876048" at bounding box center [696, 312] width 102 height 65
click at [694, 315] on span "081212876048" at bounding box center [688, 321] width 74 height 13
copy td "0812128"
click at [694, 315] on span "081212876048" at bounding box center [688, 321] width 74 height 13
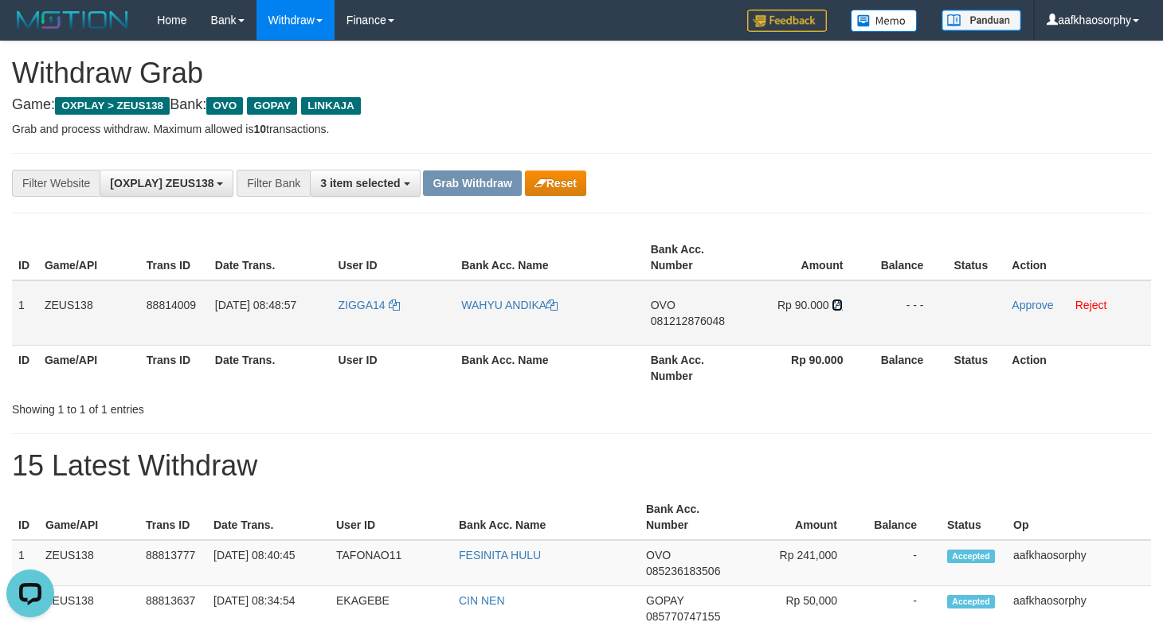
click at [838, 305] on icon at bounding box center [837, 305] width 11 height 11
drag, startPoint x: 838, startPoint y: 305, endPoint x: 1170, endPoint y: 288, distance: 331.9
click at [840, 305] on icon at bounding box center [837, 305] width 11 height 11
drag, startPoint x: 336, startPoint y: 313, endPoint x: 357, endPoint y: 317, distance: 21.1
click at [339, 316] on td "ZIGGA14" at bounding box center [394, 312] width 124 height 65
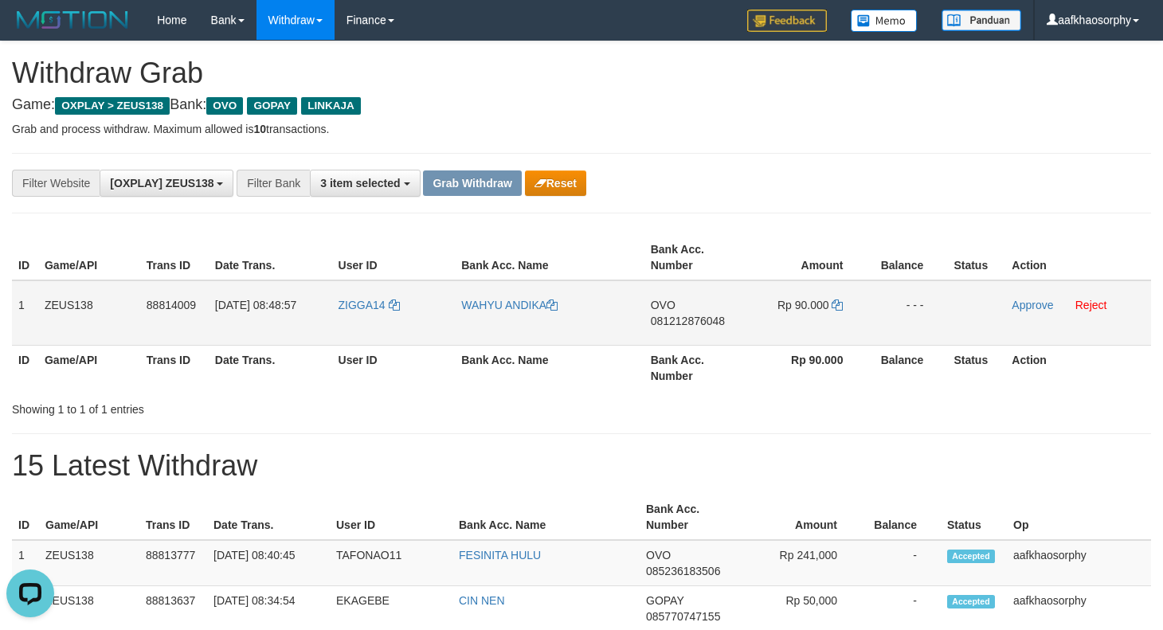
click at [373, 317] on td "ZIGGA14" at bounding box center [394, 312] width 124 height 65
copy link "ZIGGA14"
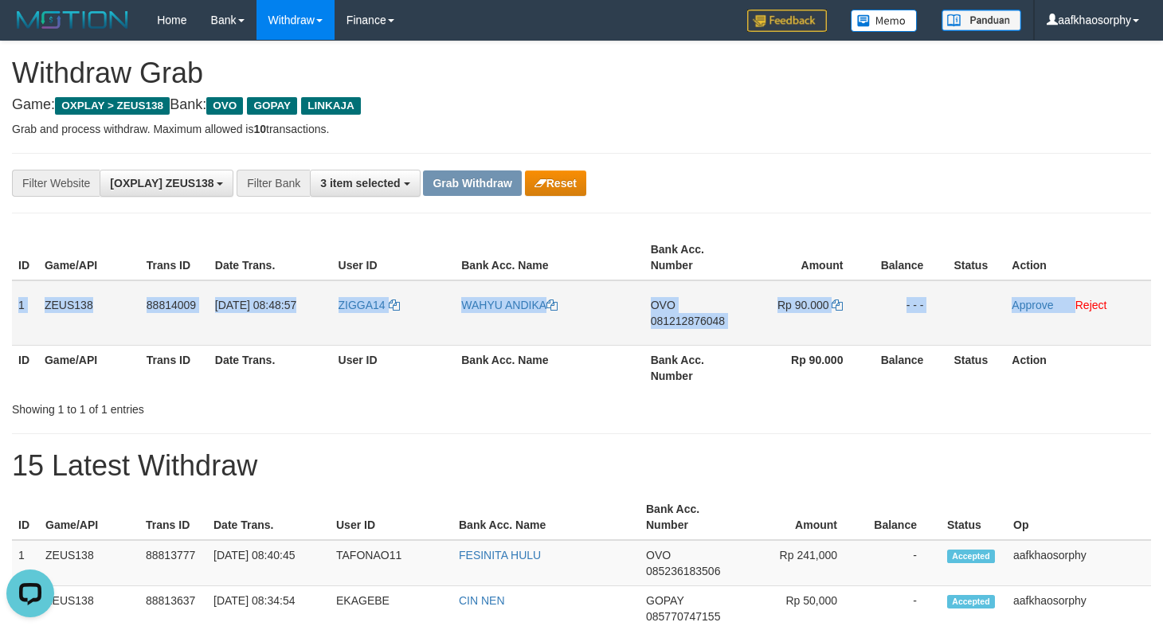
drag, startPoint x: 18, startPoint y: 312, endPoint x: 1069, endPoint y: 314, distance: 1051.0
click at [1069, 314] on tr "1 ZEUS138 88814009 [DATE] 08:48:57 ZIGGA14 WAHYU ANDIKA OVO 081212876048 Rp 90.…" at bounding box center [581, 312] width 1139 height 65
copy tr "1 ZEUS138 88814009 [DATE] 08:48:57 ZIGGA14 WAHYU ANDIKA OVO 081212876048 Rp 90.…"
click at [1032, 304] on link "Approve" at bounding box center [1032, 305] width 41 height 13
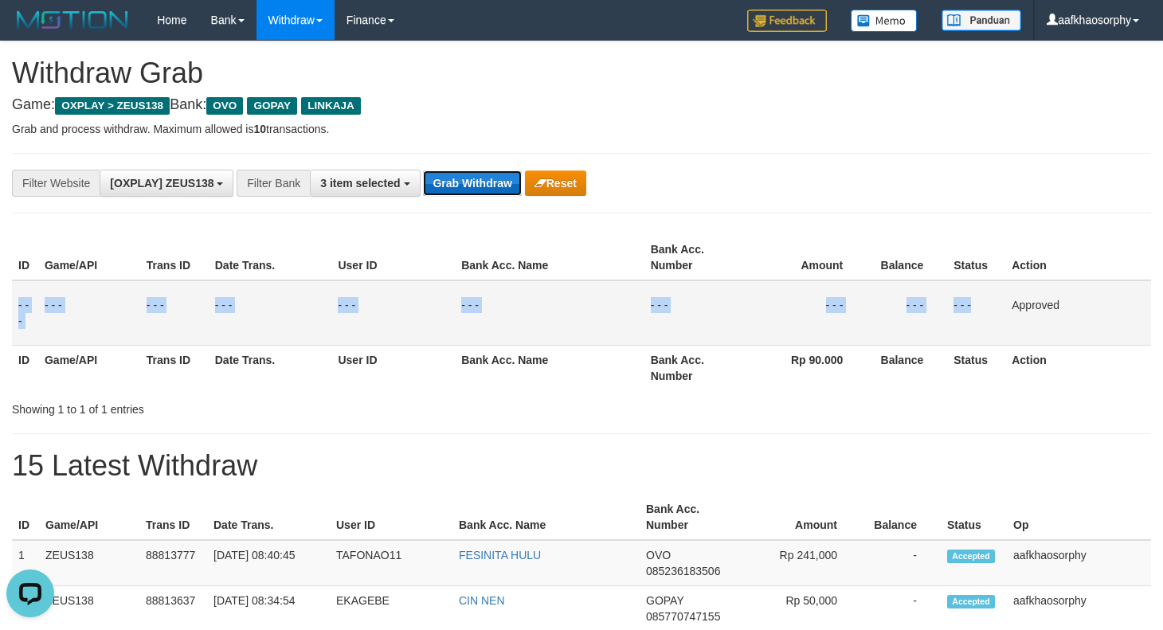
click at [508, 185] on button "Grab Withdraw" at bounding box center [472, 183] width 98 height 25
drag, startPoint x: 508, startPoint y: 185, endPoint x: 1174, endPoint y: 383, distance: 695.0
click at [524, 192] on div "Grab Withdraw Reset" at bounding box center [504, 183] width 163 height 25
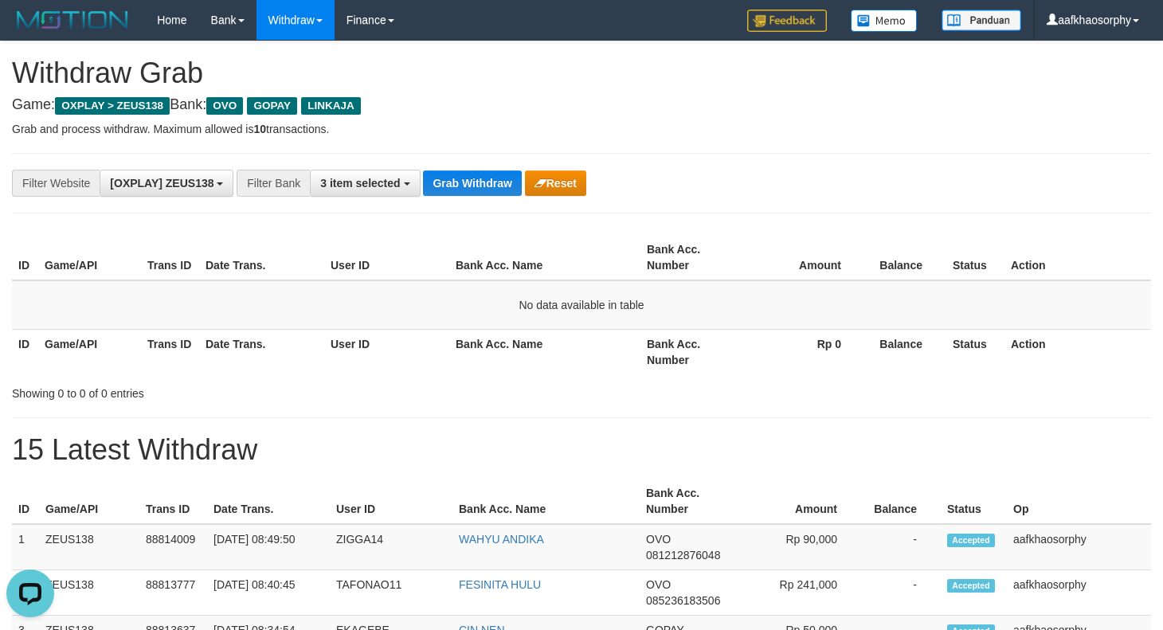
click at [458, 200] on div "**********" at bounding box center [581, 183] width 1139 height 61
click at [473, 190] on button "Grab Withdraw" at bounding box center [472, 183] width 98 height 25
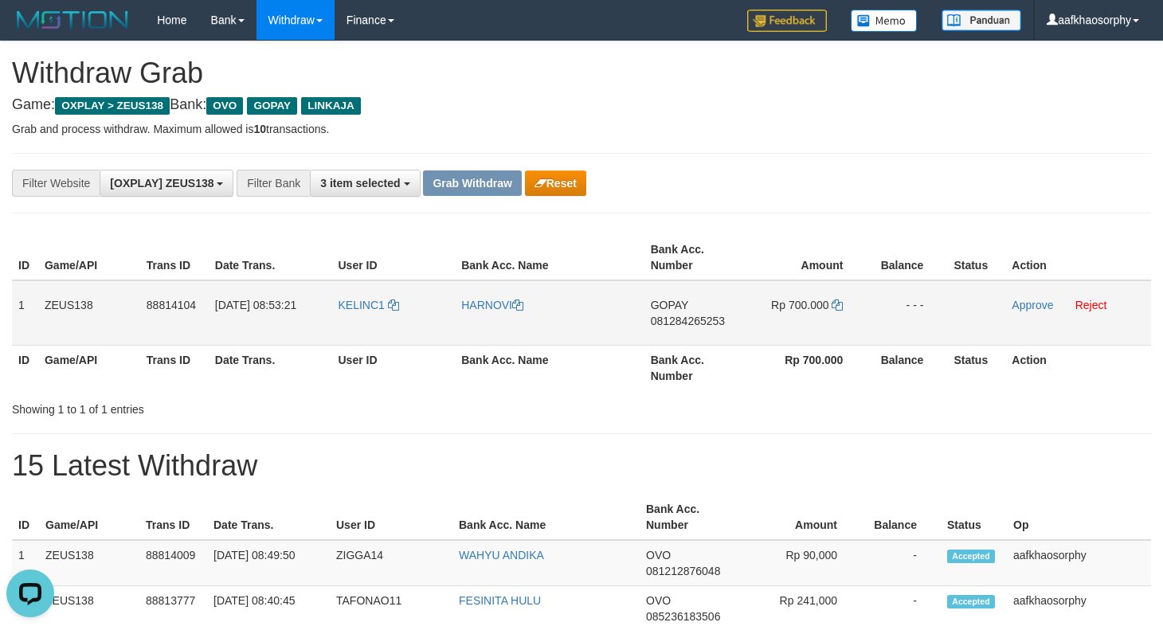
click at [717, 316] on span "081284265253" at bounding box center [688, 321] width 74 height 13
click at [839, 304] on icon at bounding box center [837, 305] width 11 height 11
drag, startPoint x: 839, startPoint y: 304, endPoint x: 873, endPoint y: 303, distance: 34.3
click at [841, 304] on icon at bounding box center [837, 305] width 11 height 11
click at [402, 321] on td "KELINC1" at bounding box center [394, 312] width 124 height 65
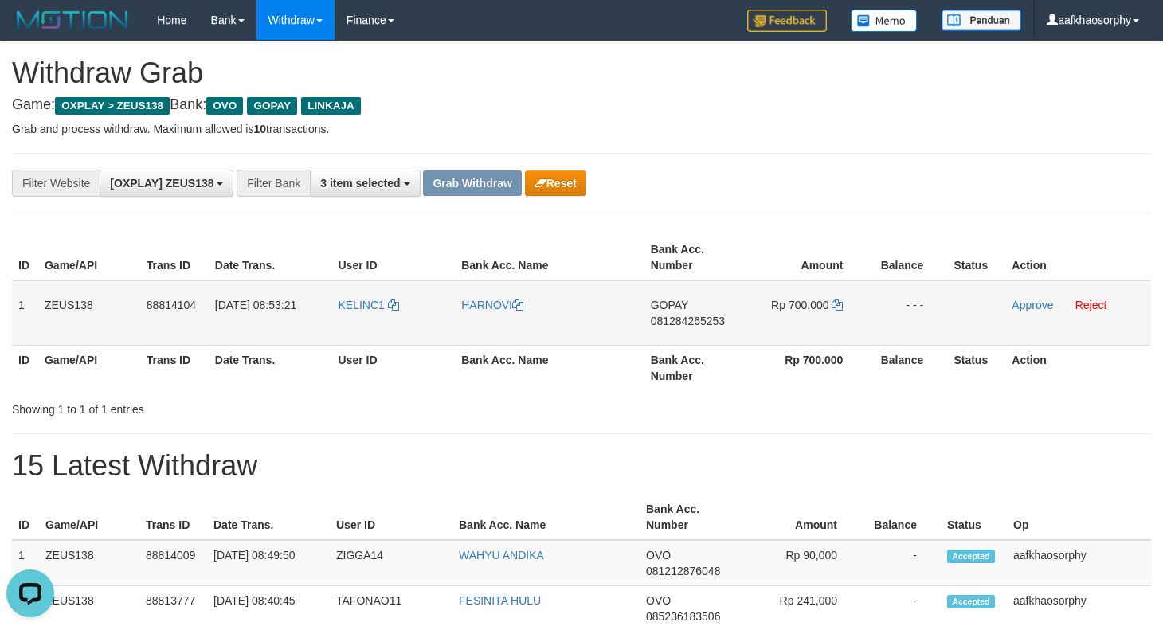
click at [402, 321] on td "KELINC1" at bounding box center [394, 312] width 124 height 65
copy tr "KELINC1"
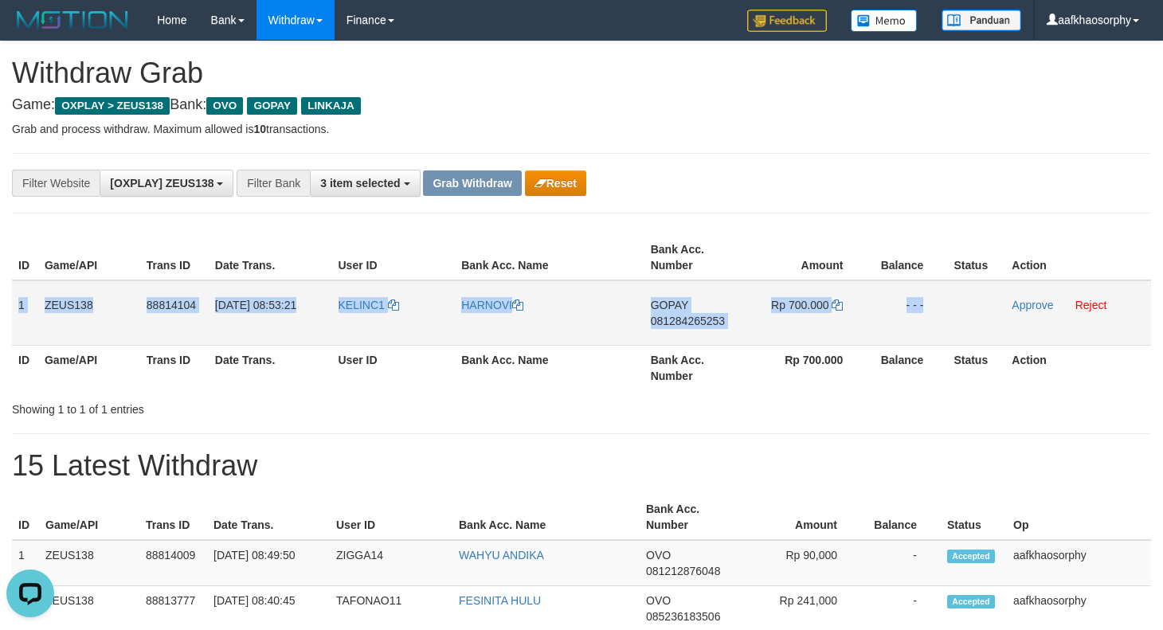
copy tr "1 ZEUS138 88814104 [DATE] 08:53:21 KELINC1 HARNOVI GOPAY 081284265253 Rp 700.00…"
drag, startPoint x: 18, startPoint y: 297, endPoint x: 989, endPoint y: 327, distance: 971.0
click at [989, 327] on tr "1 ZEUS138 88814104 [DATE] 08:53:21 KELINC1 [GEOGRAPHIC_DATA] GOPAY 081284265253…" at bounding box center [581, 312] width 1139 height 65
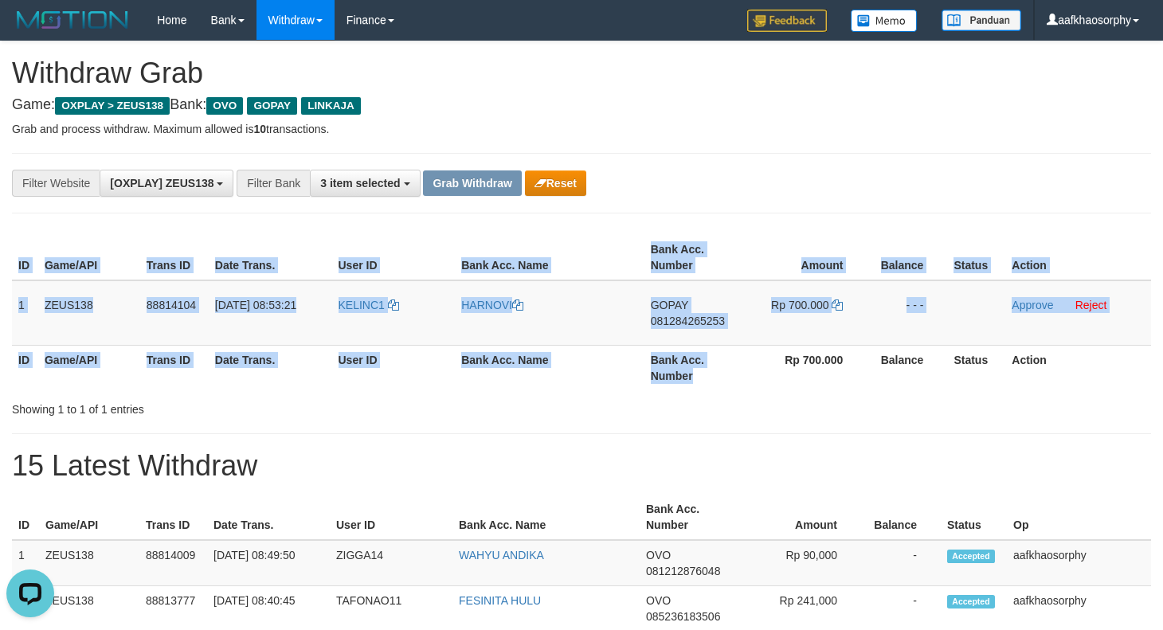
drag, startPoint x: 734, startPoint y: 379, endPoint x: 1024, endPoint y: 421, distance: 293.0
click at [869, 406] on div "ID Game/API Trans ID Date Trans. User ID Bank Acc. Name Bank Acc. Number Amount…" at bounding box center [581, 323] width 1139 height 188
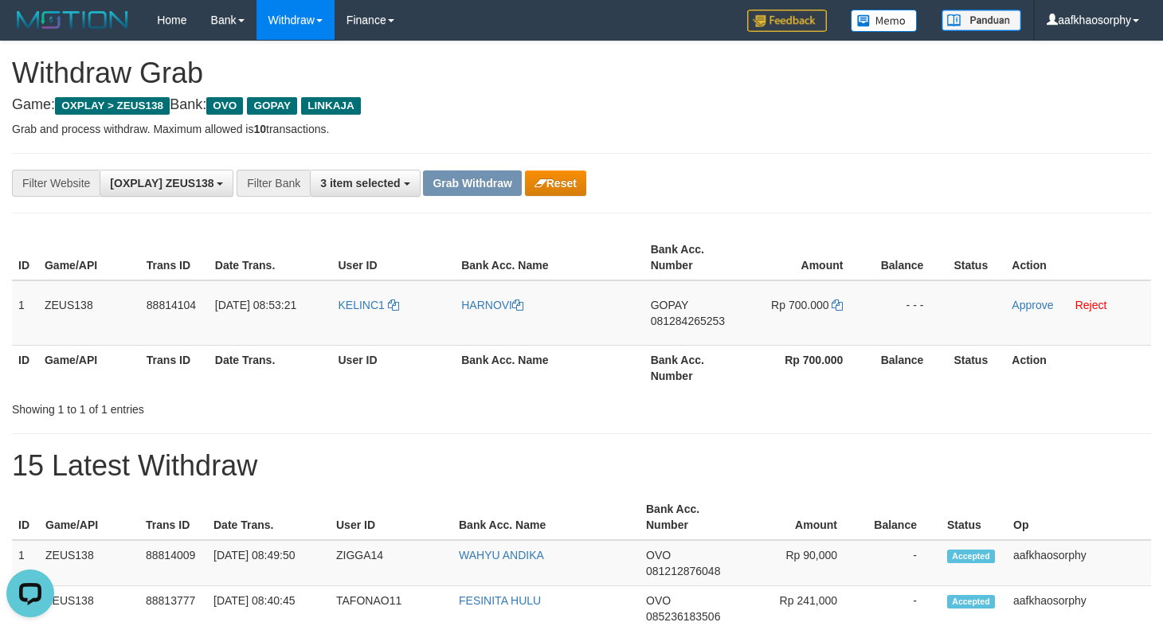
click at [690, 382] on th "Bank Acc. Number" at bounding box center [696, 367] width 102 height 45
click at [1025, 299] on link "Approve" at bounding box center [1032, 305] width 41 height 13
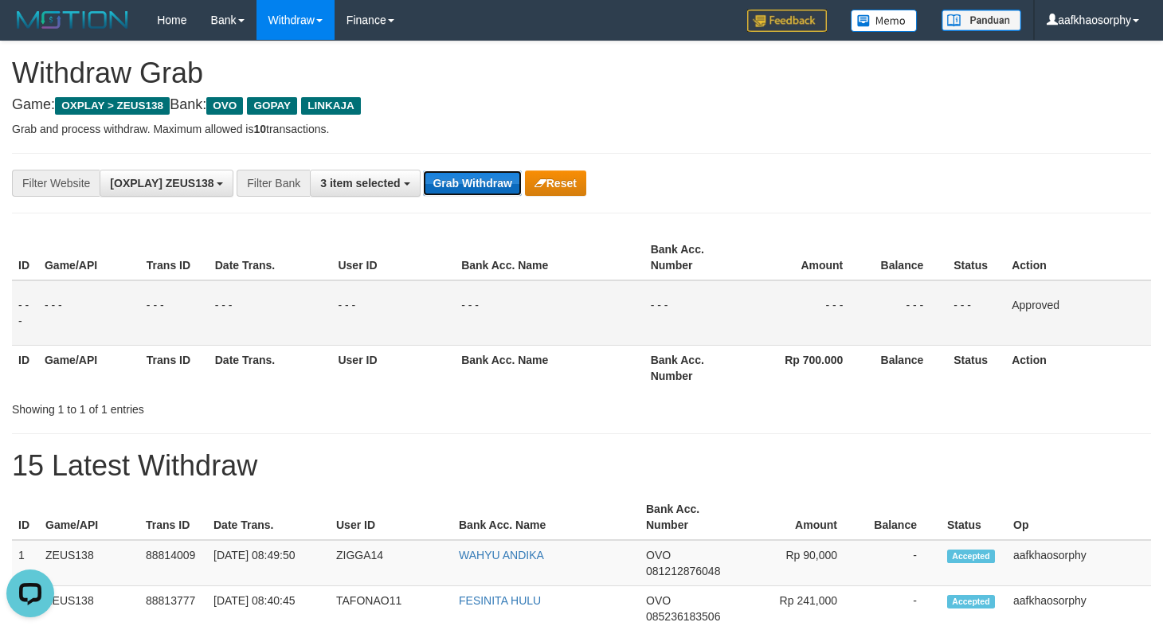
click at [484, 190] on button "Grab Withdraw" at bounding box center [472, 183] width 98 height 25
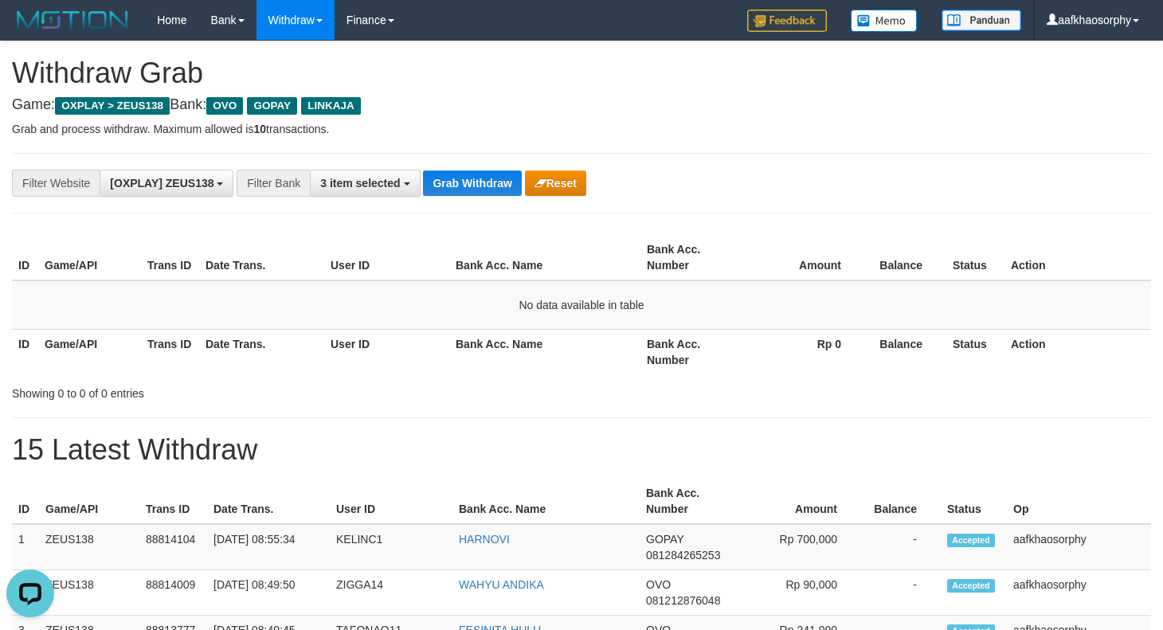
drag, startPoint x: 617, startPoint y: 205, endPoint x: 790, endPoint y: 127, distance: 189.4
click at [625, 201] on div "**********" at bounding box center [581, 183] width 1139 height 61
